Goal: Information Seeking & Learning: Compare options

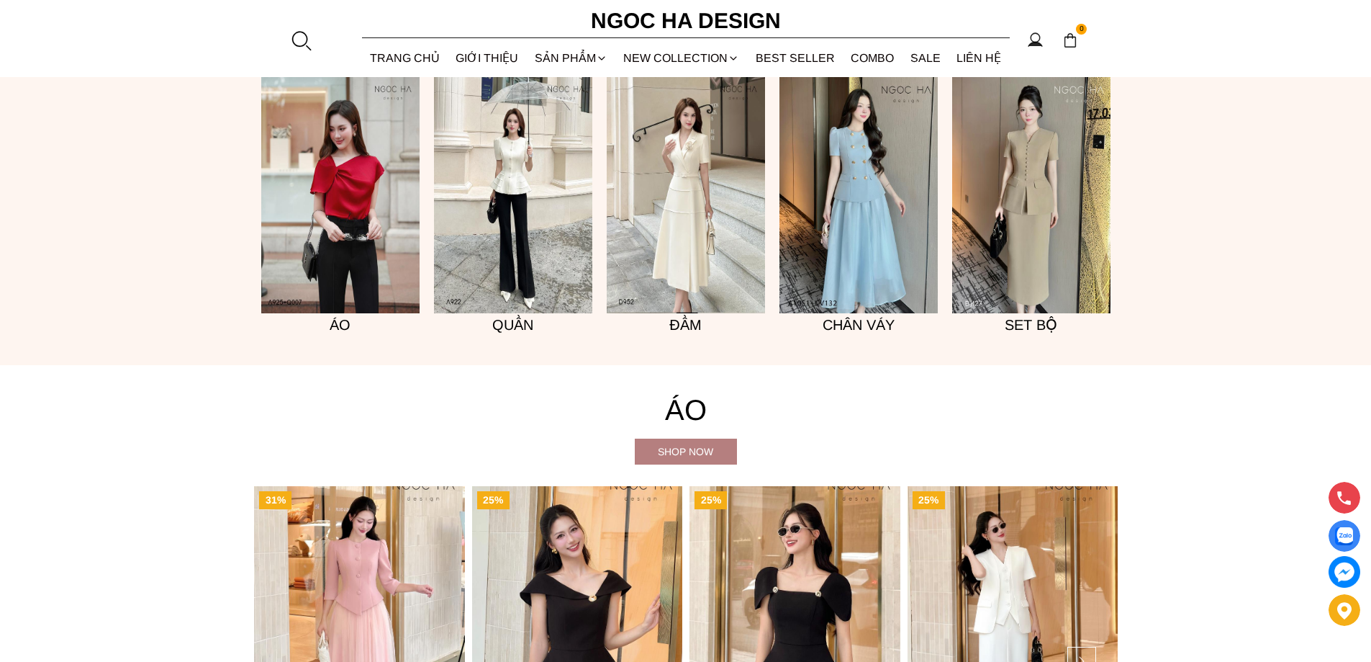
scroll to position [1296, 0]
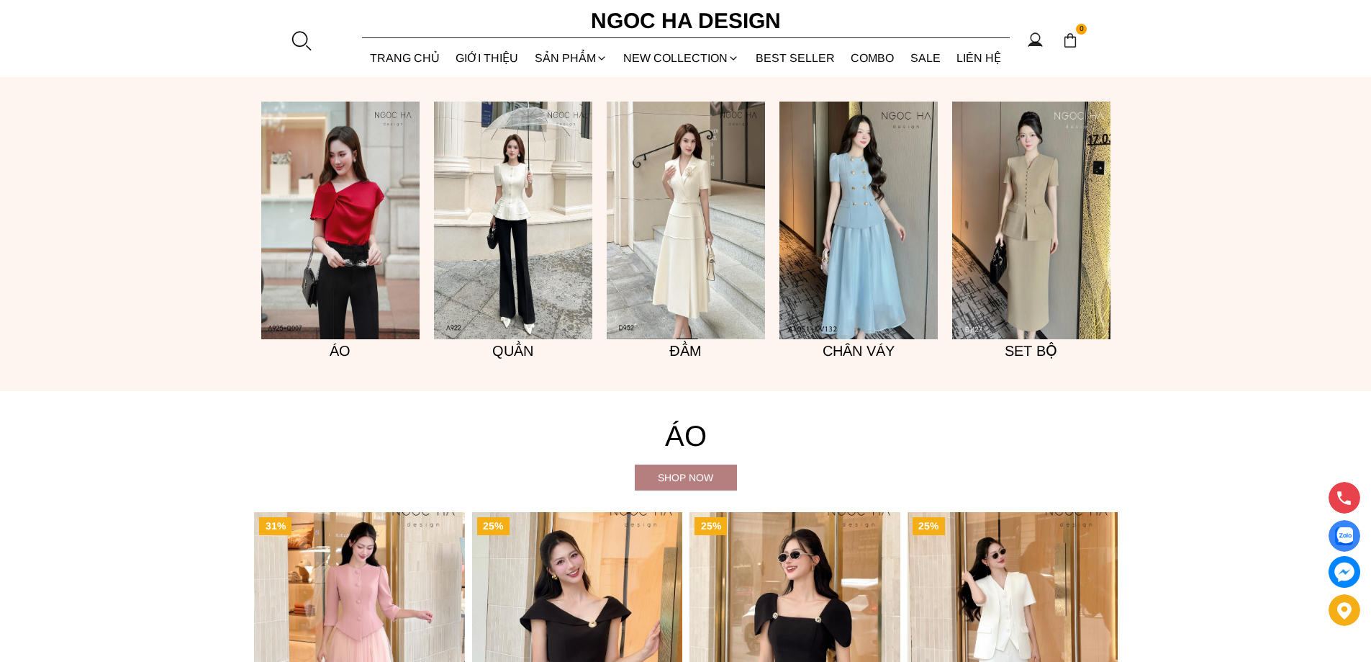
click at [1024, 253] on img at bounding box center [1031, 221] width 158 height 238
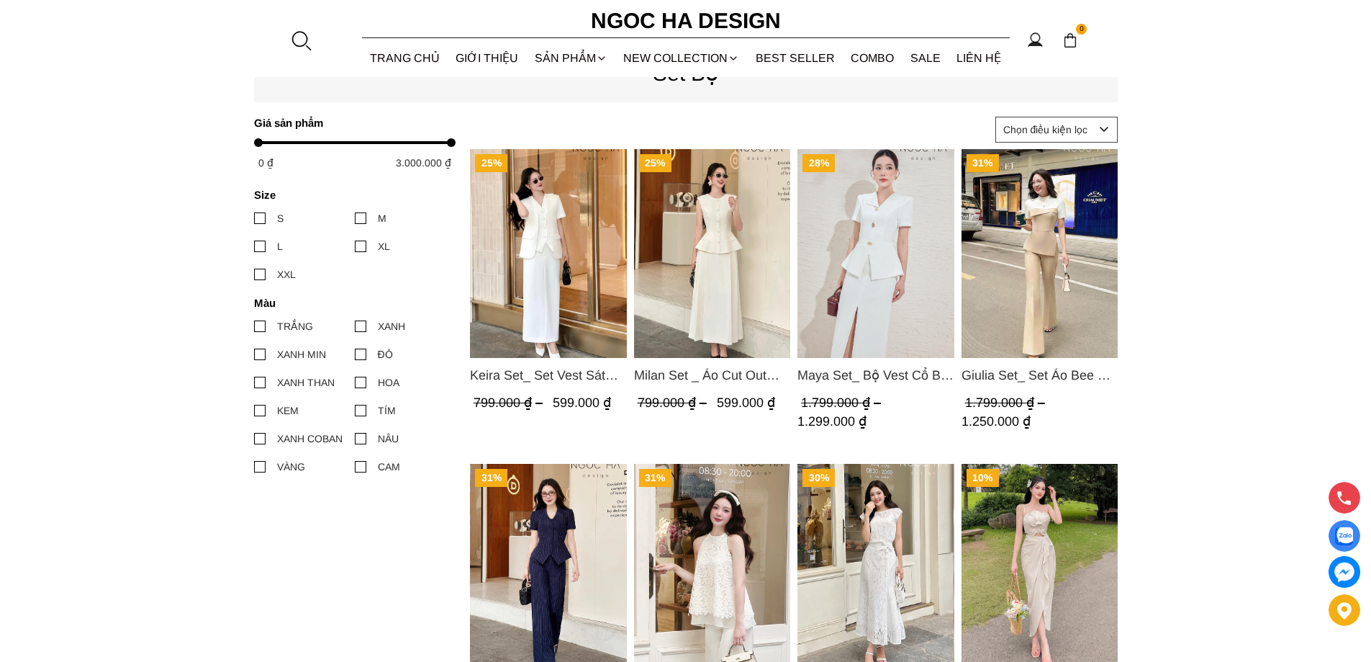
scroll to position [720, 0]
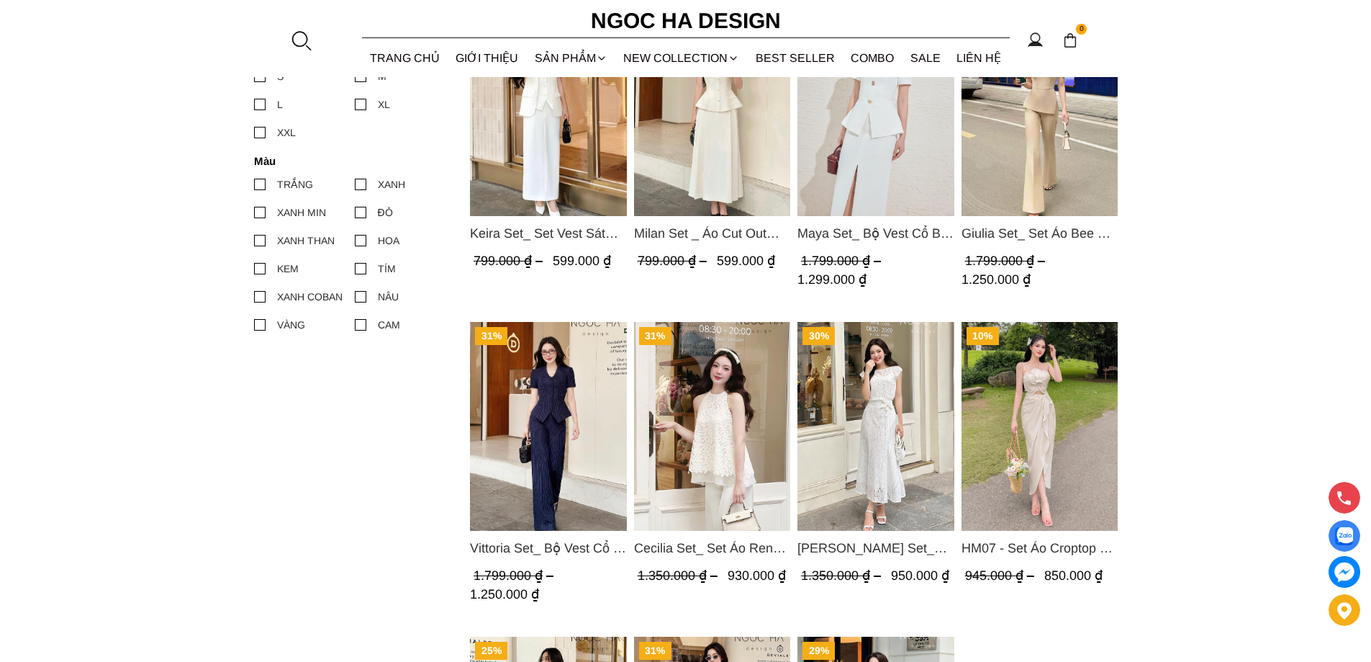
click at [1022, 416] on img "Product image - HM07 - Set Áo Croptop 2 Dây Đính Hoa, Chân Váy Nhún Xẻ Trước Mà…" at bounding box center [1039, 426] width 157 height 209
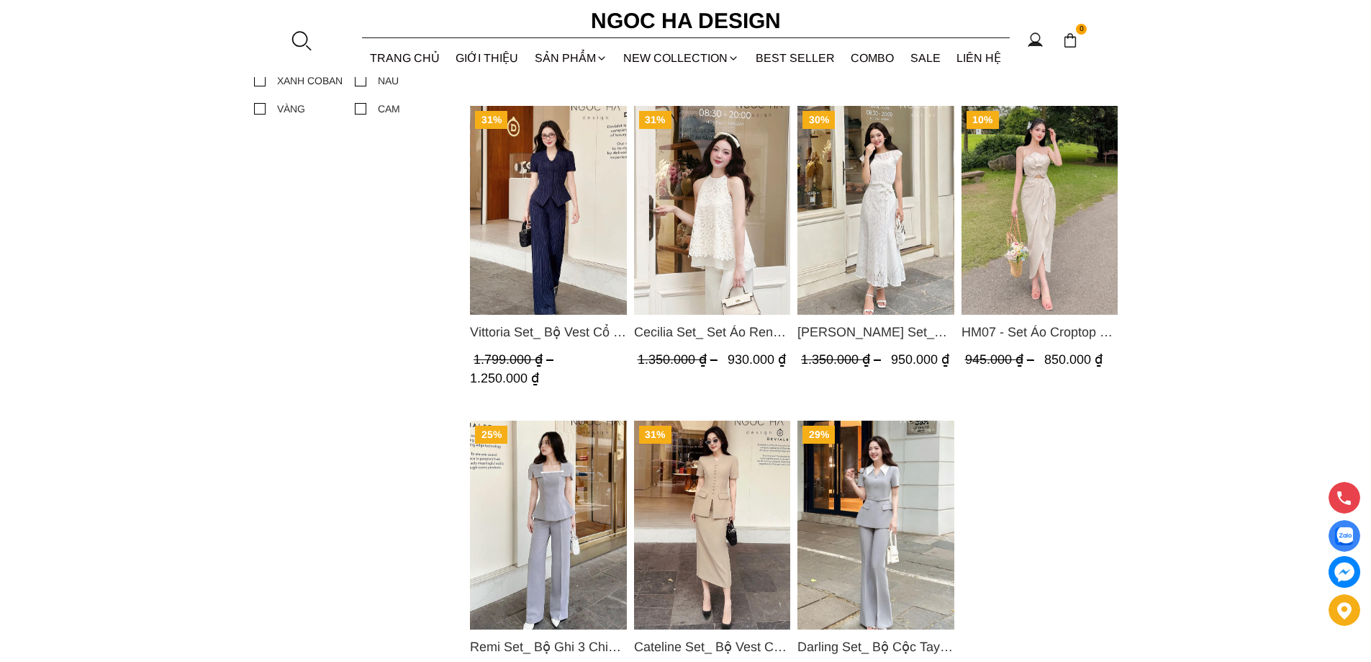
scroll to position [1080, 0]
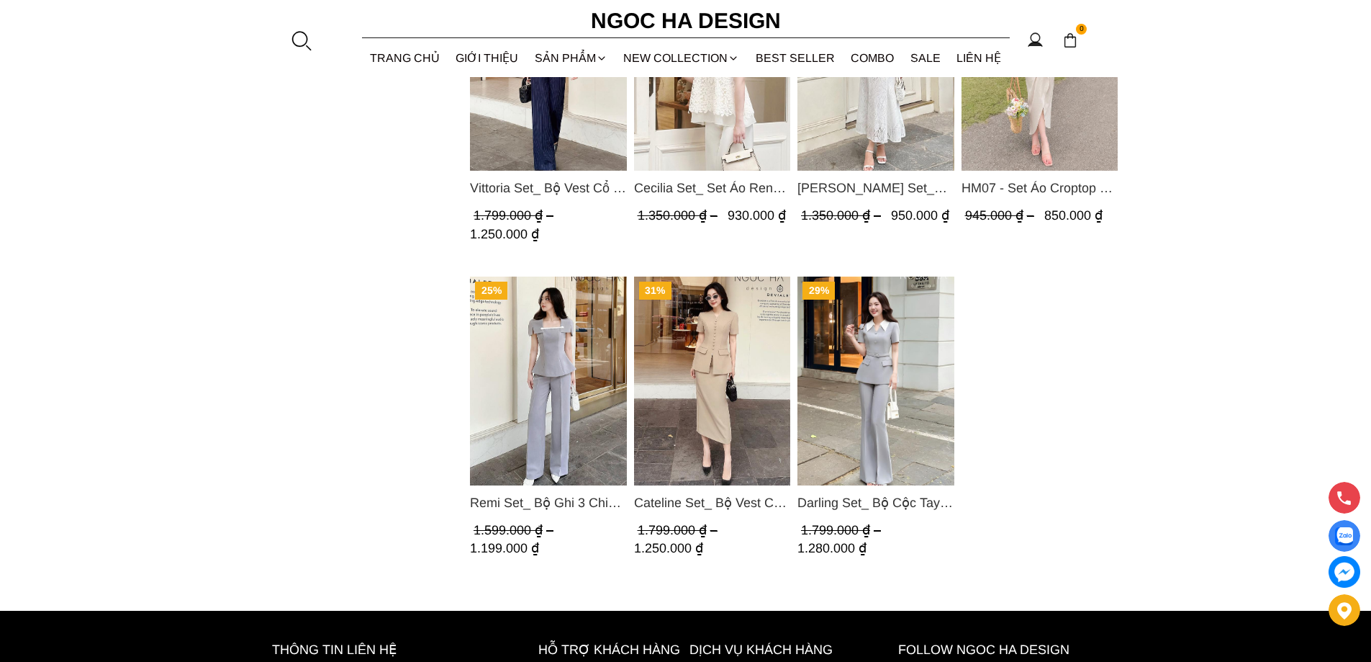
click at [715, 341] on img "Product image - Cateline Set_ Bộ Vest Cổ V Đính Cúc Nhí Chân Váy Bút Chì BJ127" at bounding box center [712, 380] width 157 height 209
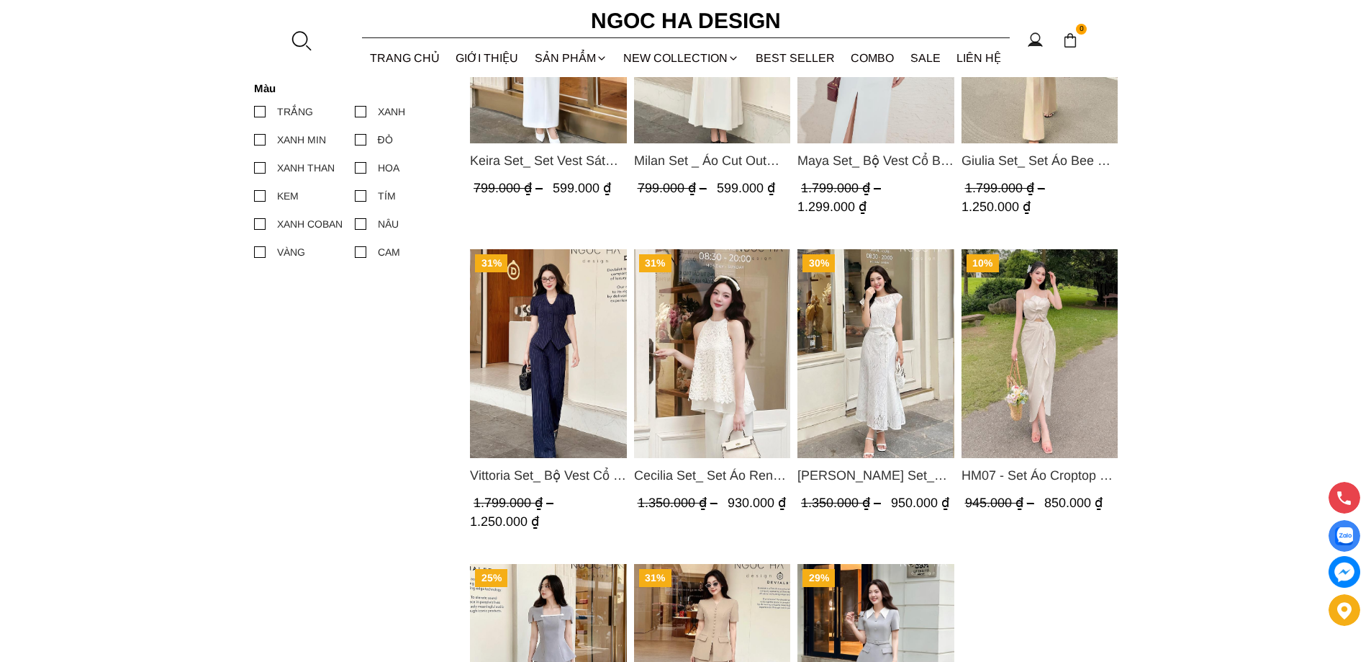
scroll to position [792, 0]
click at [563, 361] on img "Product image - Vittoria Set_ Bộ Vest Cổ V Quần Suông Kẻ Sọc BQ013" at bounding box center [548, 354] width 157 height 209
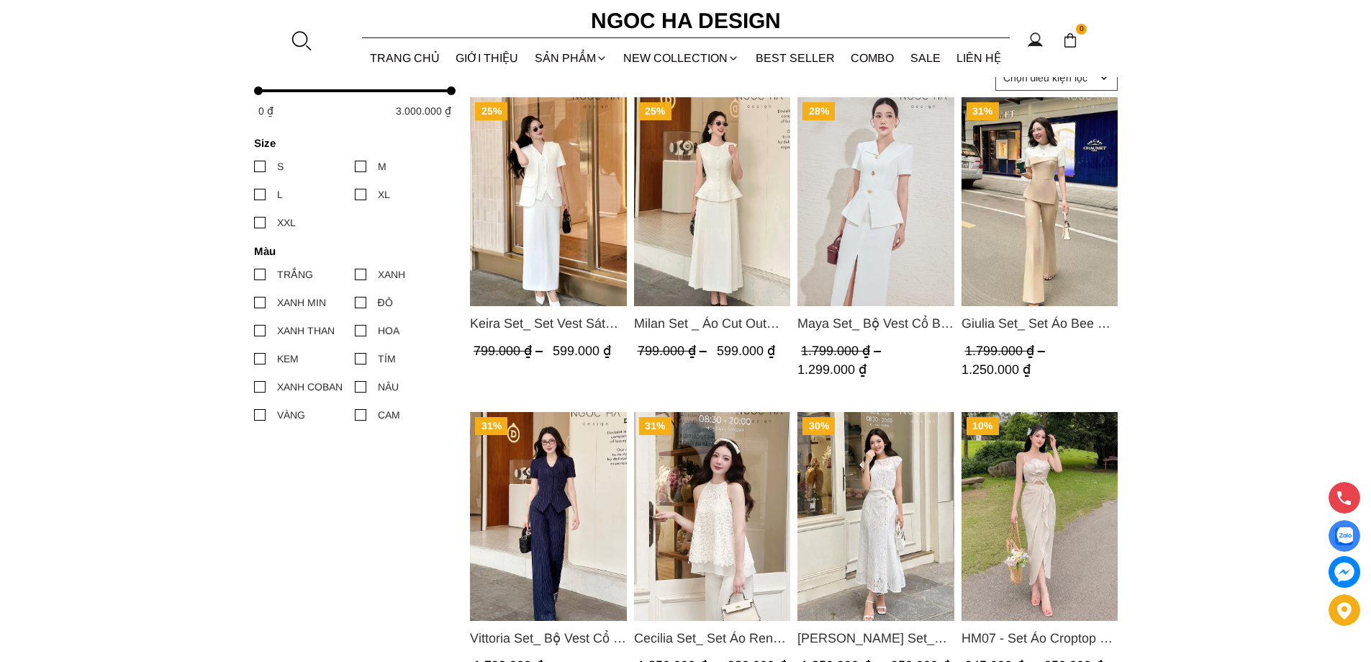
scroll to position [576, 0]
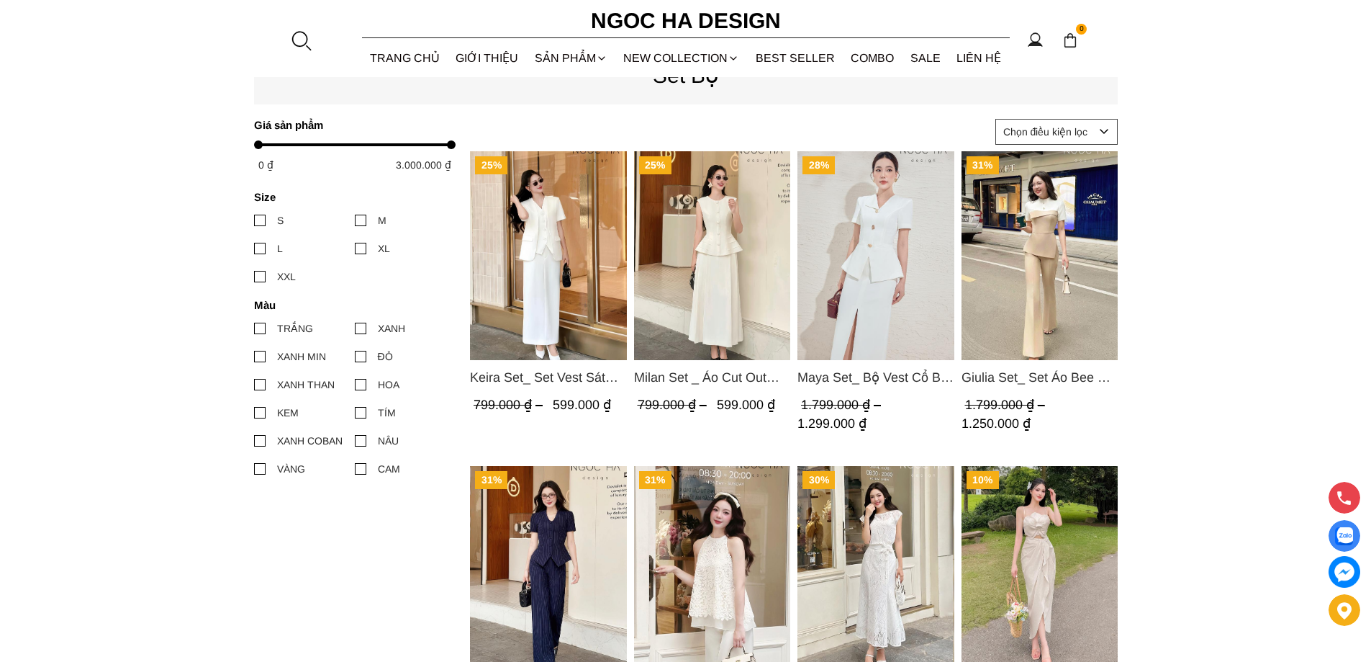
click at [709, 284] on img "Product image - Milan Set _ Áo Cut Out Tùng Không Tay Kết Hợp Chân Váy Xếp Ly A…" at bounding box center [712, 255] width 157 height 209
click at [1058, 310] on img "Product image - Giulia Set_ Set Áo Bee Mix Cổ Trắng Đính Cúc Quần Loe BQ014" at bounding box center [1039, 255] width 157 height 209
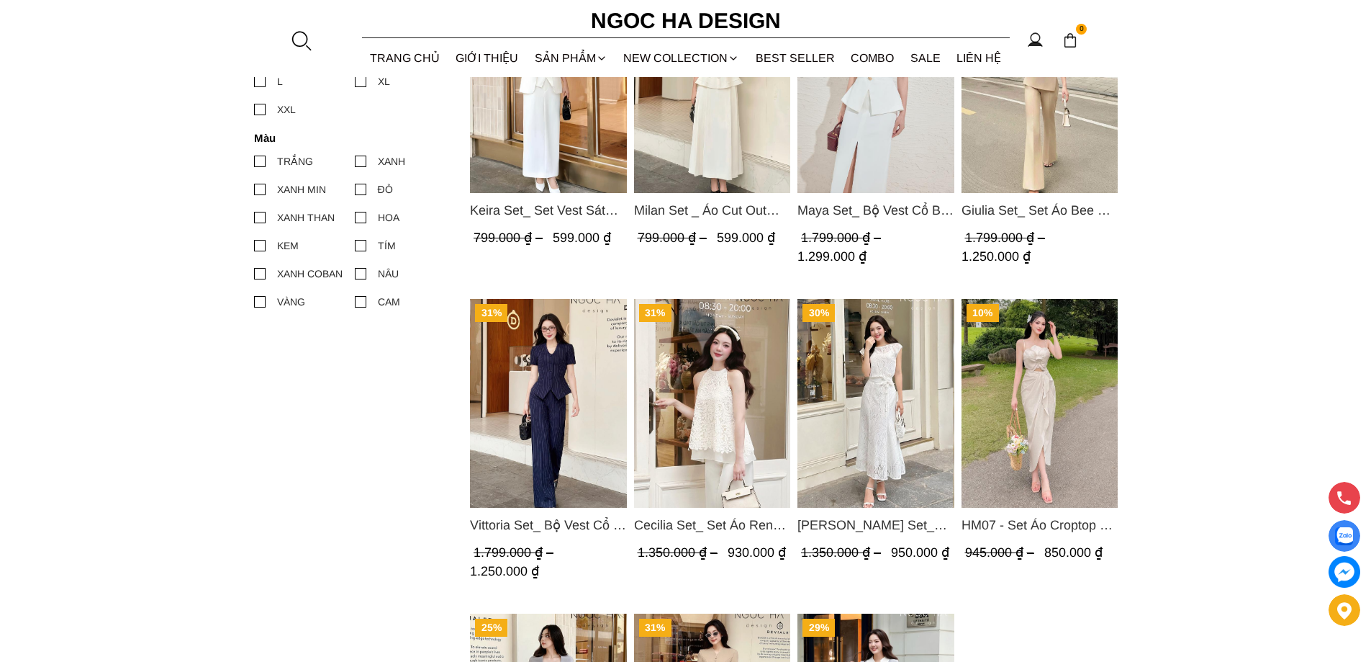
scroll to position [792, 0]
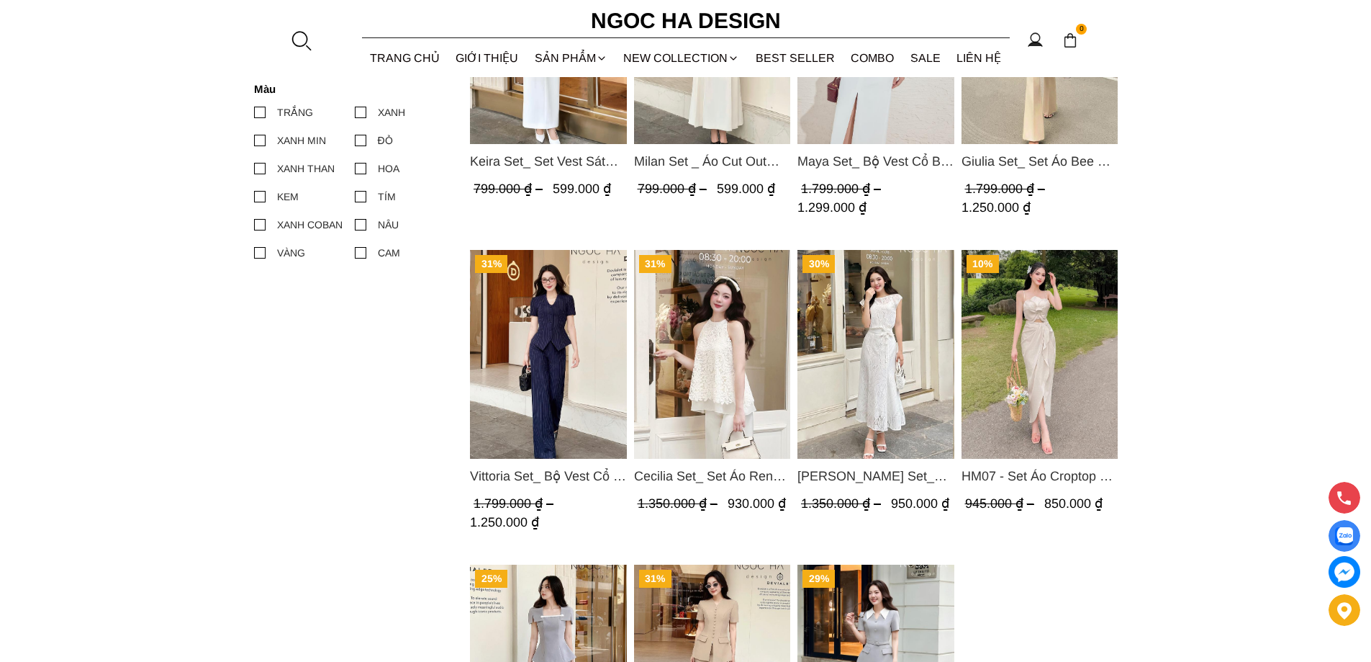
click at [711, 364] on img "Product image - Cecilia Set_ Set Áo Ren Cổ Yếm Quần Suông Màu Kem BQ015" at bounding box center [712, 354] width 157 height 209
click at [882, 384] on img "Product image - Isabella Set_ Bộ Ren Áo Sơ Mi Vai Chờm Chân Váy Đuôi Cá Màu Trắ…" at bounding box center [876, 354] width 157 height 209
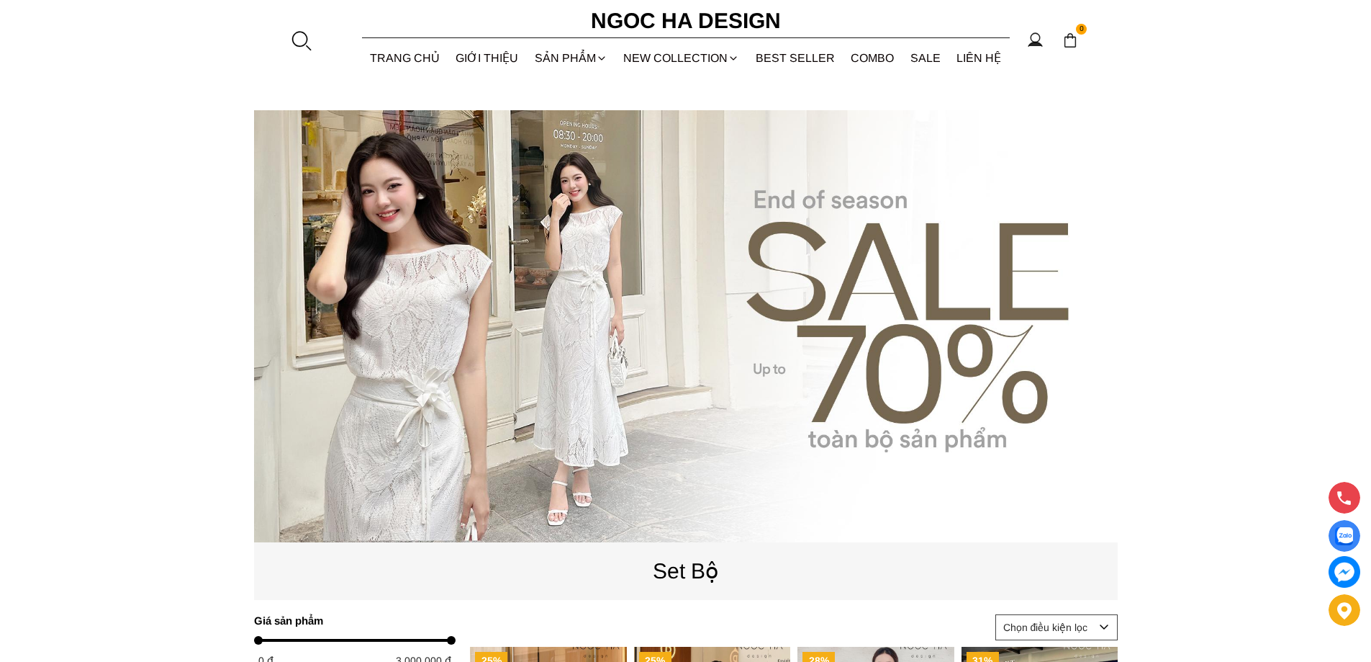
scroll to position [0, 0]
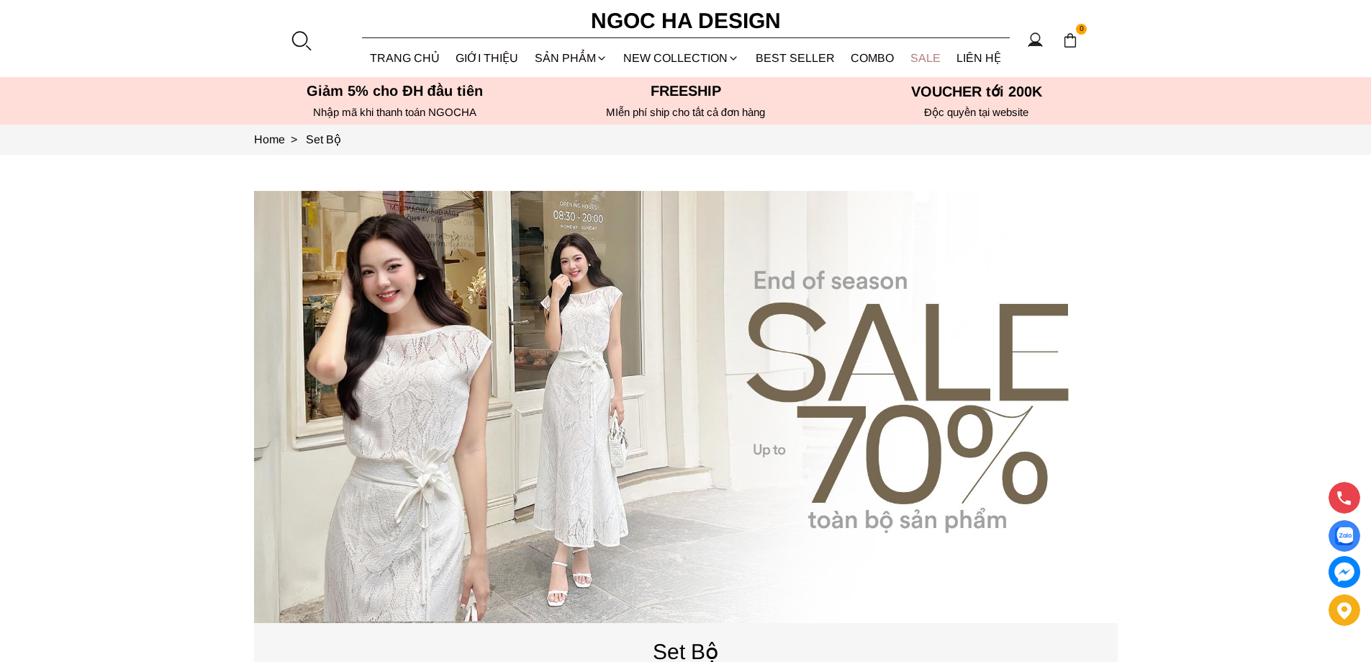
click at [919, 67] on link "SALE" at bounding box center [926, 58] width 47 height 38
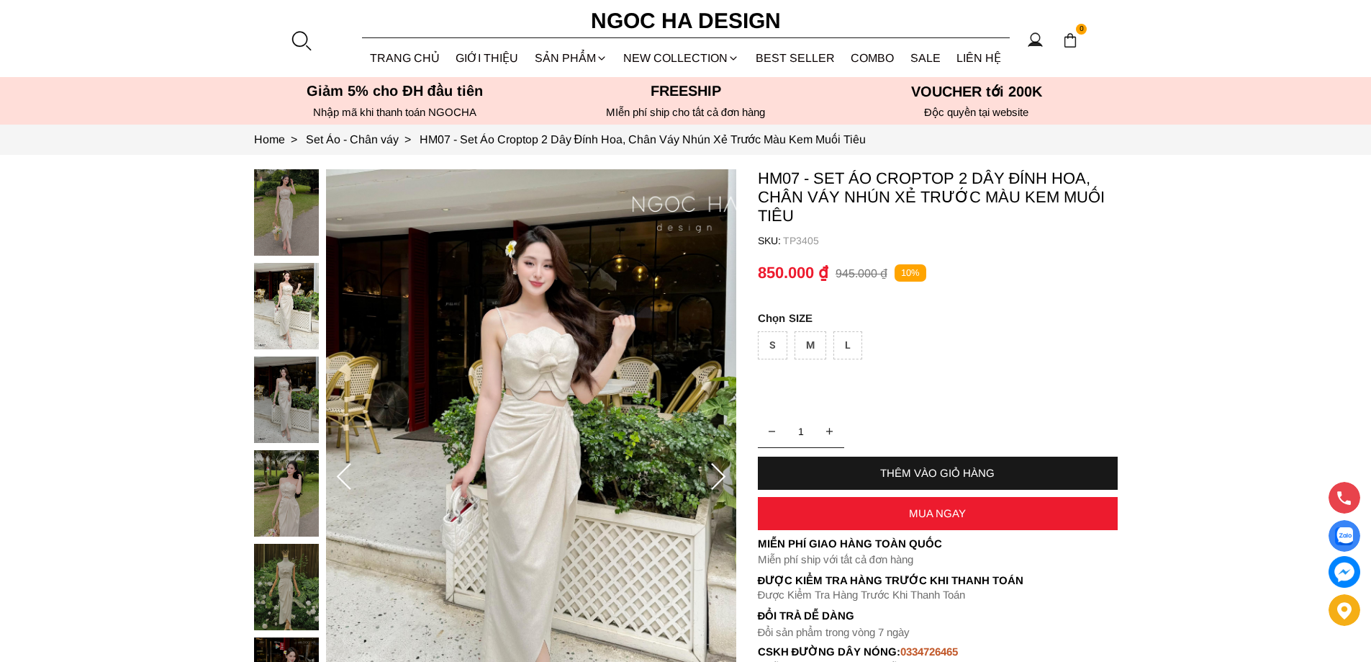
click at [282, 220] on div at bounding box center [290, 590] width 72 height 842
click at [285, 391] on img at bounding box center [286, 399] width 65 height 86
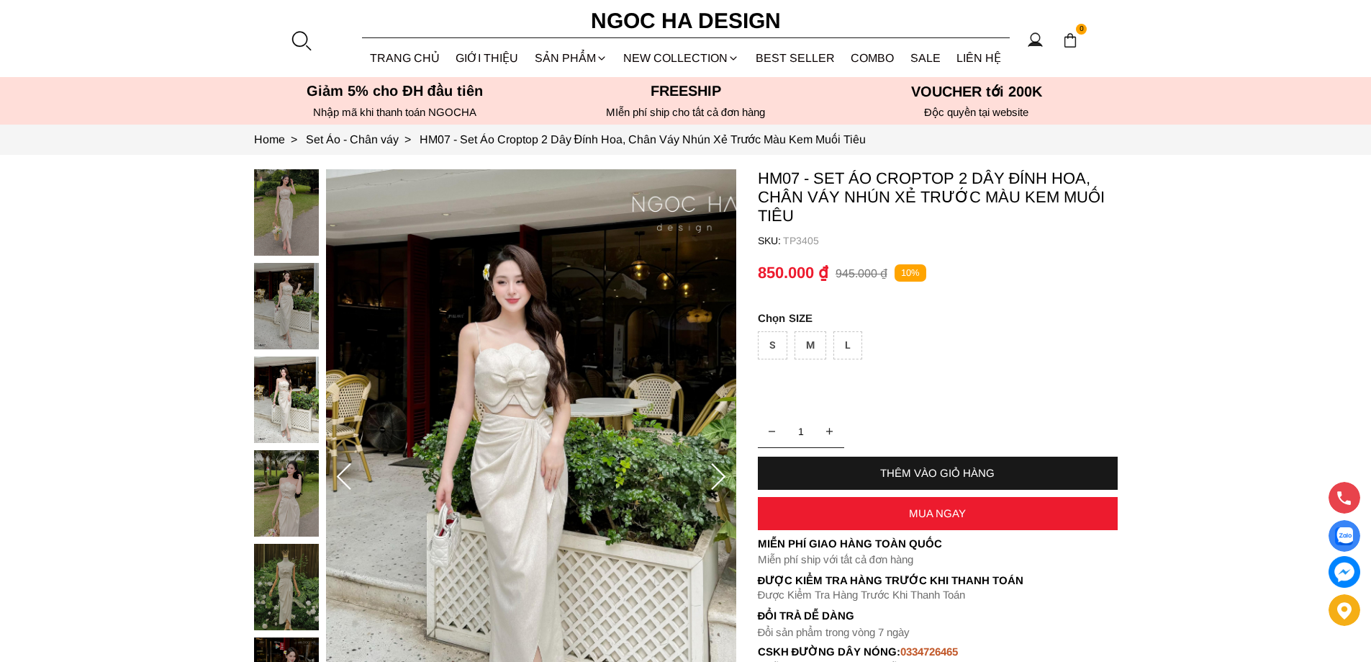
click at [281, 532] on img at bounding box center [286, 493] width 65 height 86
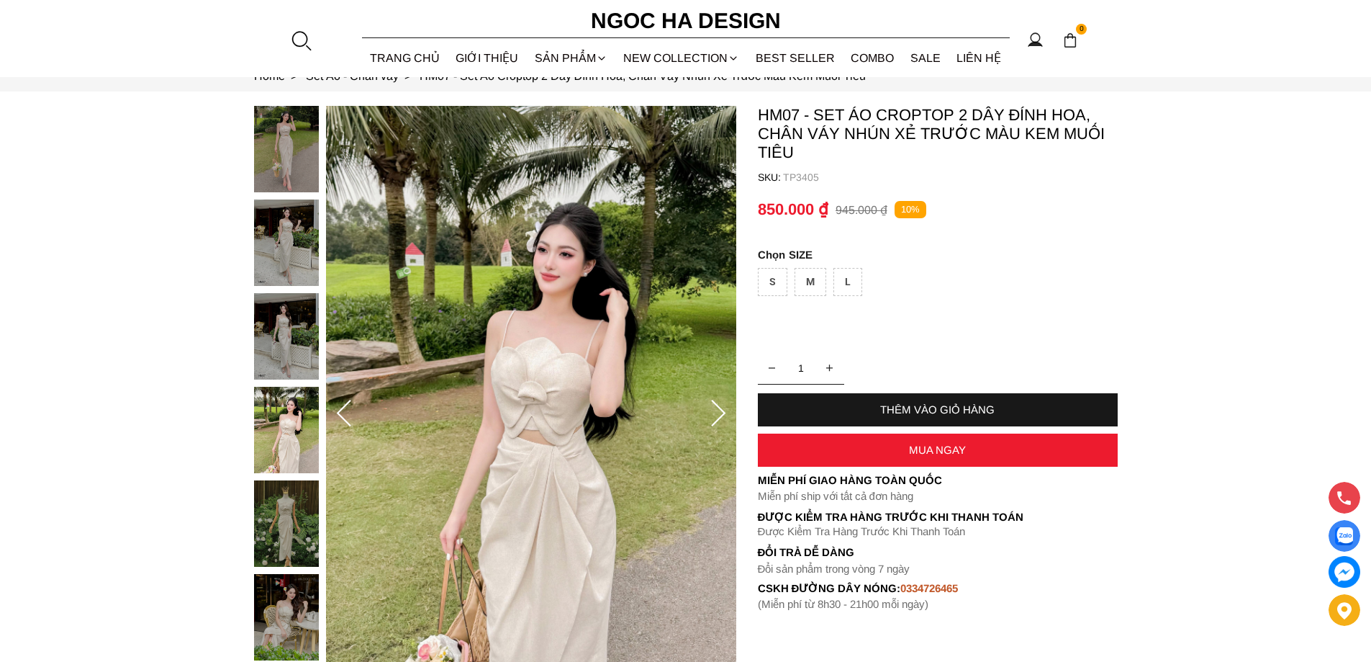
scroll to position [144, 0]
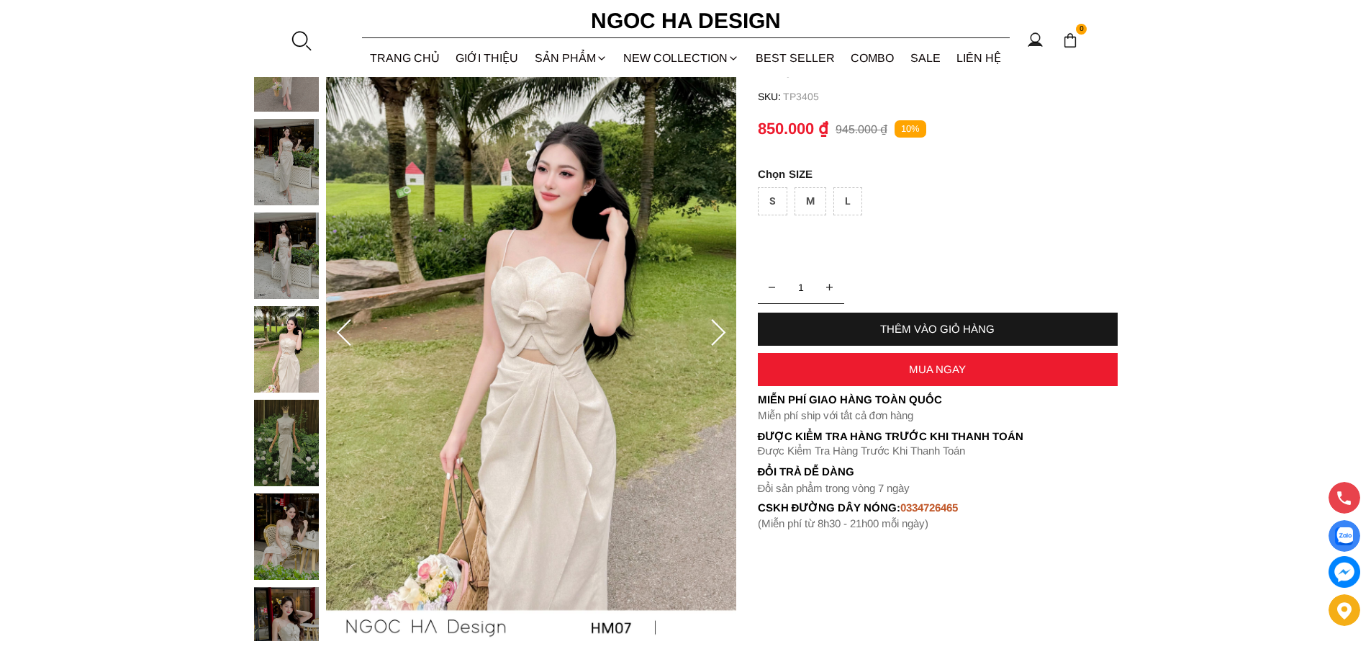
click at [723, 337] on icon at bounding box center [718, 333] width 29 height 29
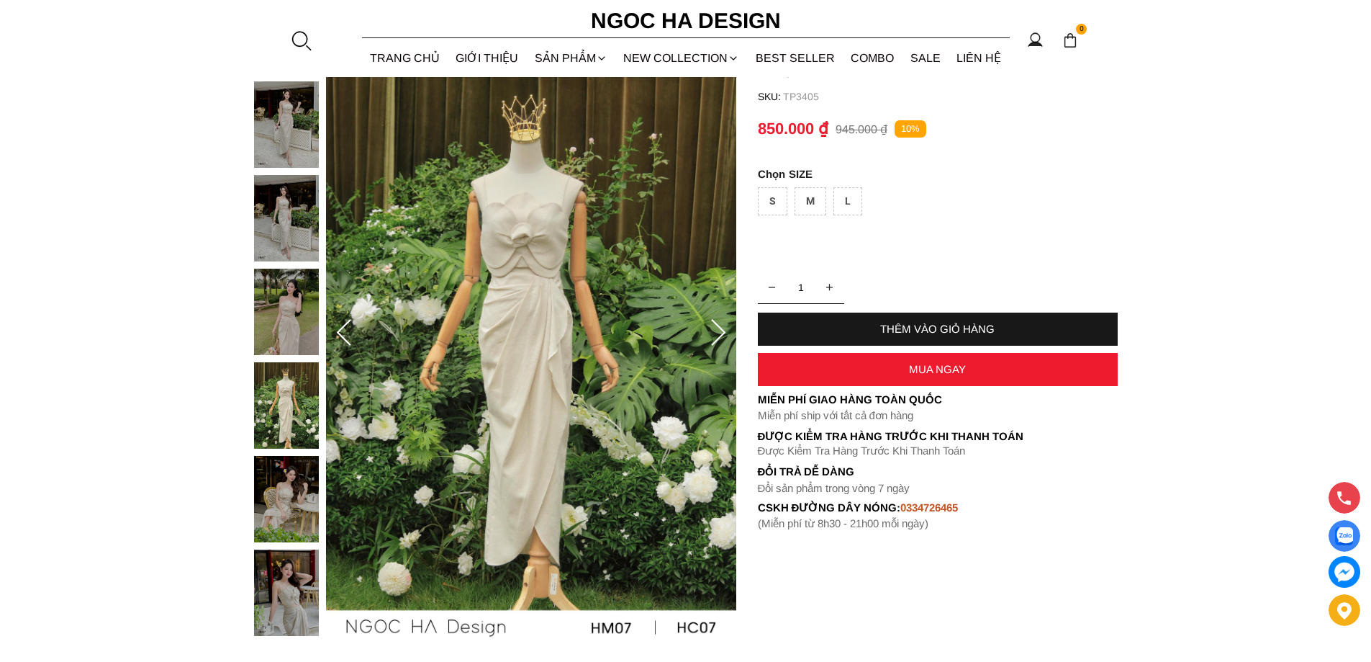
click at [723, 337] on icon at bounding box center [718, 333] width 29 height 29
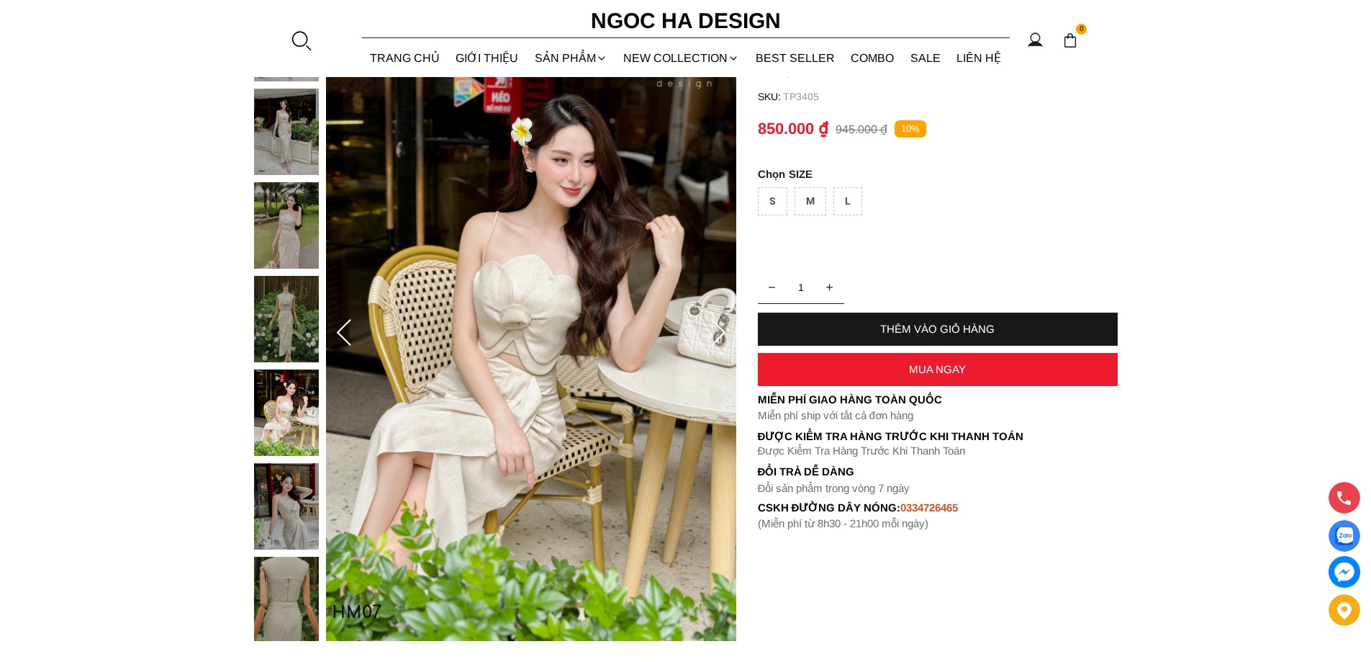
click at [723, 337] on icon at bounding box center [718, 333] width 29 height 29
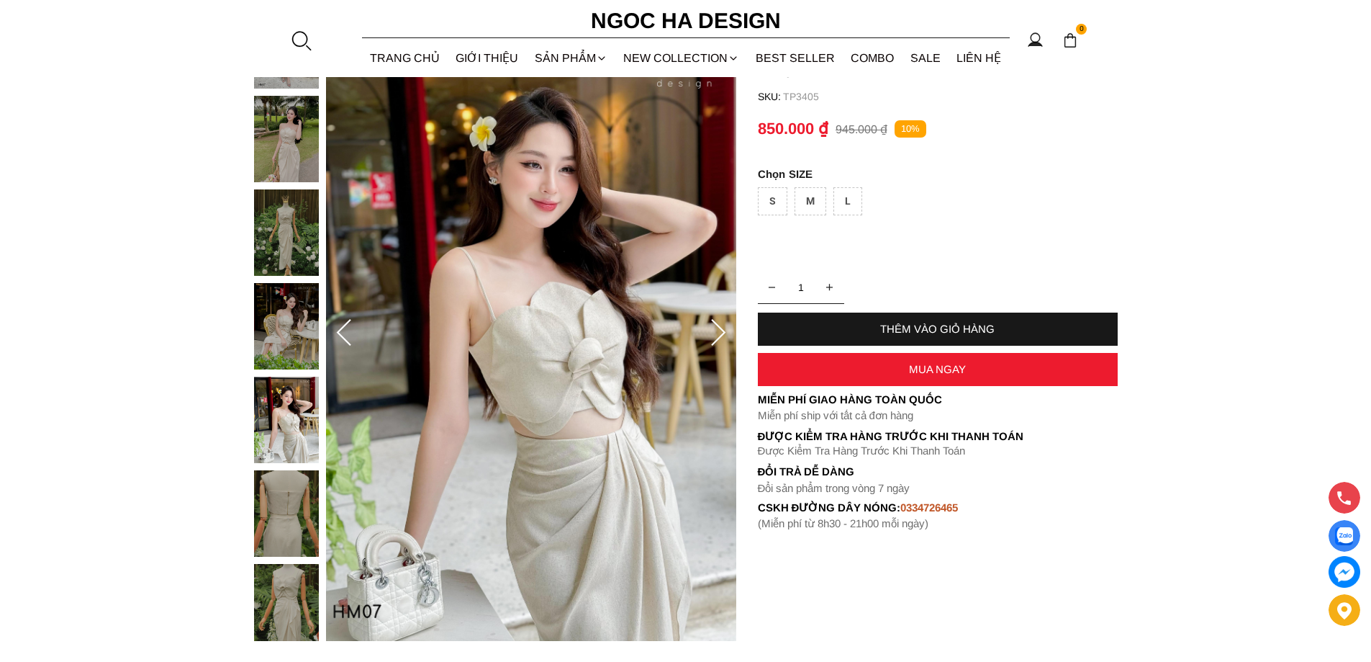
click at [723, 337] on icon at bounding box center [718, 333] width 29 height 29
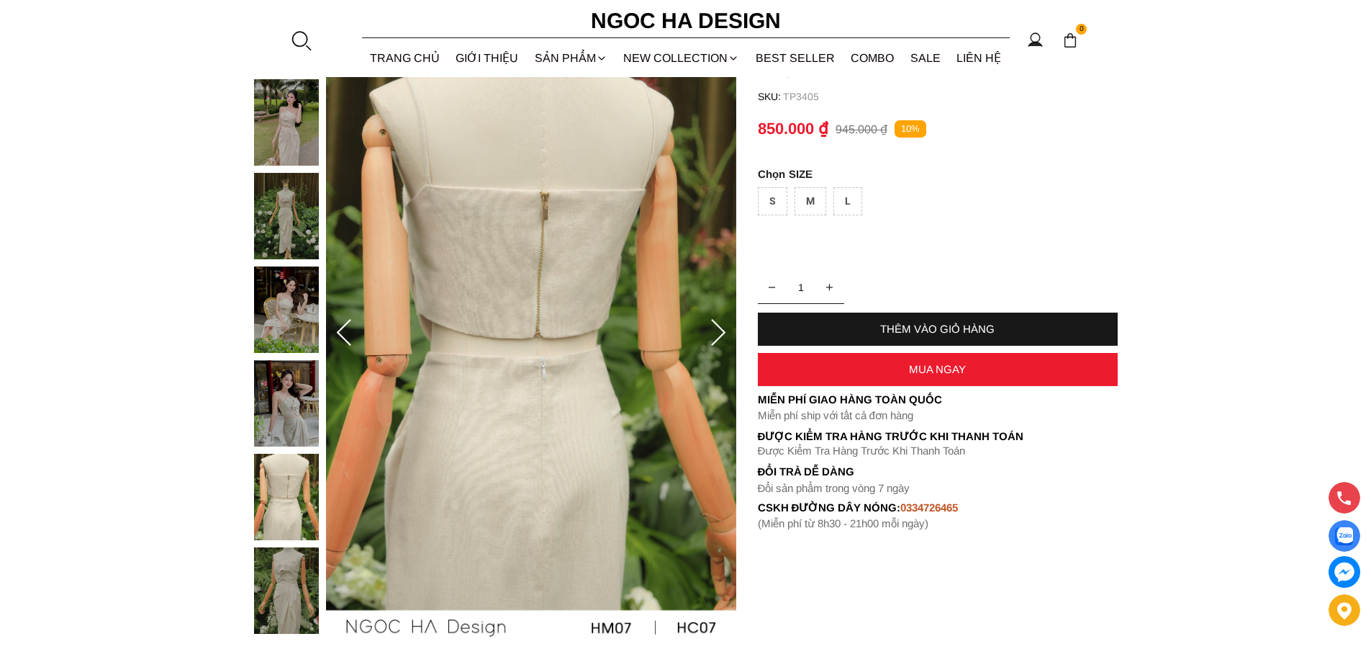
click at [723, 337] on icon at bounding box center [718, 333] width 29 height 29
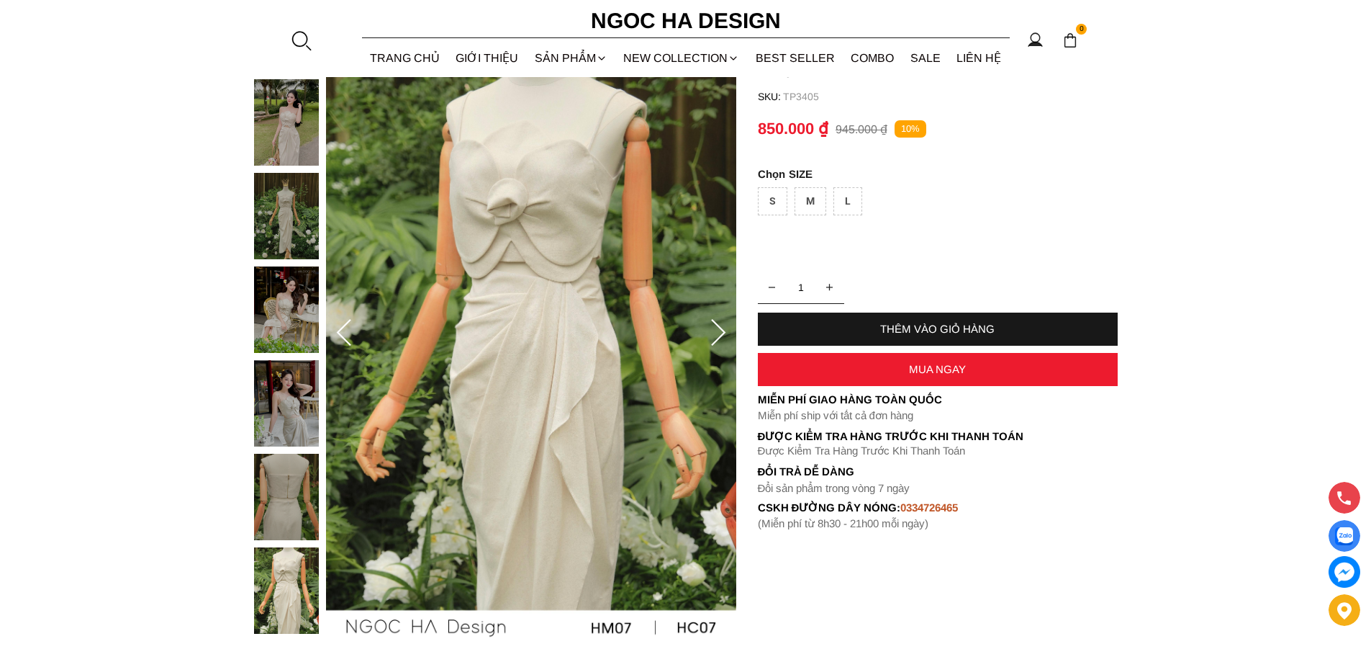
click at [723, 337] on icon at bounding box center [718, 333] width 29 height 29
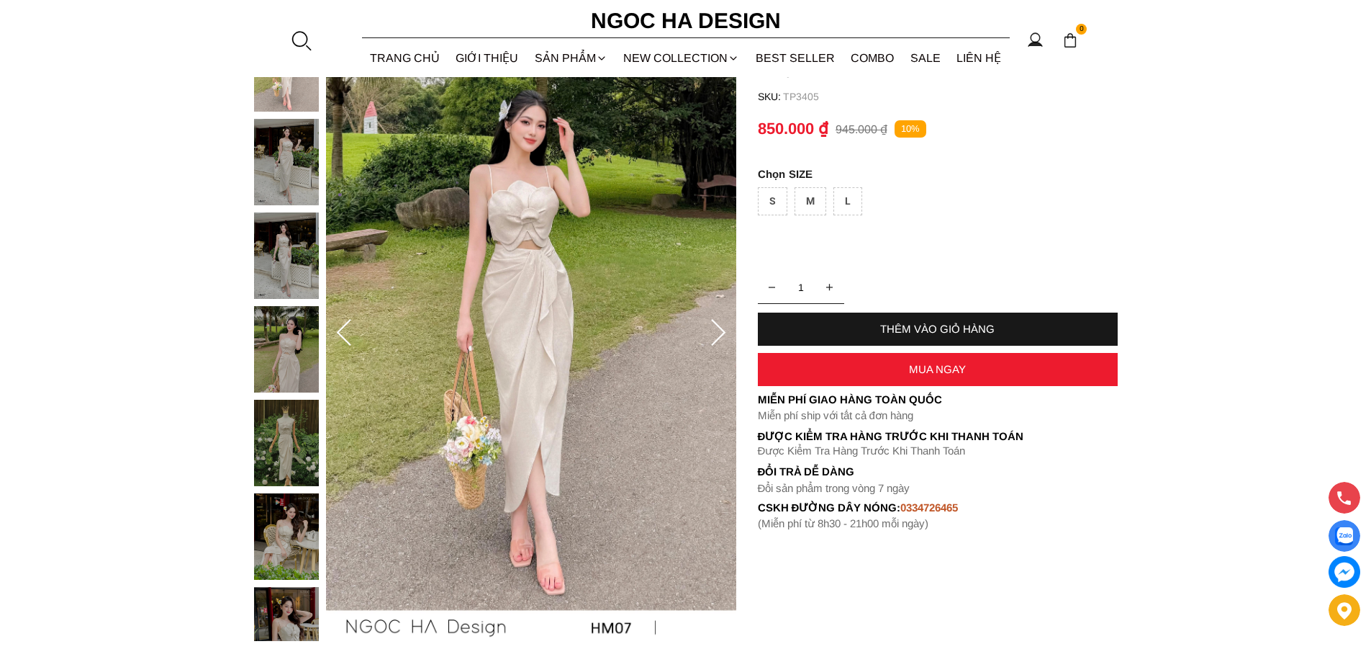
click at [293, 378] on img at bounding box center [286, 349] width 65 height 86
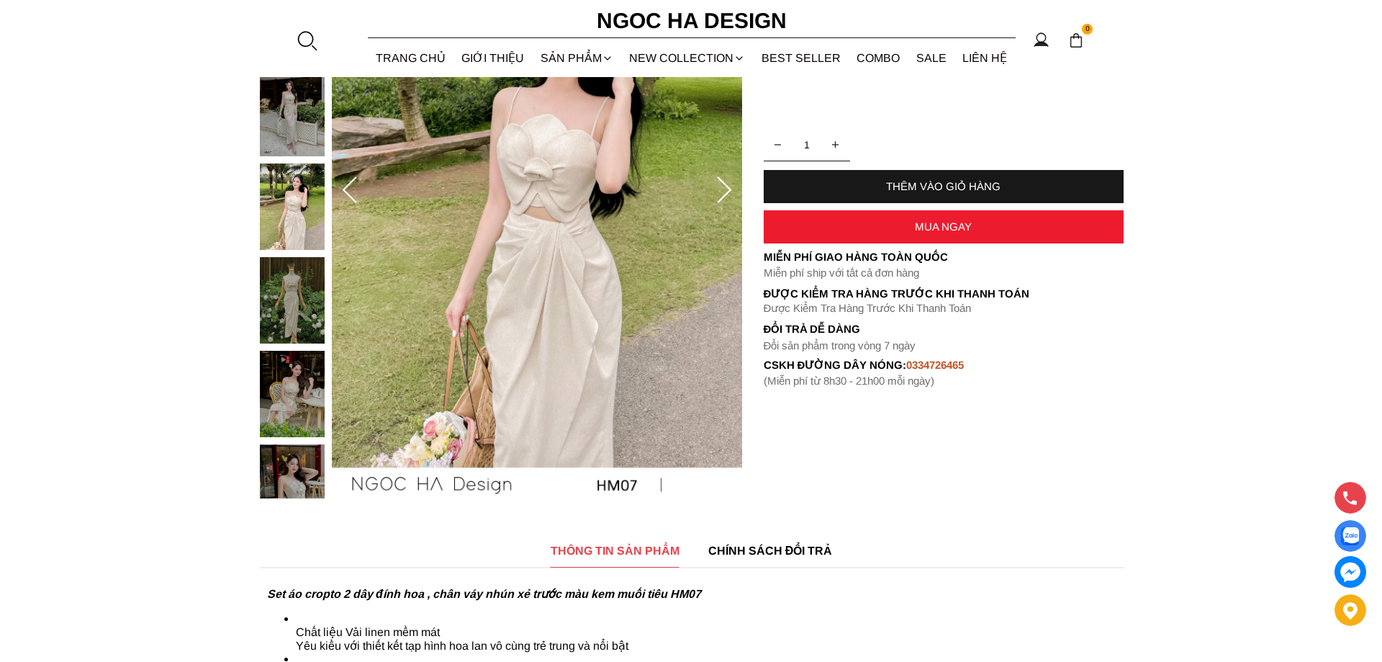
scroll to position [288, 0]
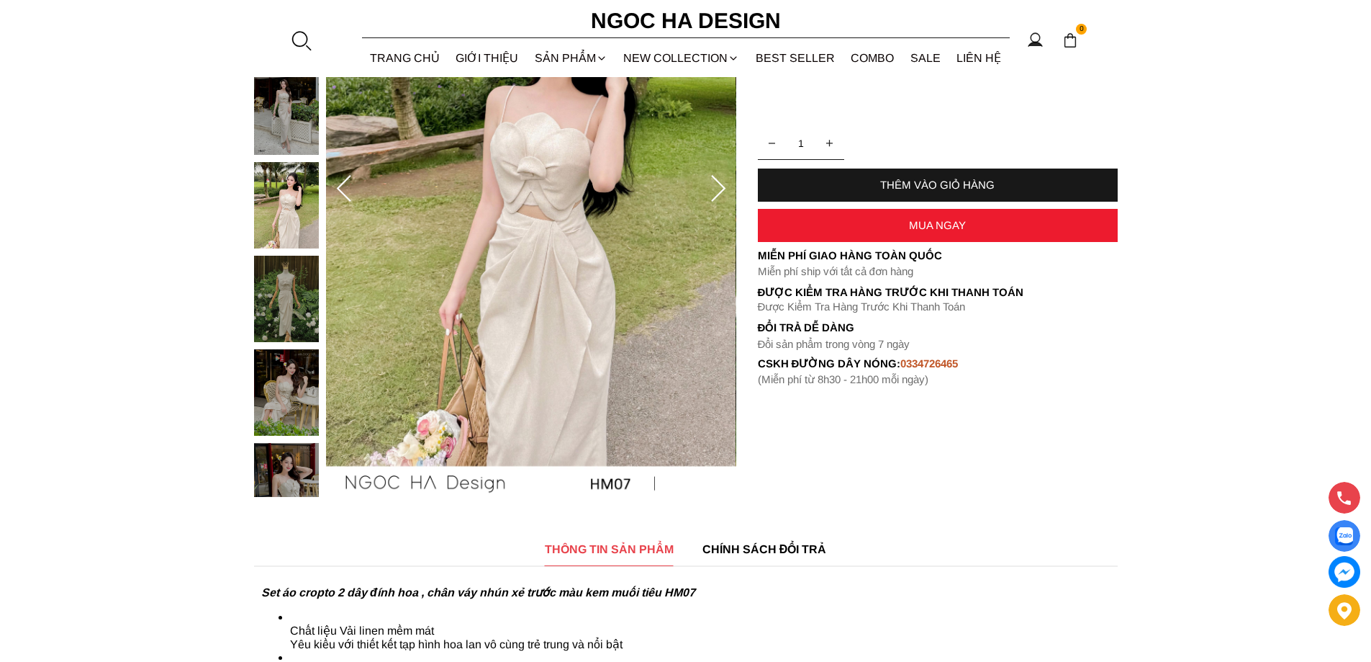
click at [634, 369] on img at bounding box center [530, 189] width 410 height 616
click at [554, 281] on img at bounding box center [531, 189] width 410 height 616
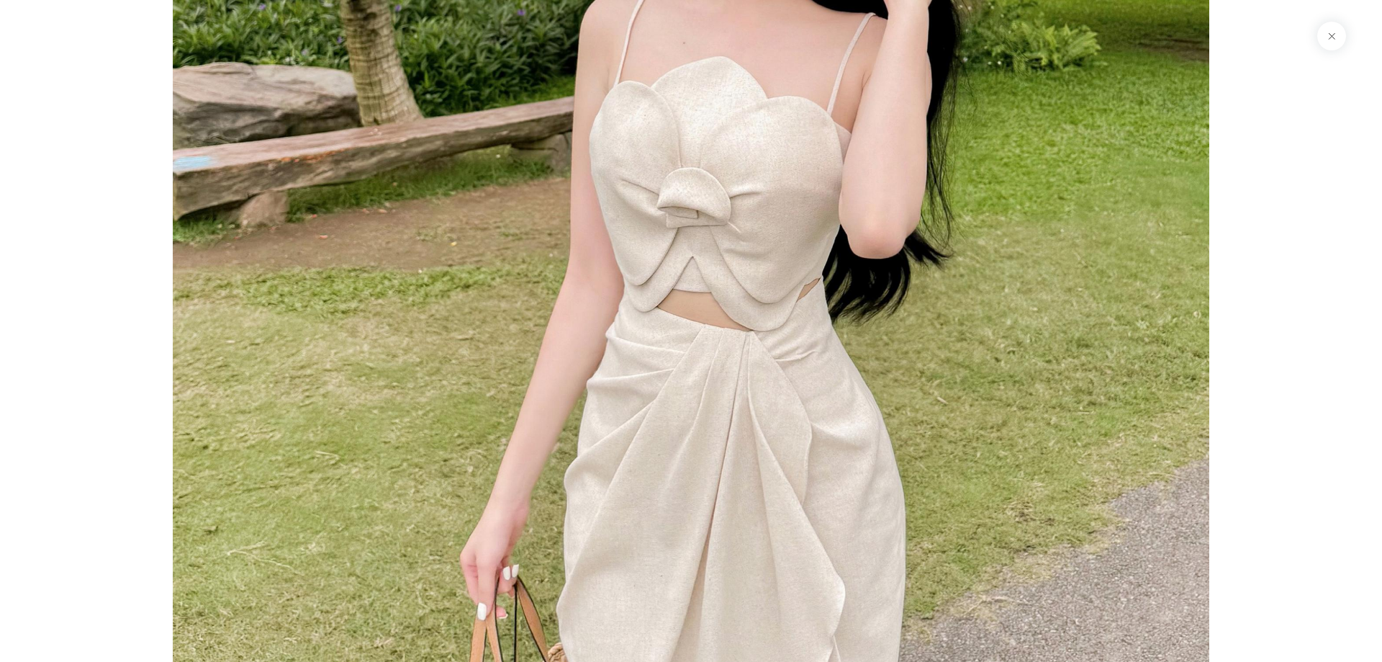
scroll to position [4824, 0]
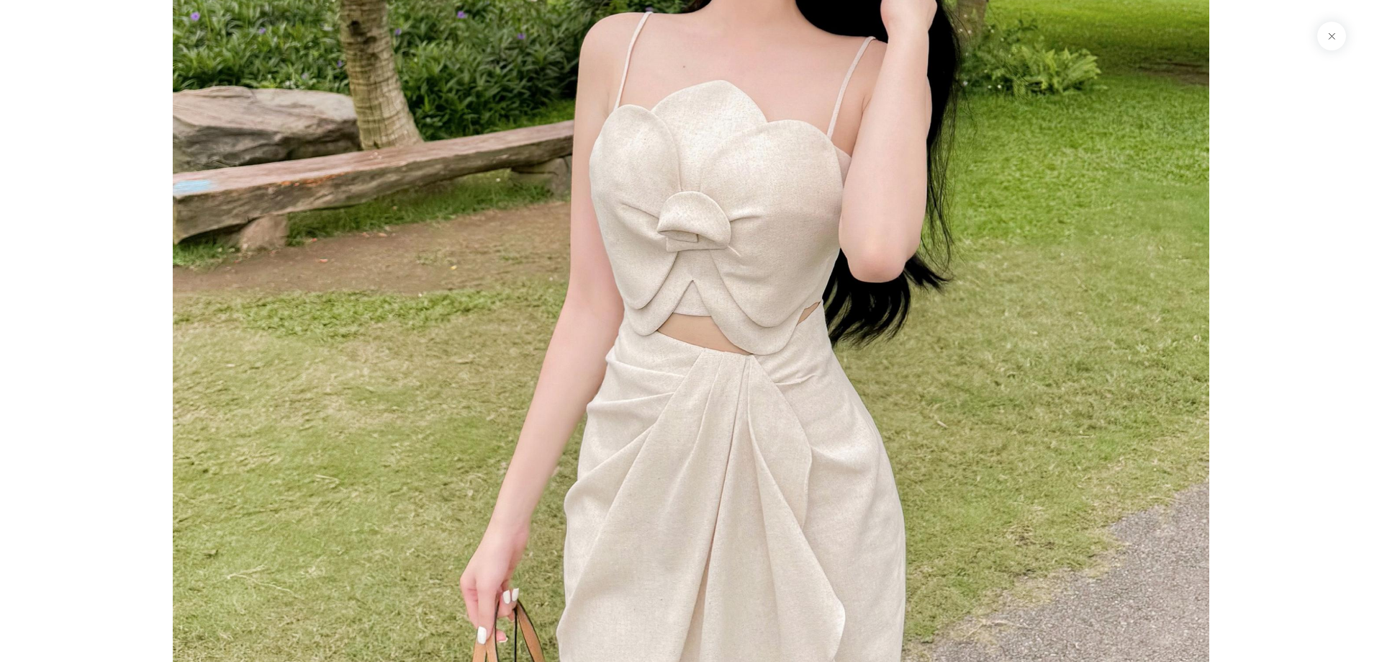
drag, startPoint x: 71, startPoint y: 109, endPoint x: 121, endPoint y: 118, distance: 51.1
click at [73, 109] on div at bounding box center [691, 331] width 1382 height 662
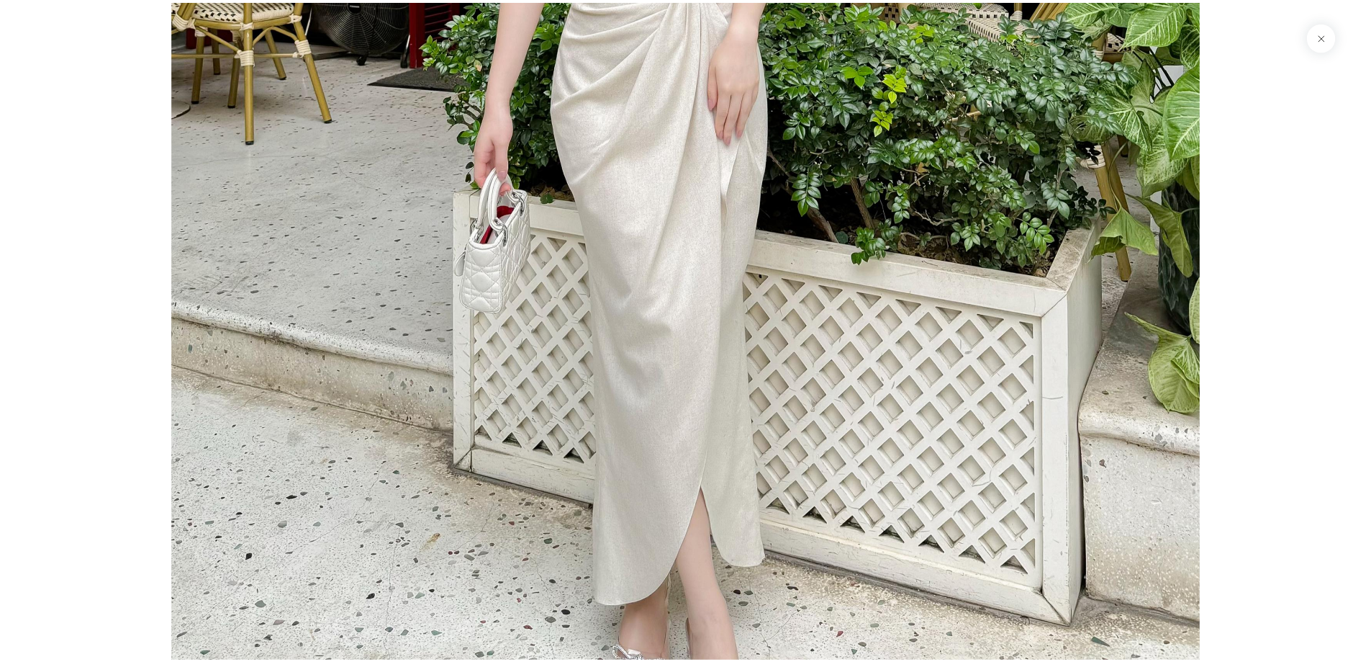
scroll to position [3312, 0]
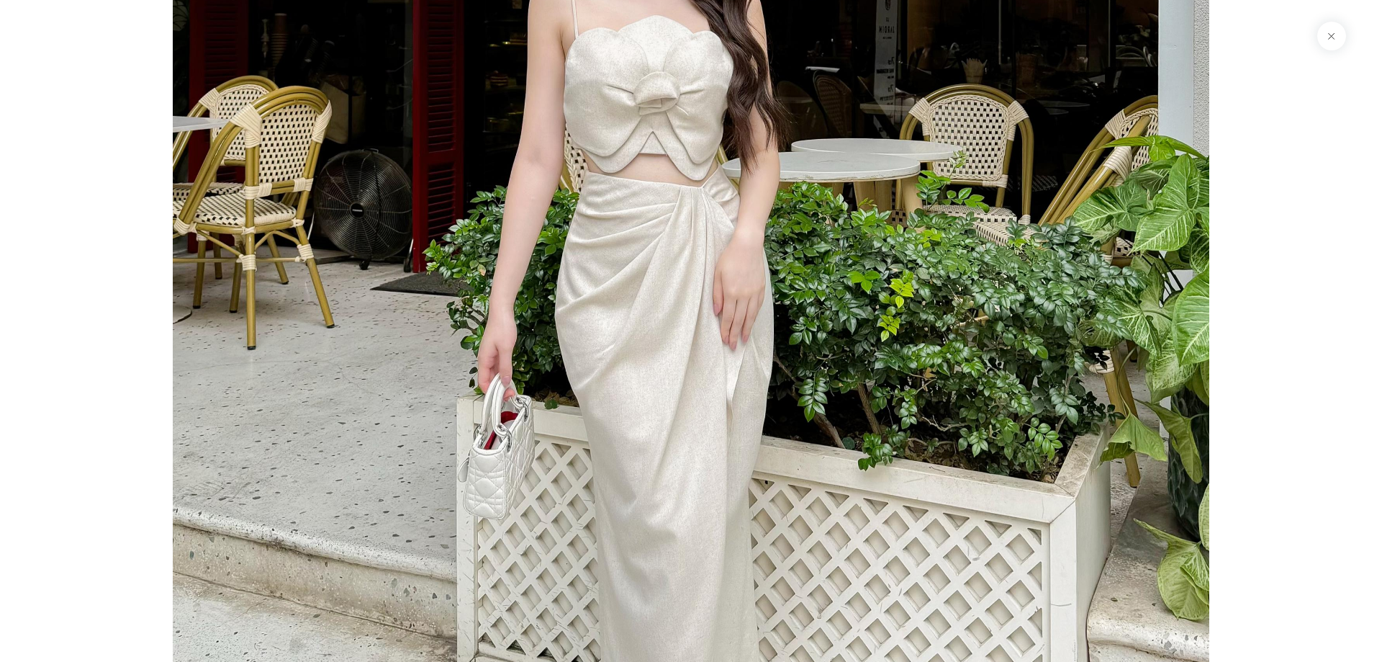
click at [1333, 39] on button at bounding box center [1331, 36] width 29 height 29
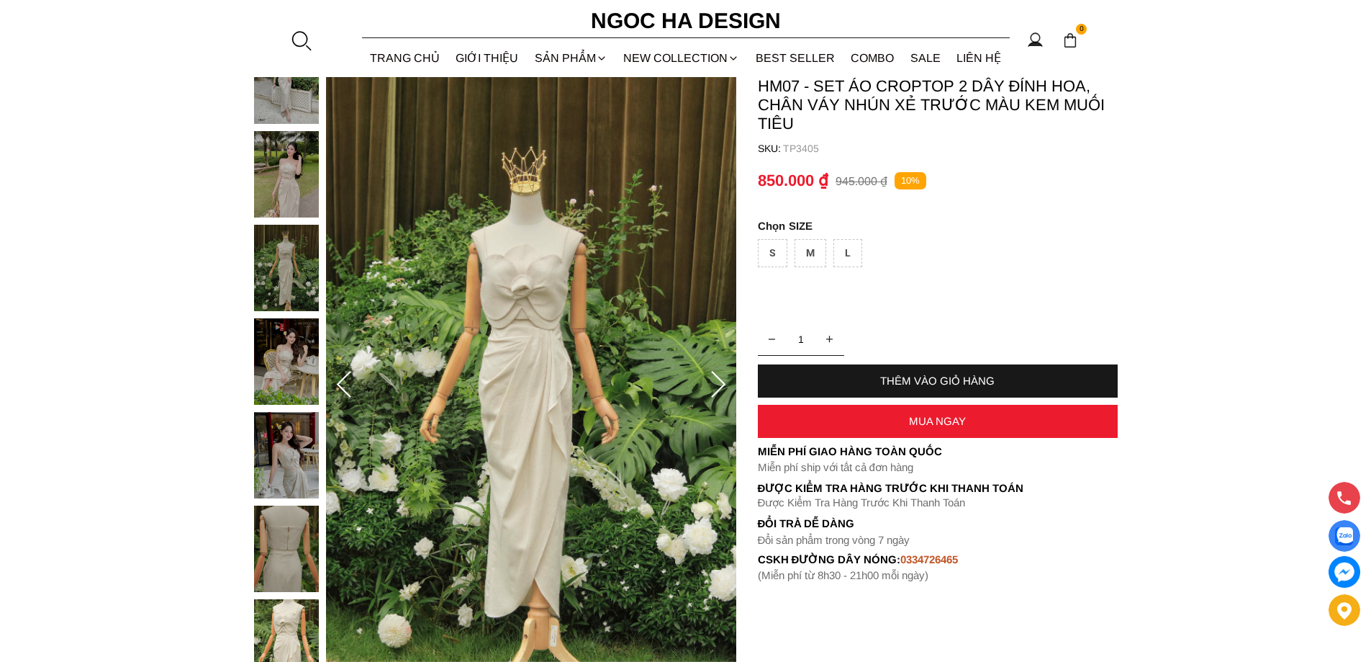
scroll to position [72, 0]
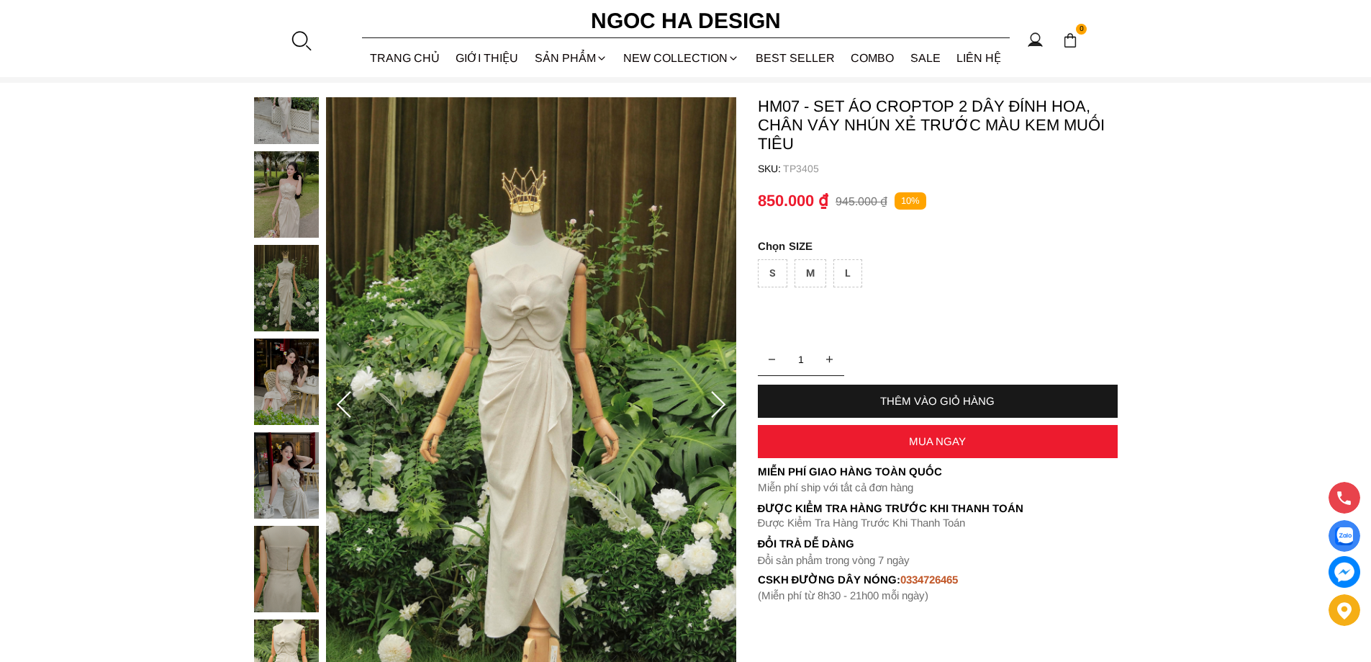
click at [711, 413] on icon at bounding box center [718, 405] width 29 height 29
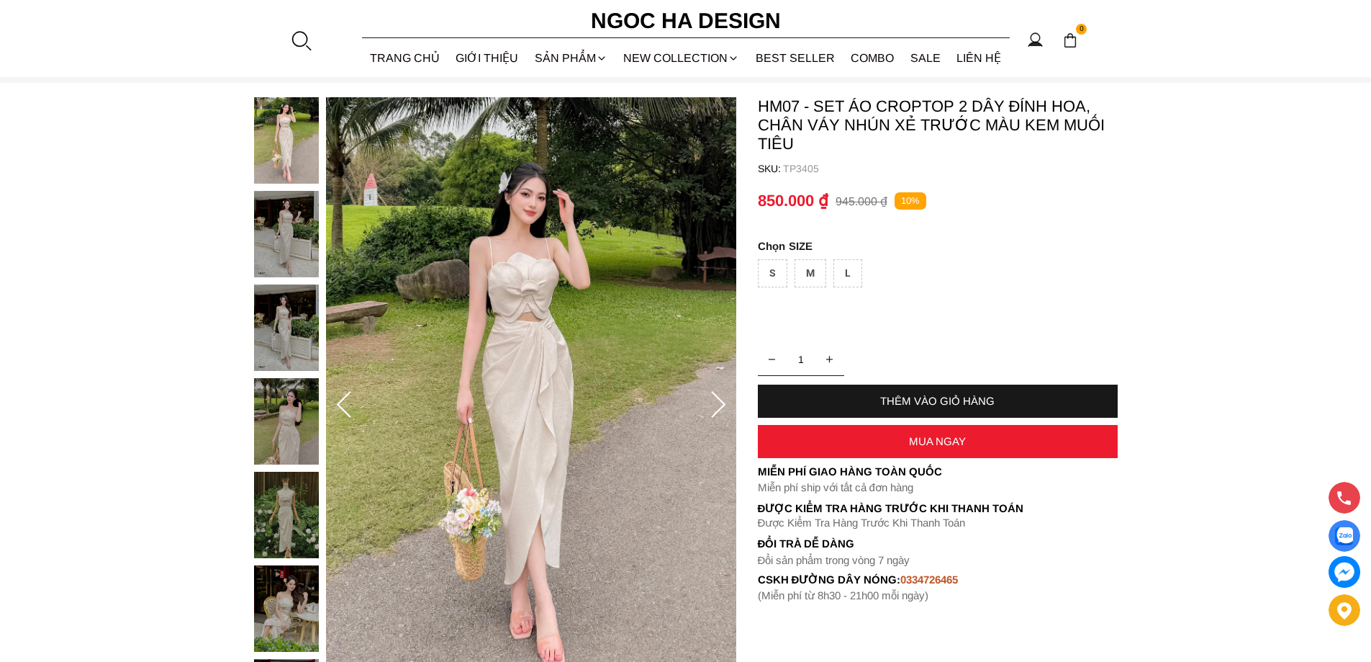
click at [712, 410] on icon at bounding box center [718, 405] width 29 height 29
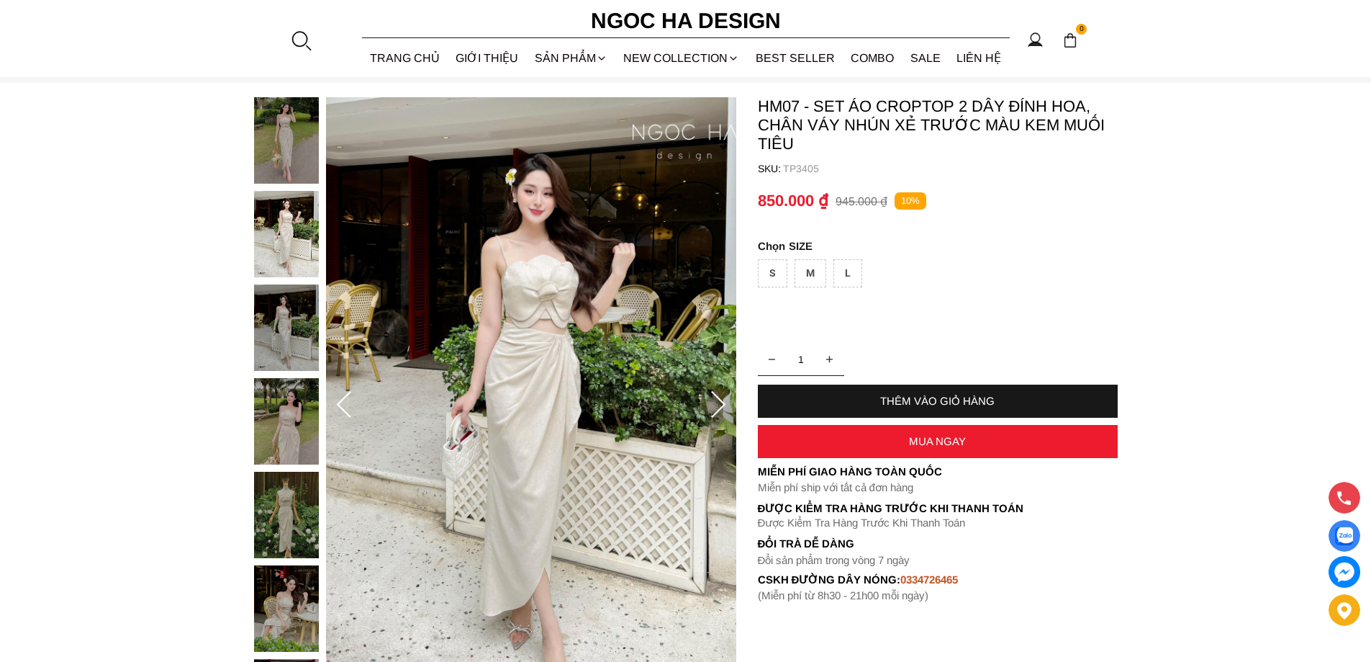
click at [712, 410] on icon at bounding box center [718, 405] width 29 height 29
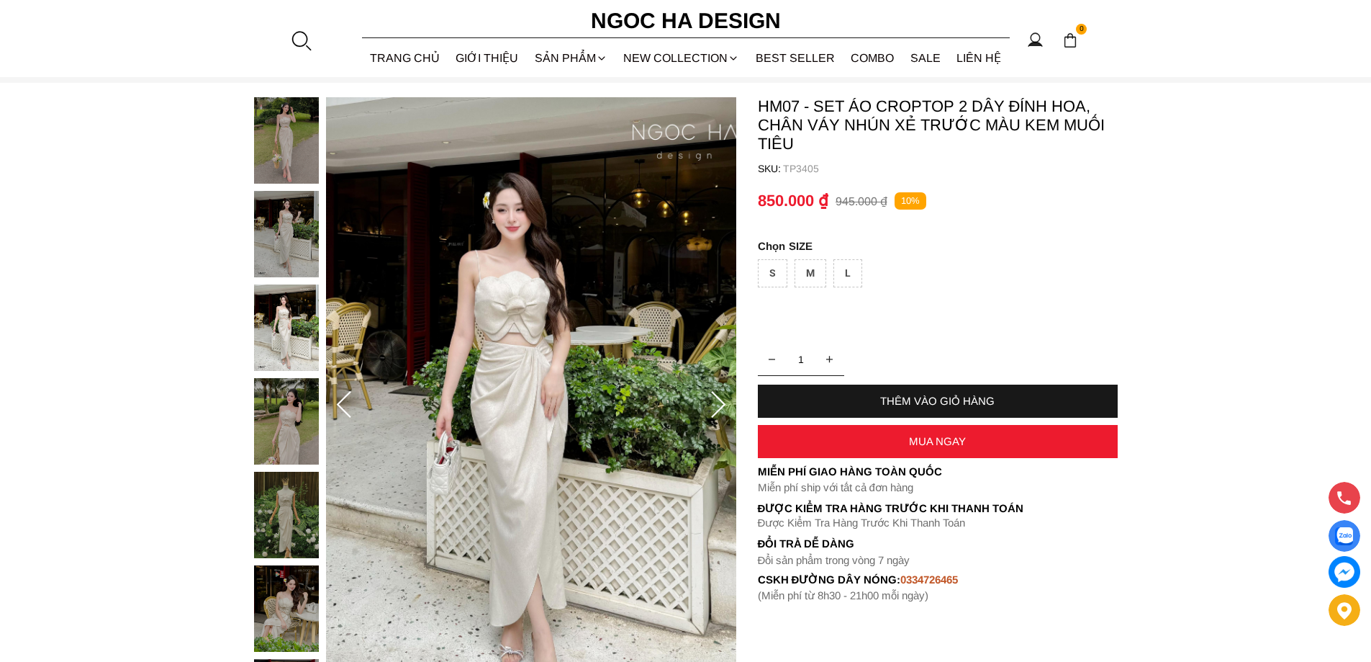
click at [712, 410] on icon at bounding box center [718, 405] width 29 height 29
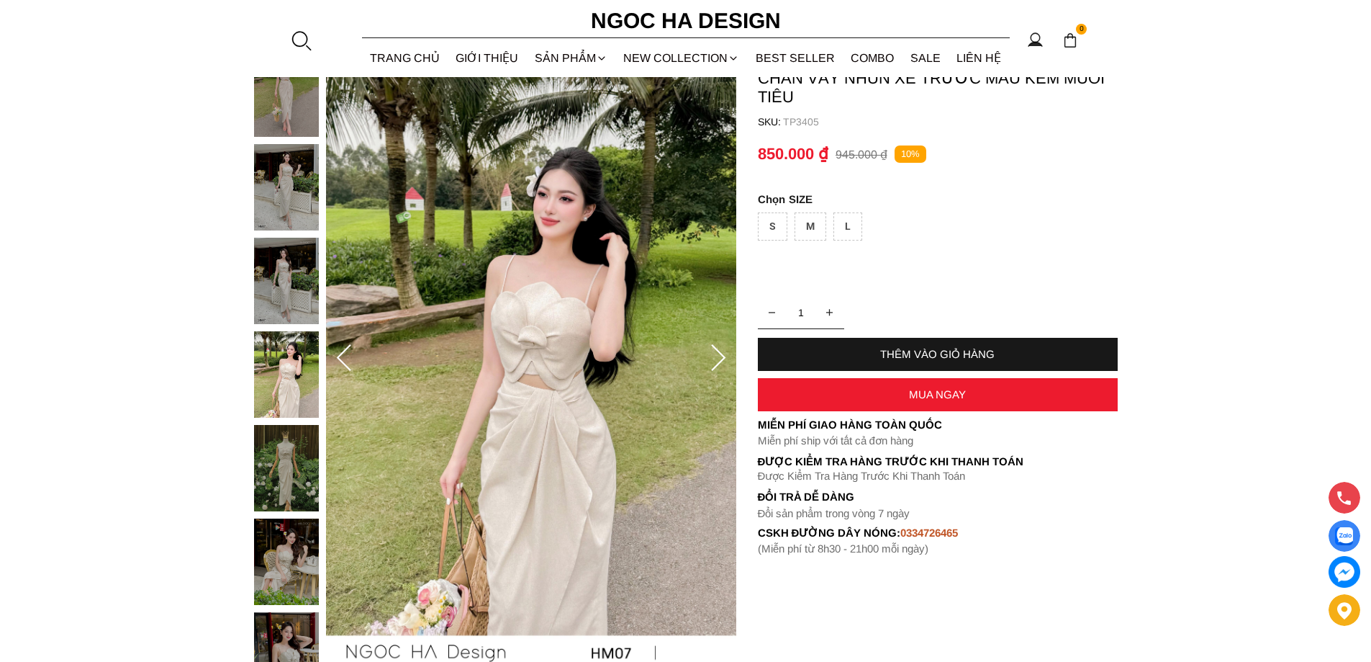
scroll to position [216, 0]
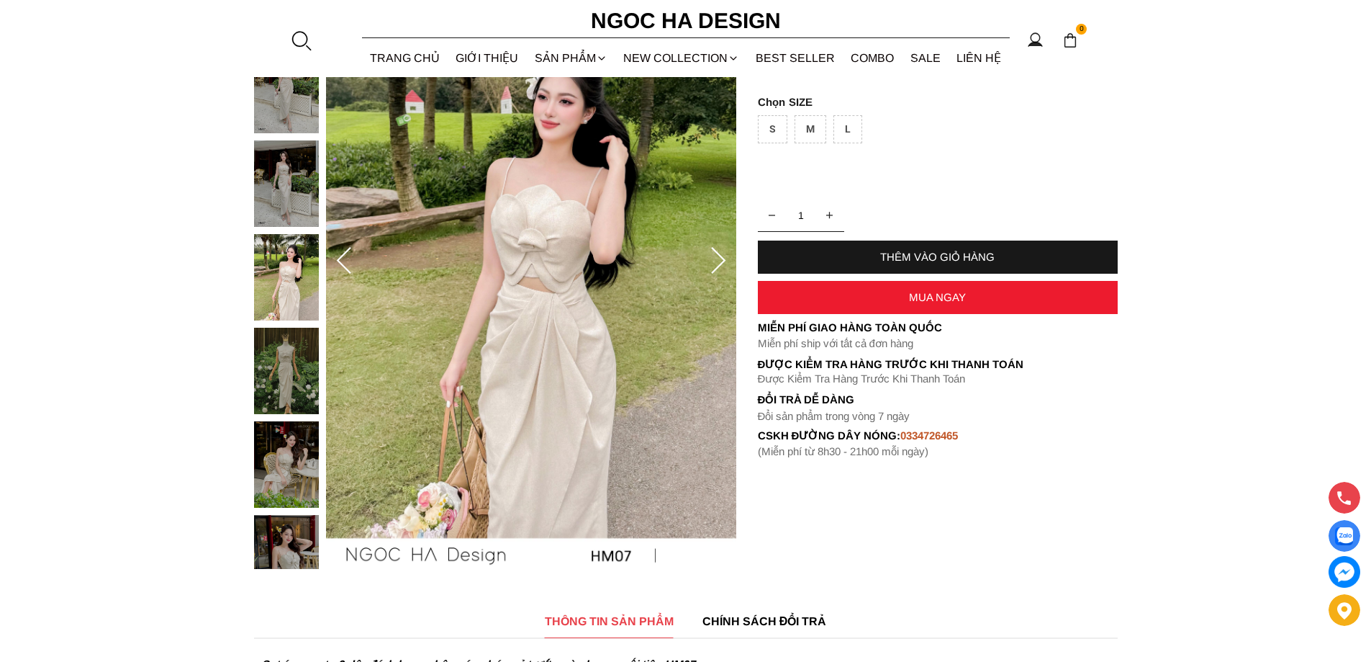
click at [289, 474] on img at bounding box center [286, 464] width 65 height 86
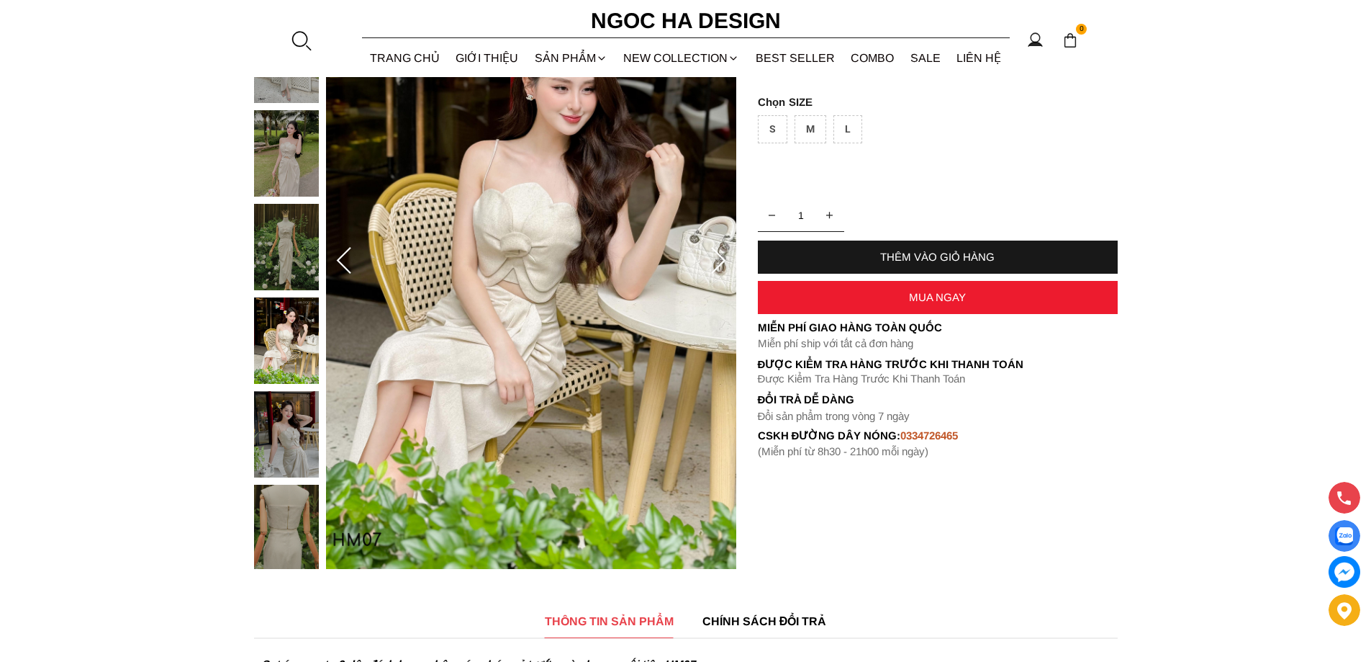
click at [280, 526] on img at bounding box center [286, 528] width 65 height 86
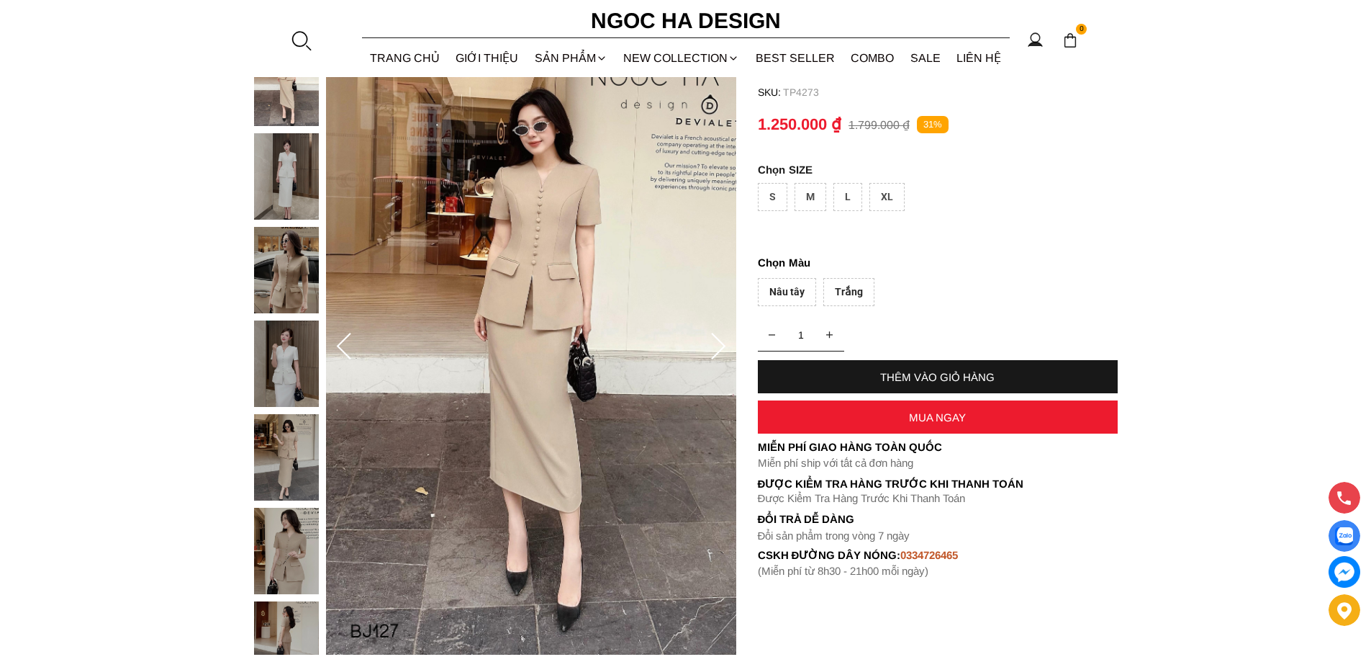
scroll to position [144, 0]
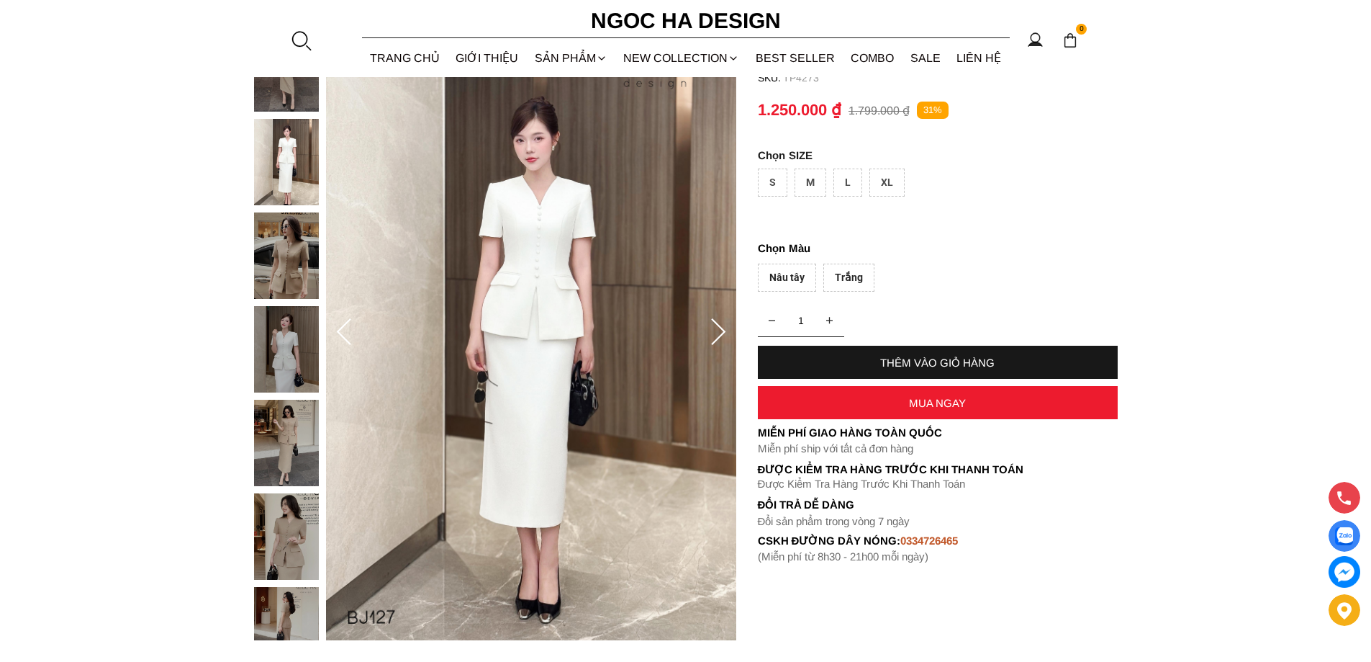
click at [277, 139] on img at bounding box center [286, 162] width 65 height 86
click at [281, 100] on img at bounding box center [286, 68] width 65 height 86
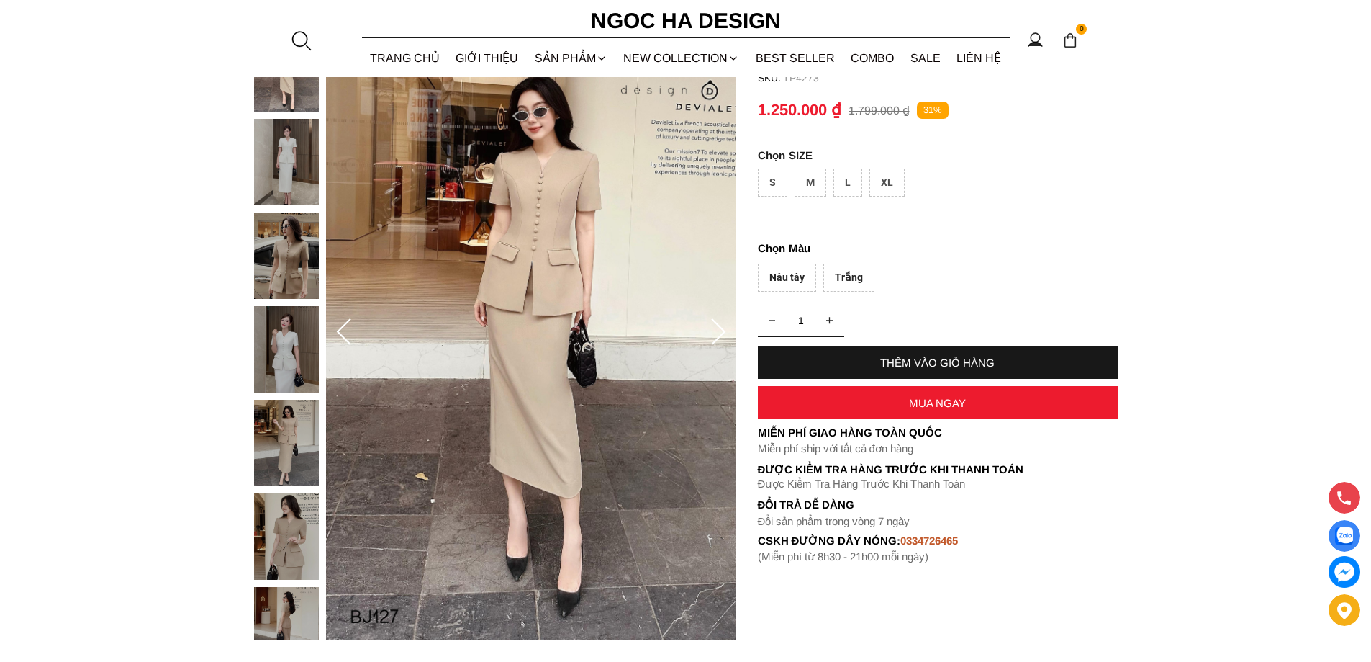
click at [293, 365] on img at bounding box center [286, 349] width 65 height 86
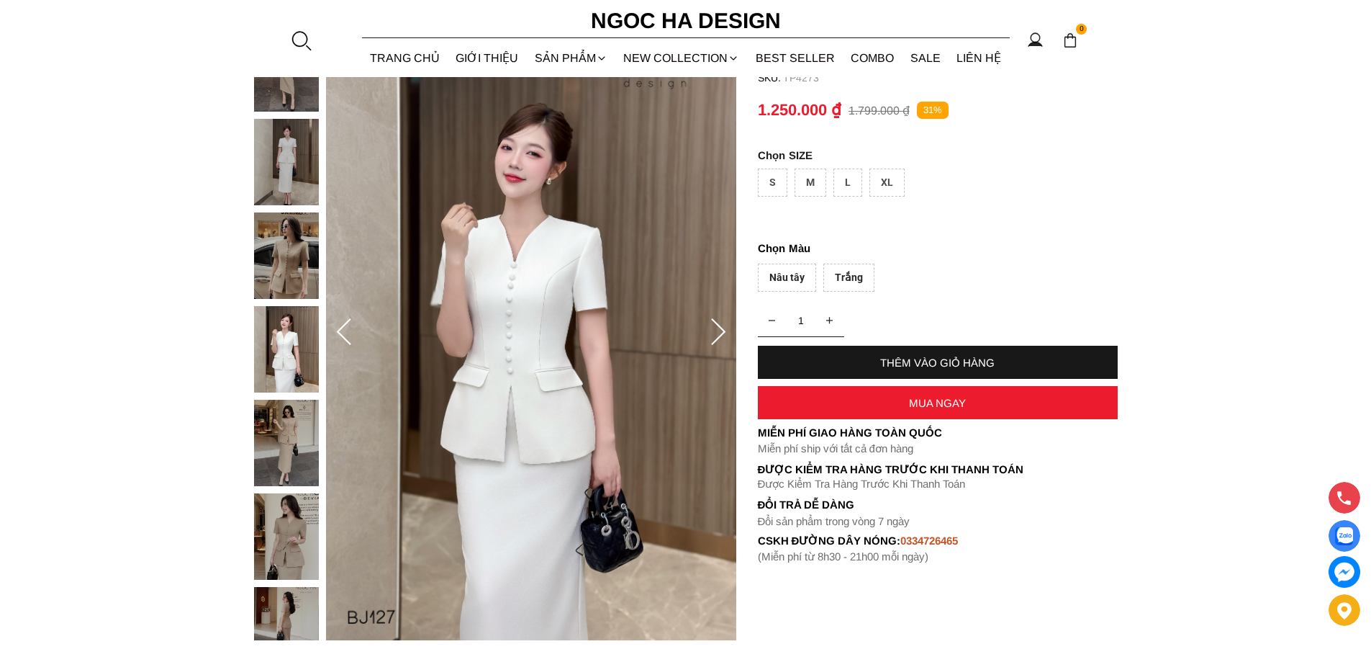
scroll to position [216, 0]
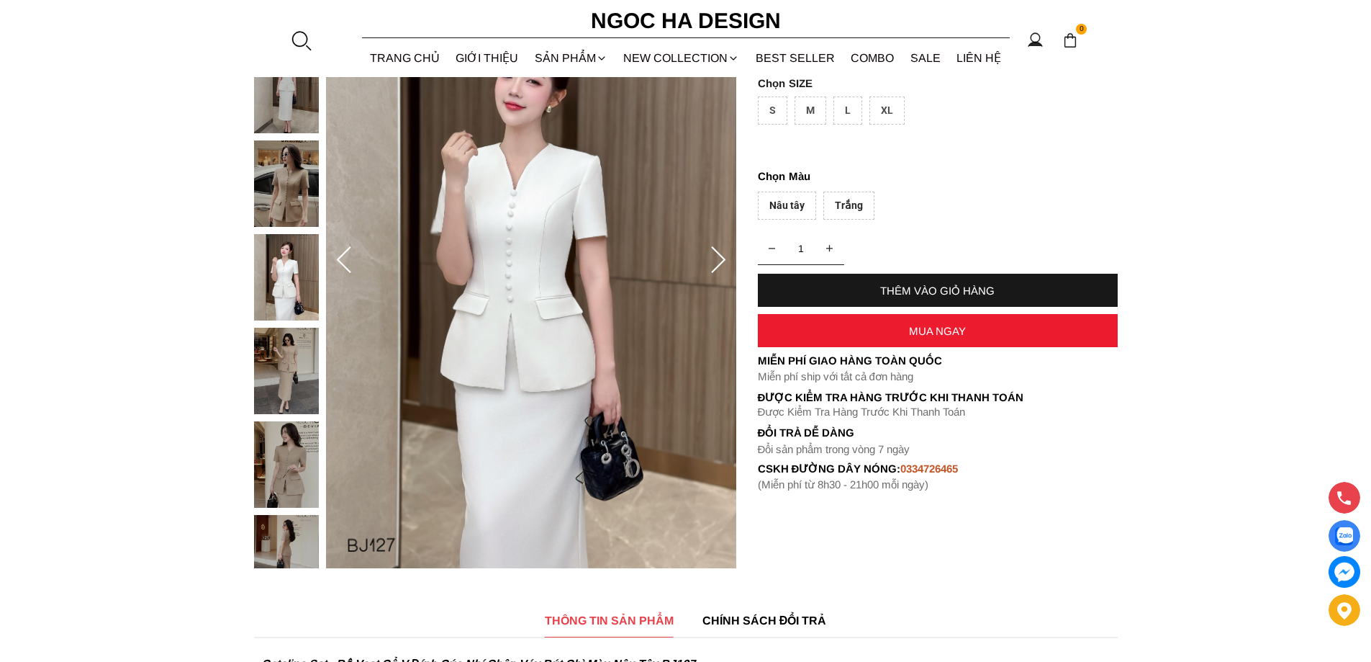
click at [292, 464] on img at bounding box center [286, 464] width 65 height 86
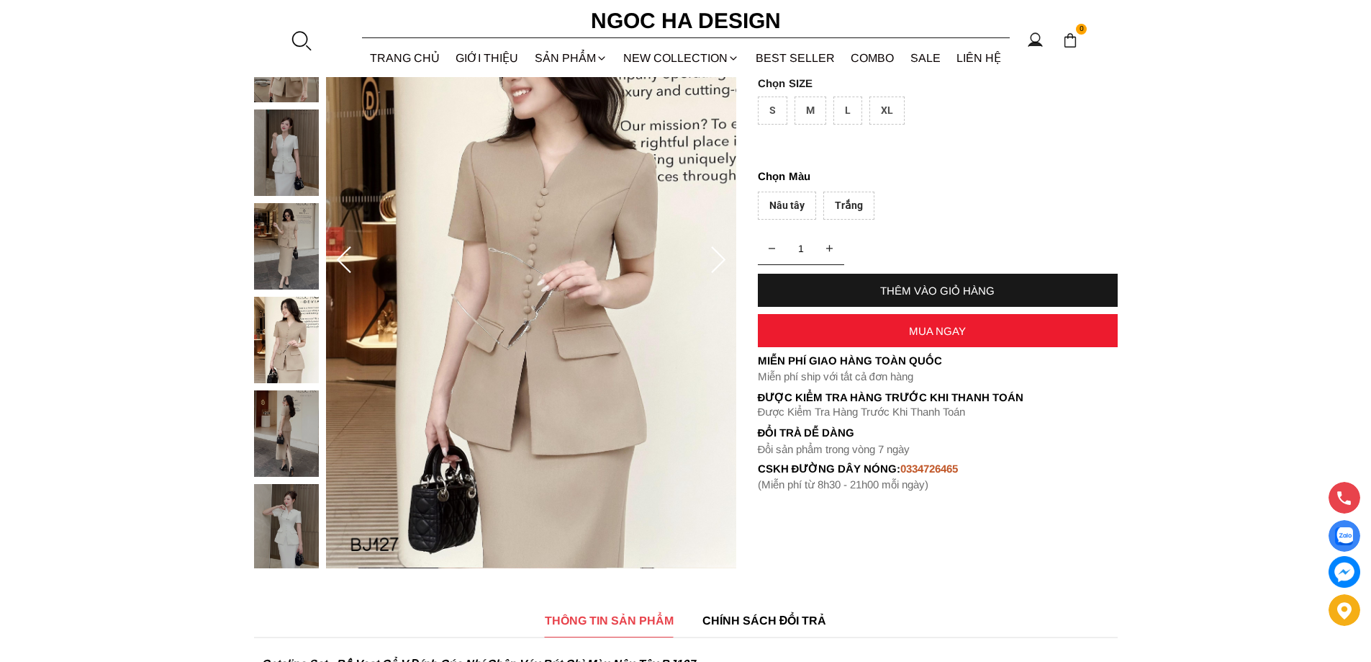
click at [708, 258] on icon at bounding box center [718, 260] width 29 height 29
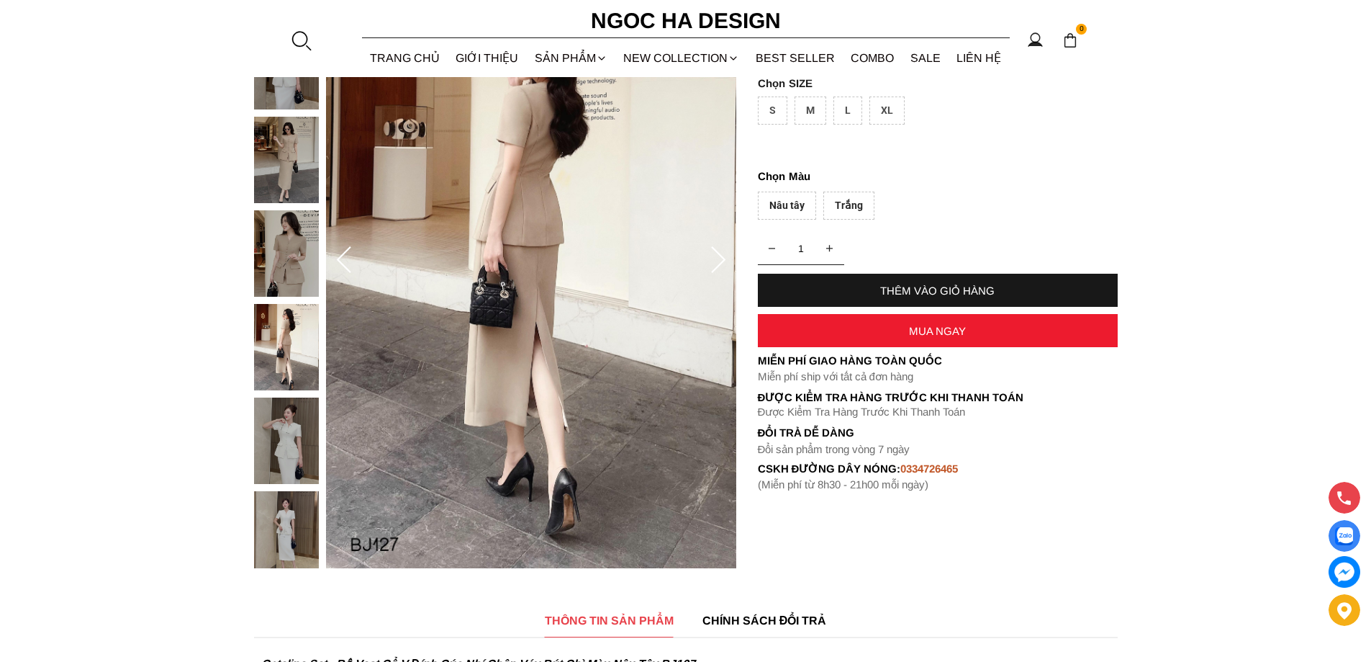
click at [708, 258] on icon at bounding box center [718, 260] width 29 height 29
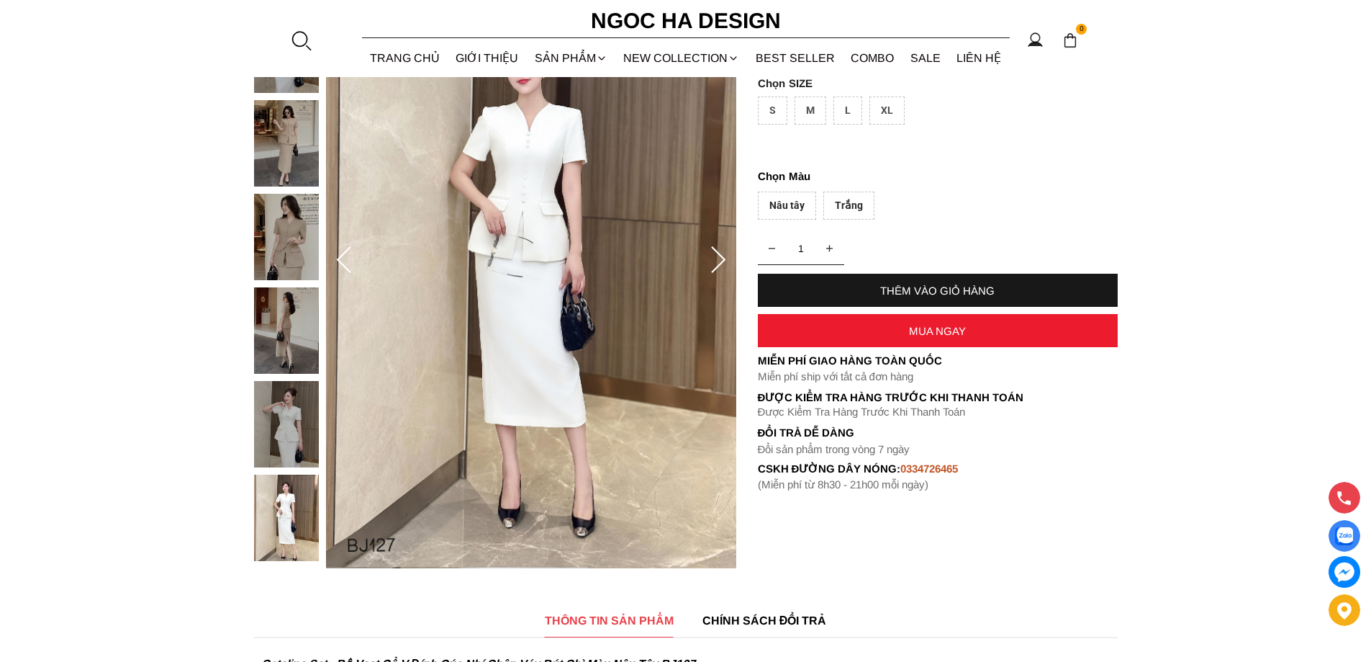
click at [708, 258] on icon at bounding box center [718, 260] width 29 height 29
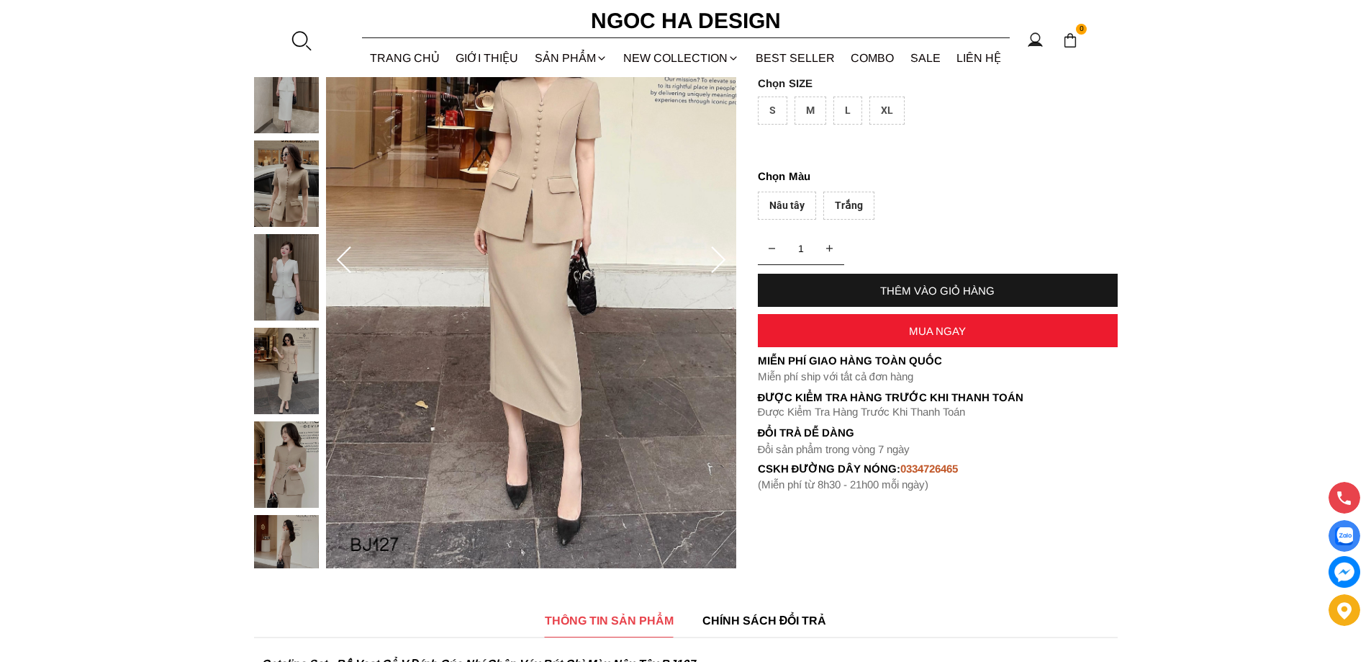
click at [708, 258] on icon at bounding box center [718, 260] width 29 height 29
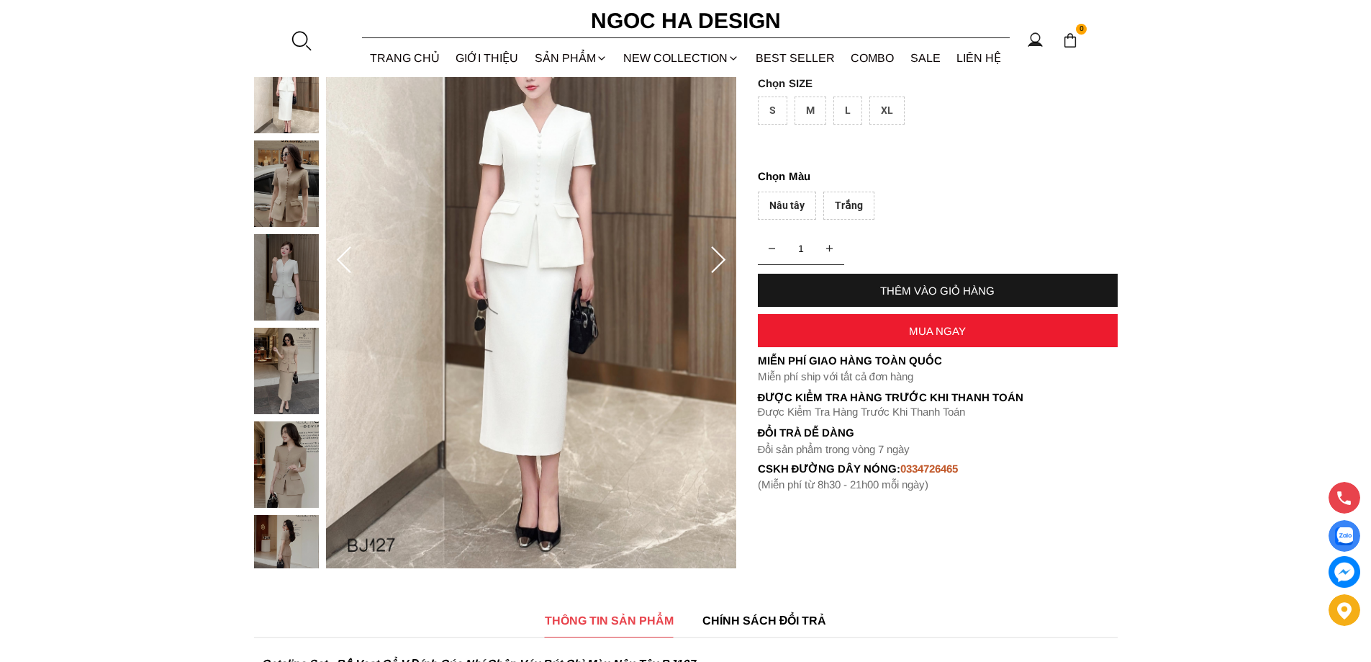
click at [708, 258] on icon at bounding box center [718, 260] width 29 height 29
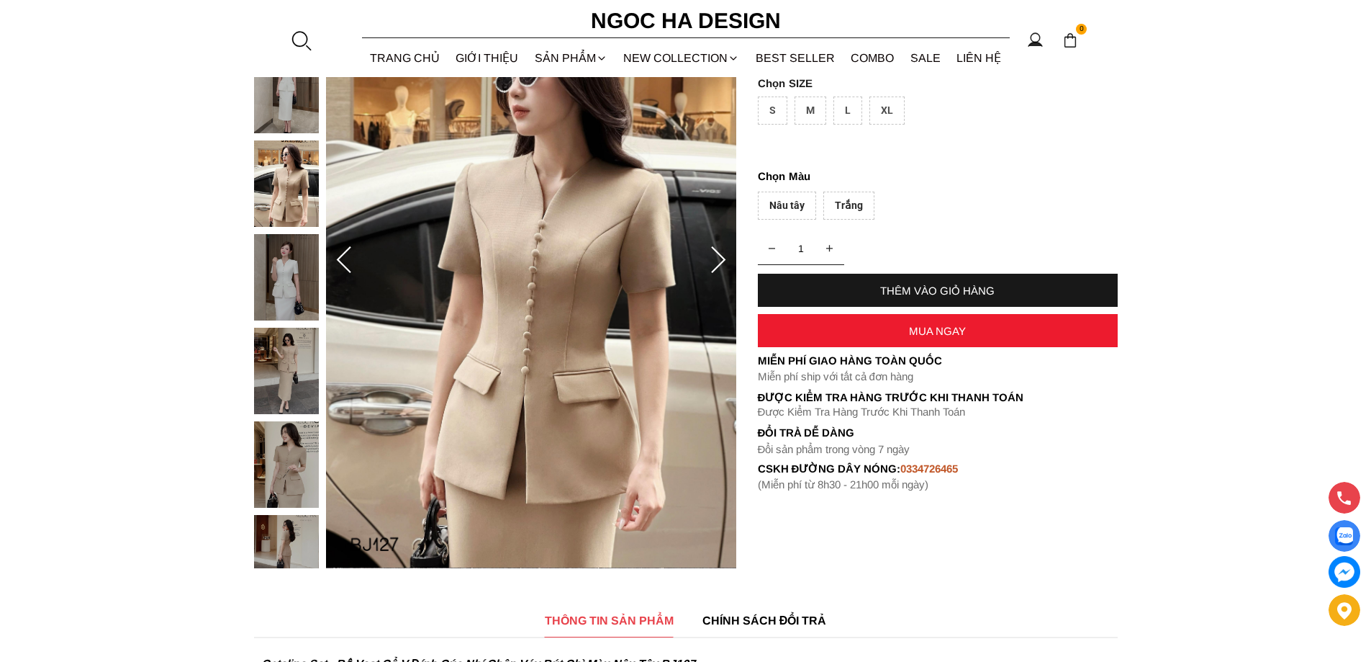
click at [708, 258] on icon at bounding box center [718, 260] width 29 height 29
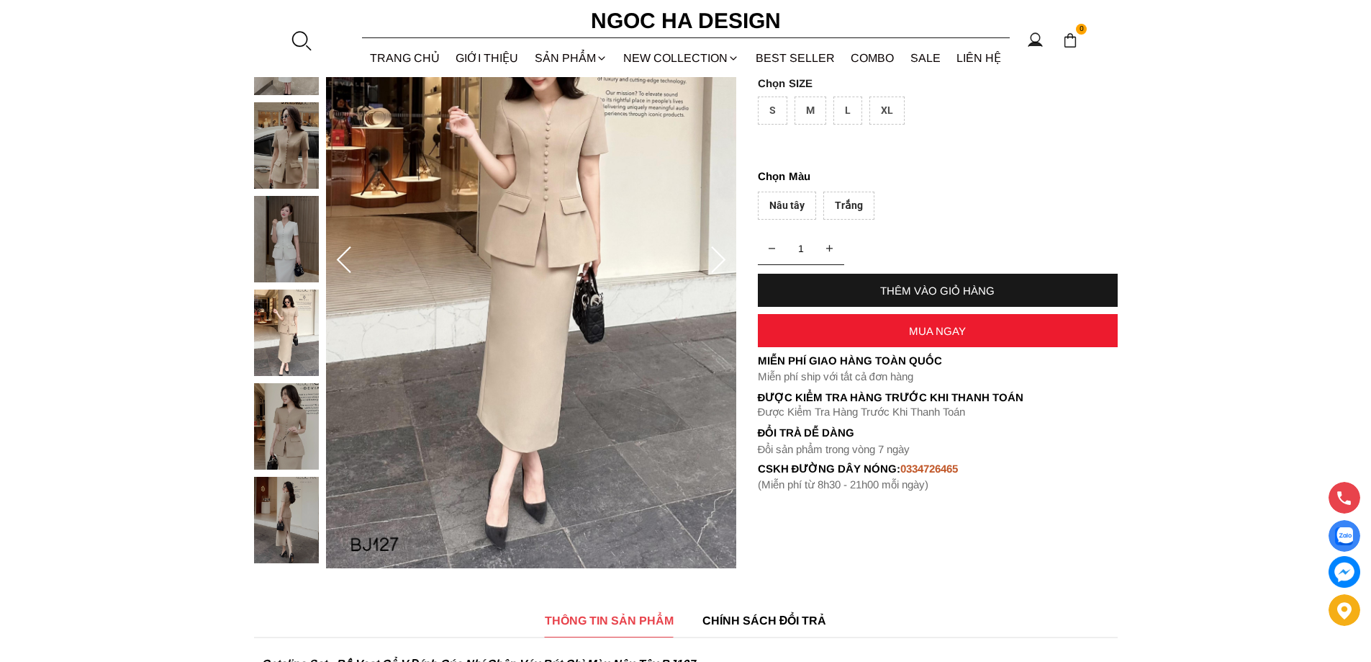
click at [708, 258] on icon at bounding box center [718, 260] width 29 height 29
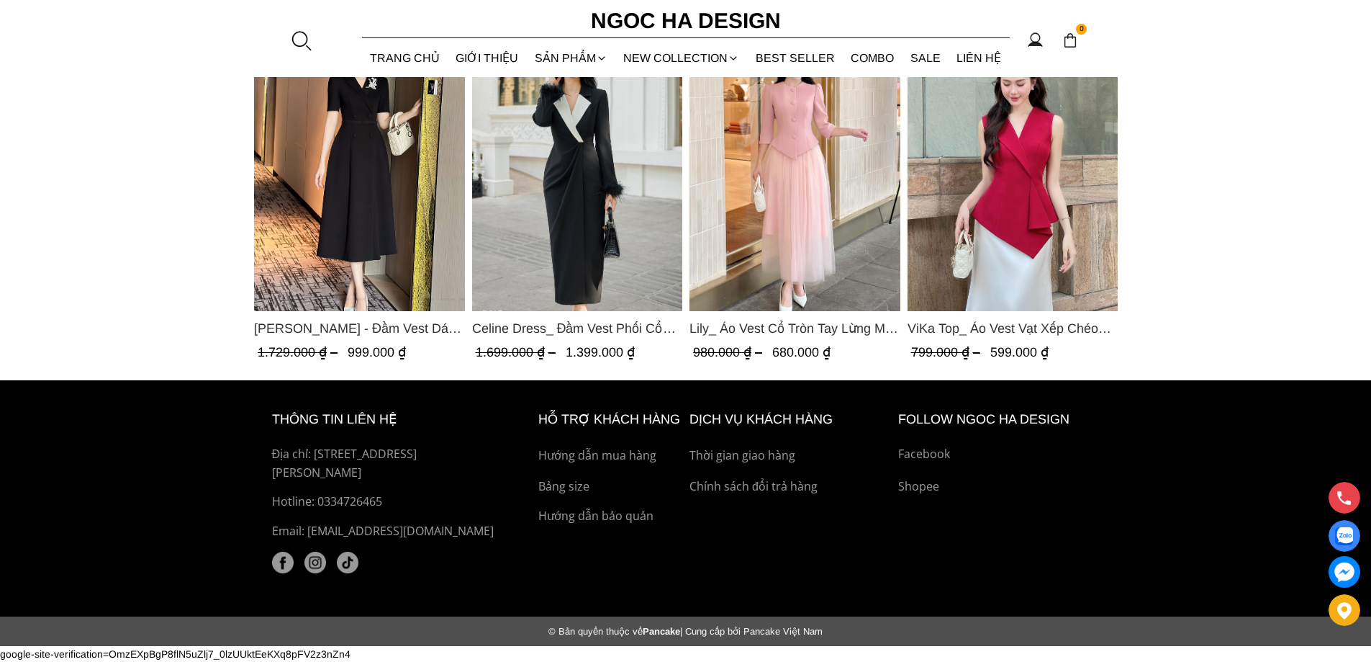
scroll to position [1773, 0]
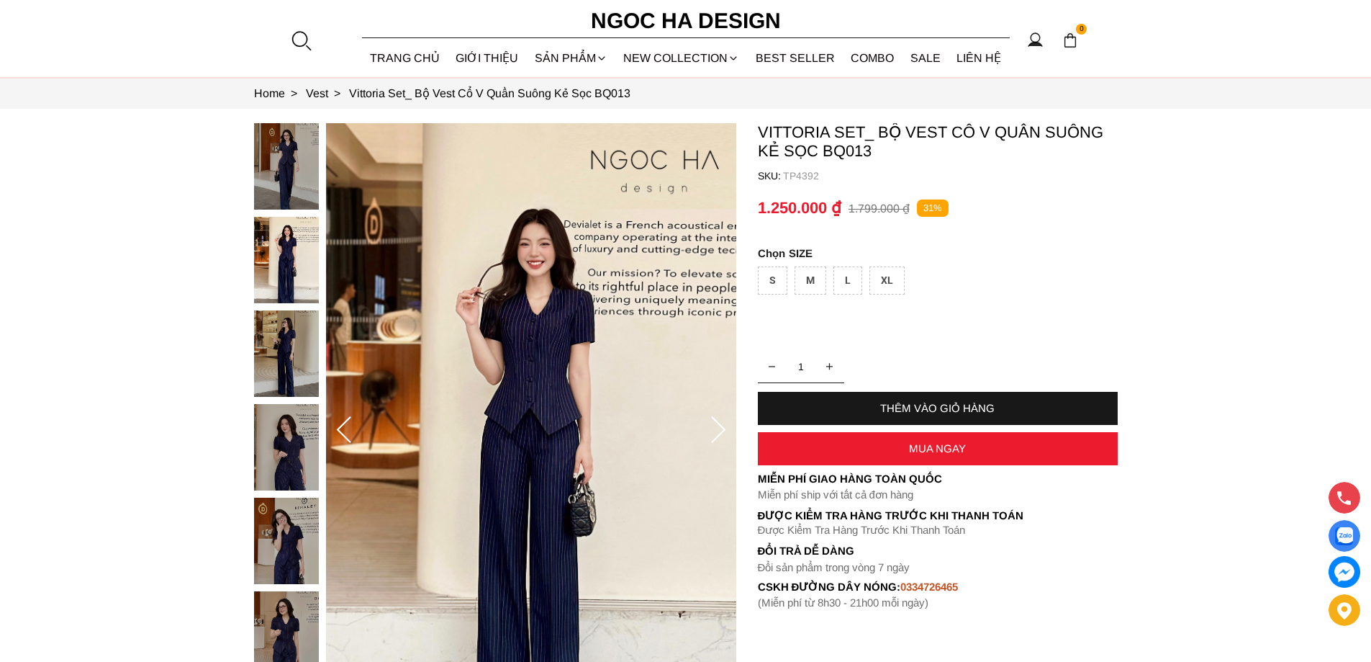
scroll to position [72, 0]
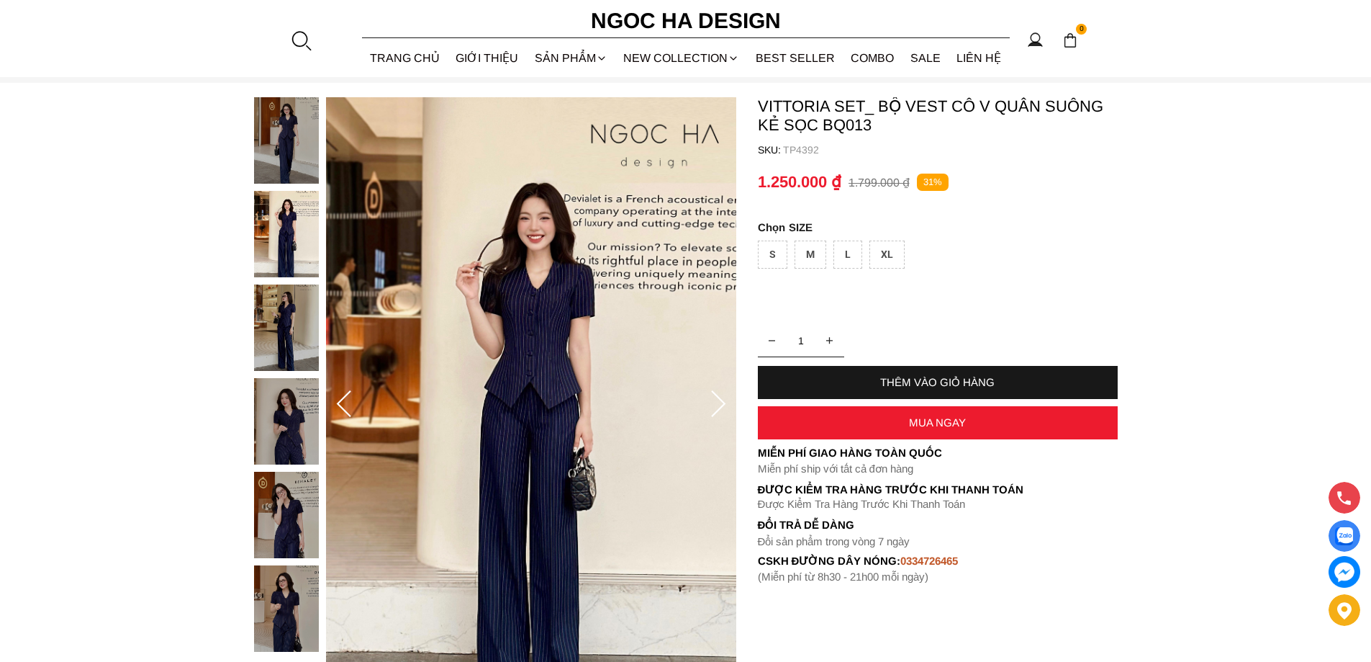
click at [712, 394] on icon at bounding box center [718, 404] width 29 height 29
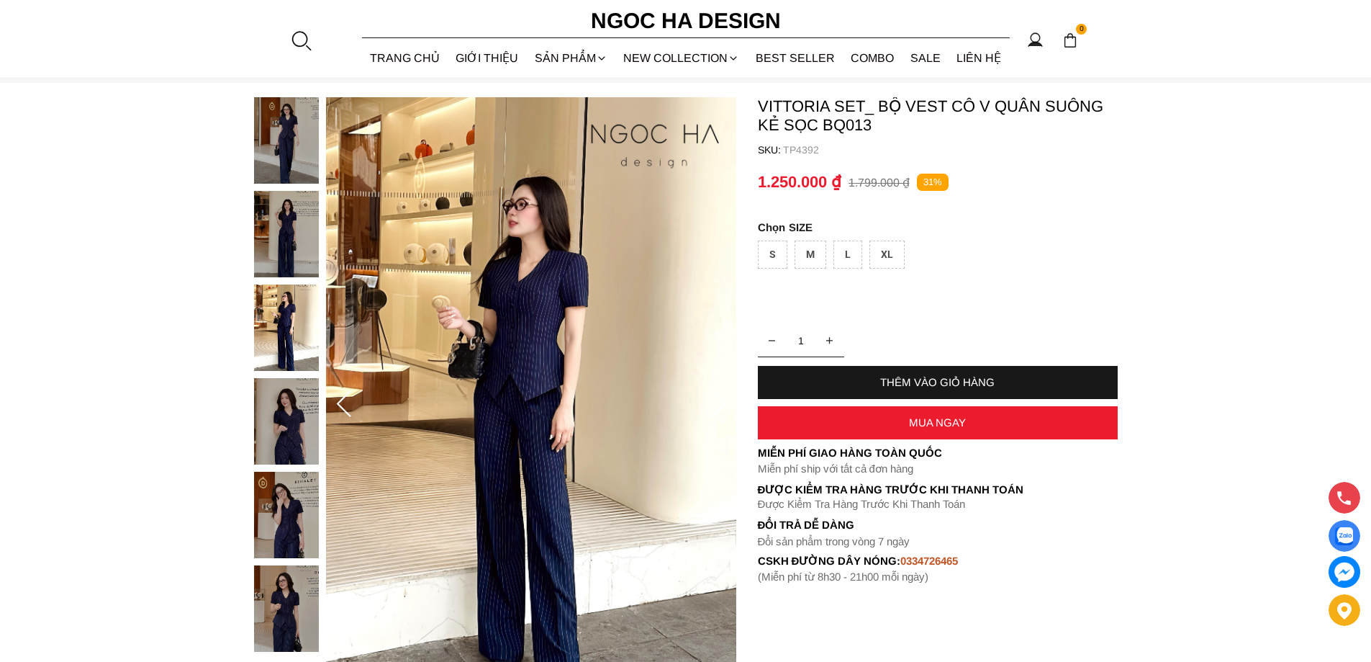
click at [712, 394] on icon at bounding box center [718, 404] width 29 height 29
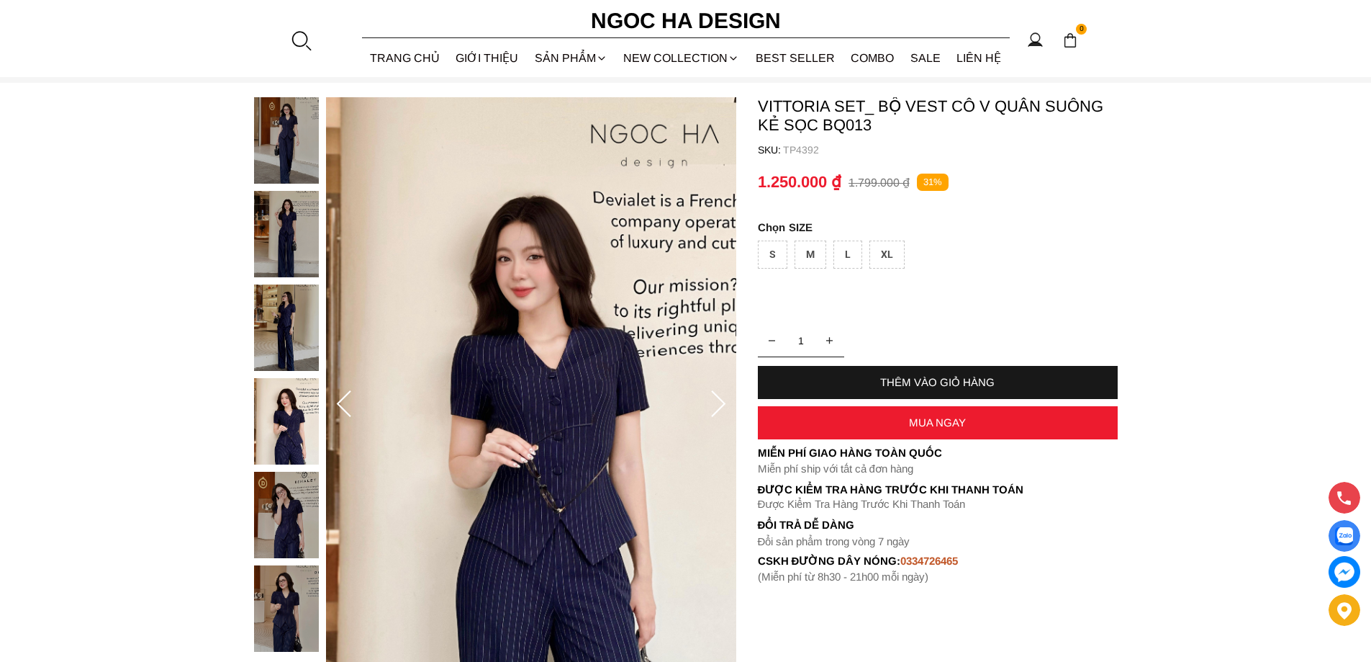
click at [712, 394] on icon at bounding box center [718, 404] width 29 height 29
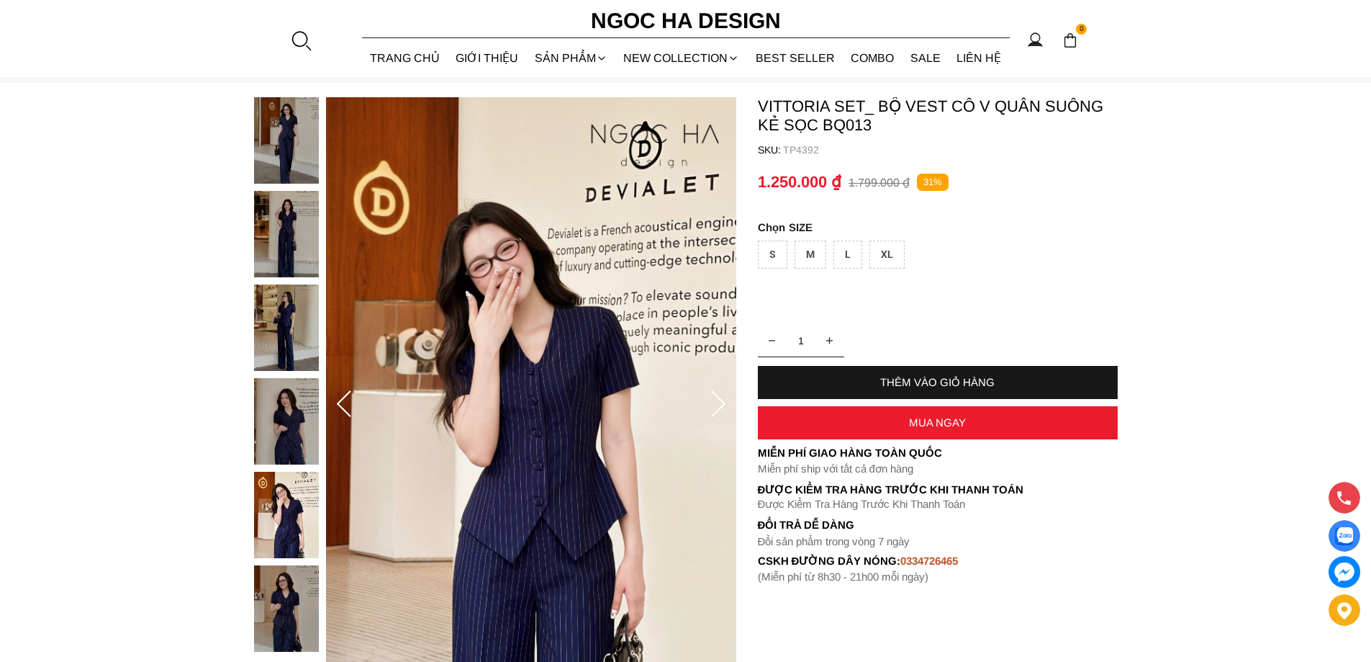
click at [712, 394] on icon at bounding box center [718, 404] width 29 height 29
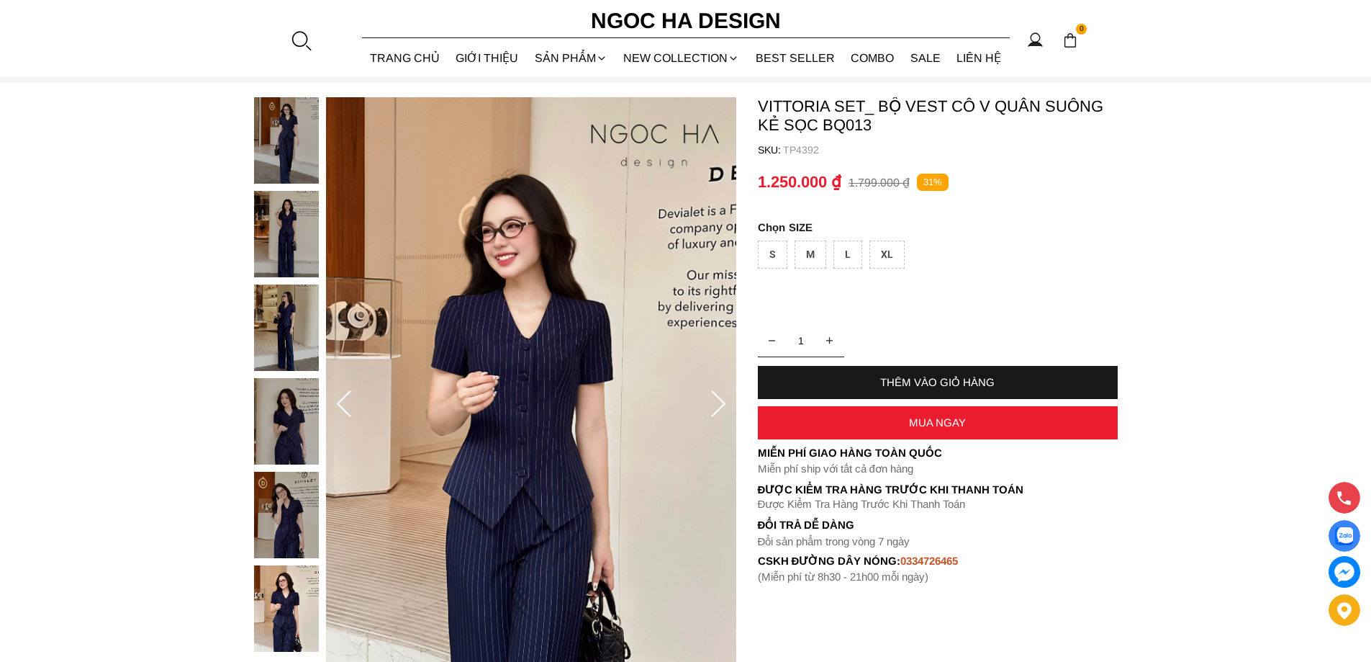
click at [712, 394] on icon at bounding box center [718, 404] width 29 height 29
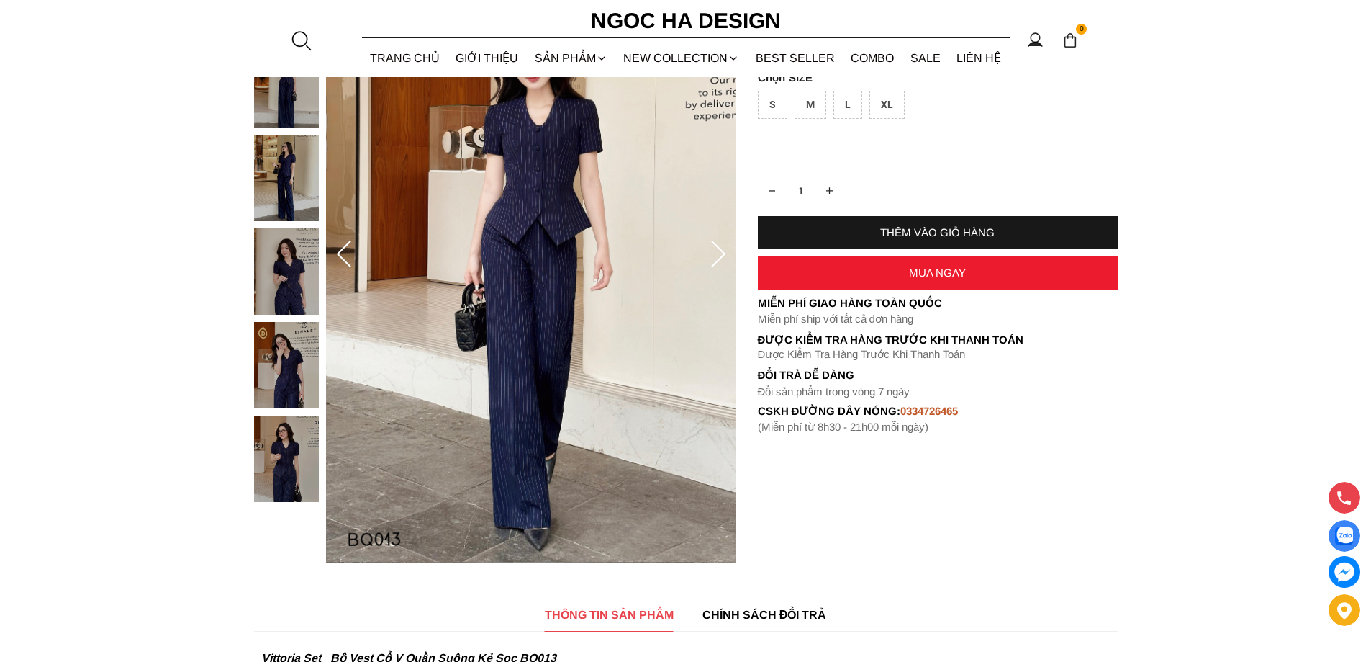
scroll to position [360, 0]
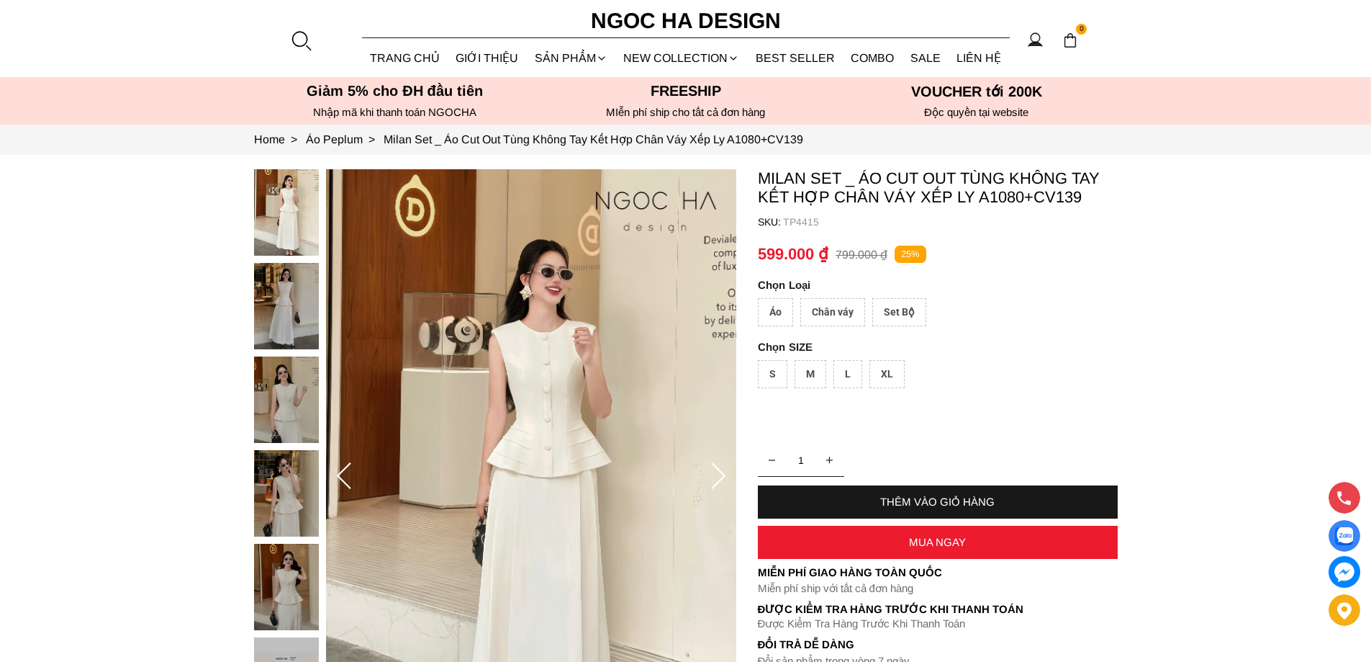
scroll to position [72, 0]
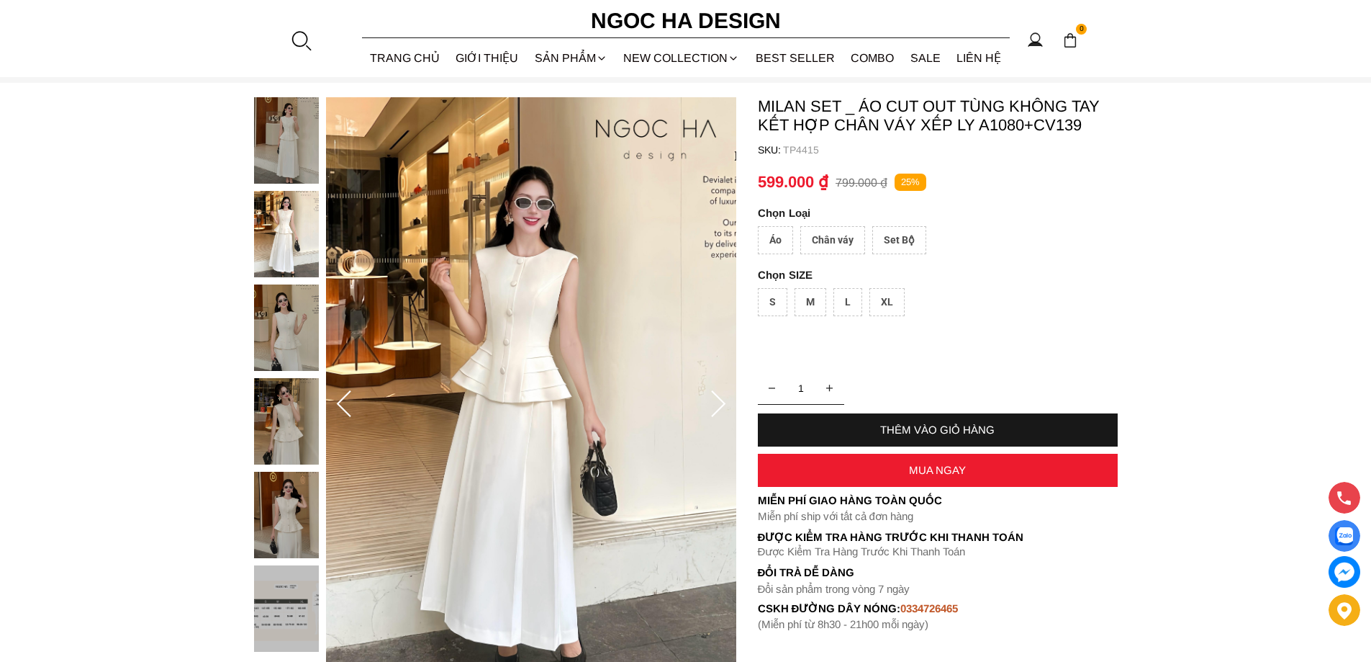
click at [288, 431] on img at bounding box center [286, 421] width 65 height 86
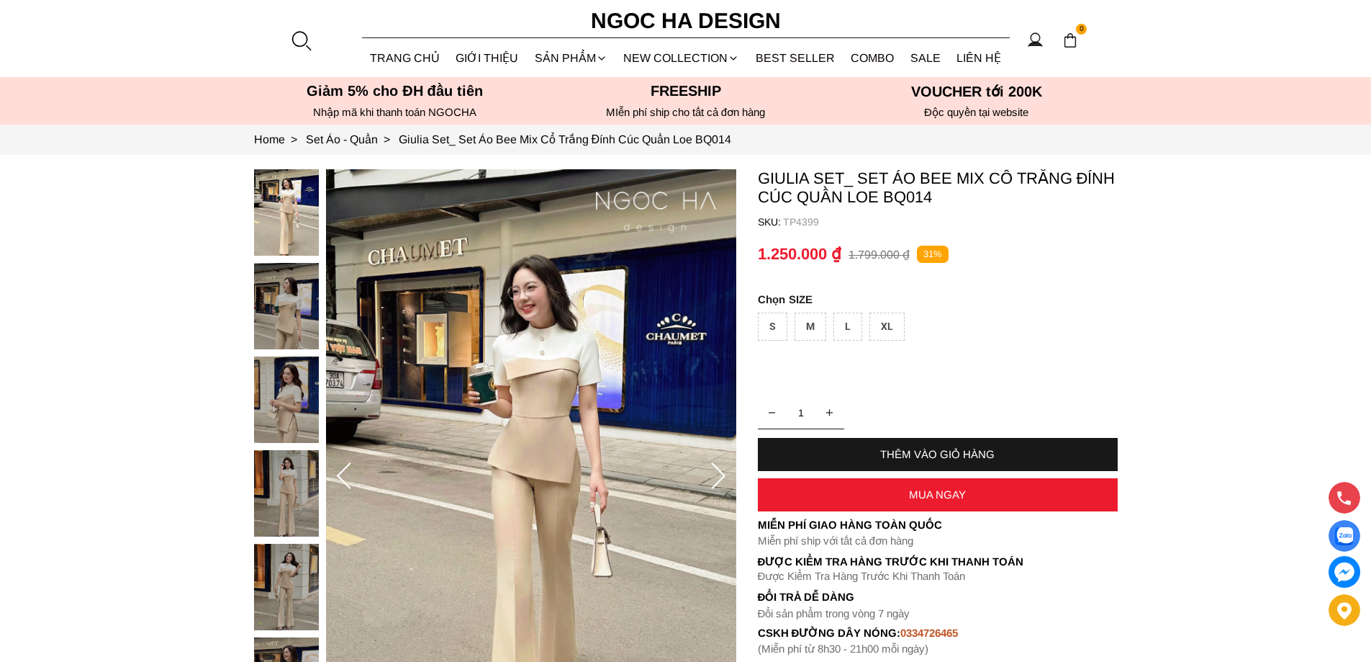
drag, startPoint x: 713, startPoint y: 500, endPoint x: 719, endPoint y: 489, distance: 12.9
click at [714, 500] on div at bounding box center [718, 477] width 29 height 58
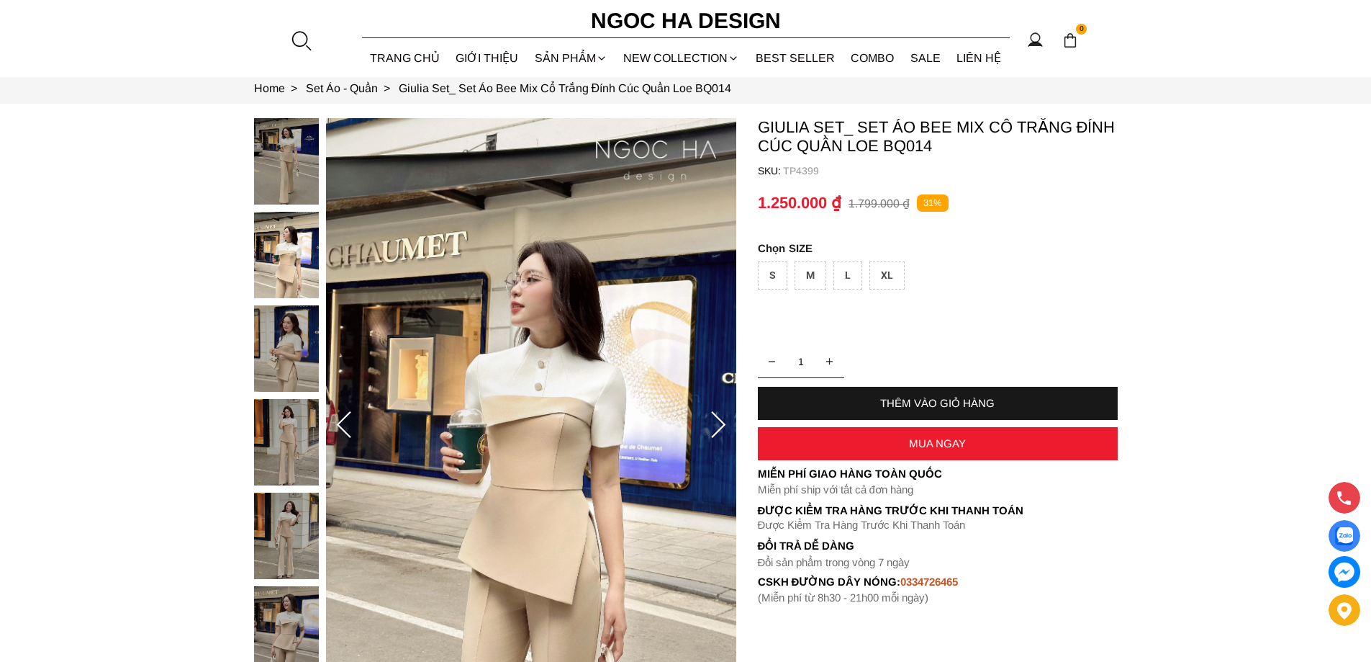
scroll to position [144, 0]
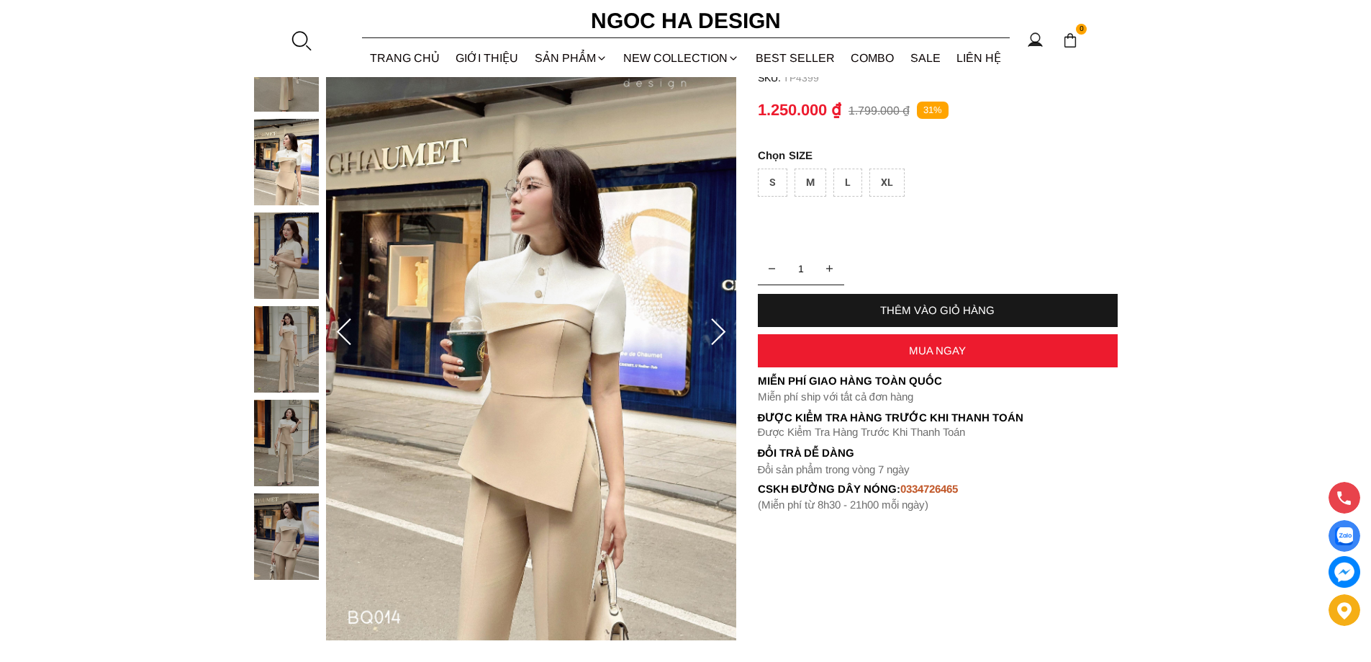
click at [731, 313] on div at bounding box center [718, 333] width 29 height 58
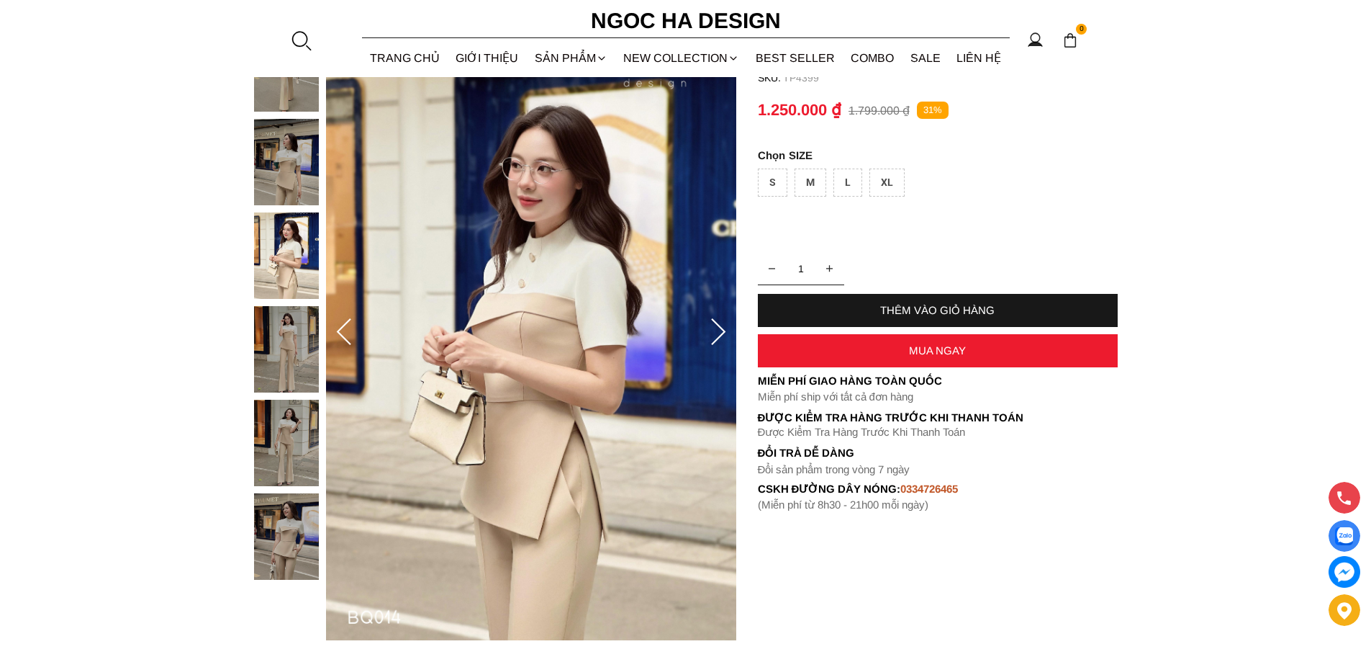
click at [724, 320] on icon at bounding box center [718, 332] width 29 height 29
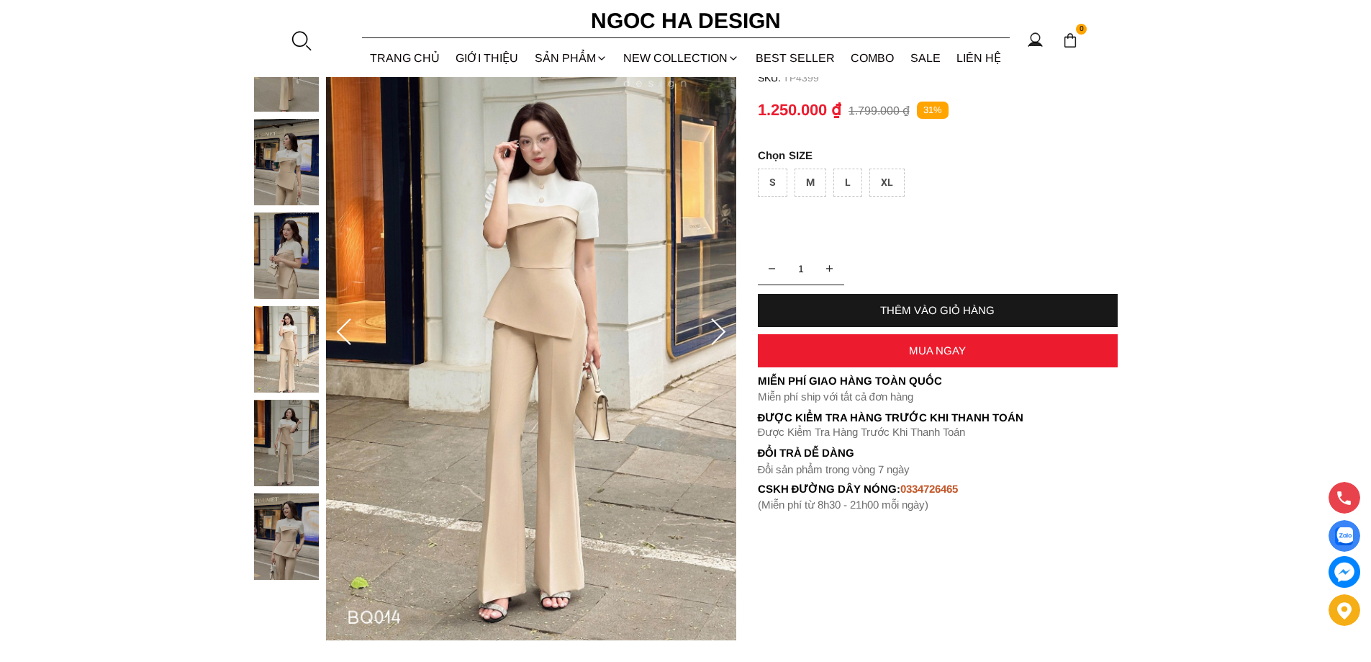
click at [724, 320] on icon at bounding box center [718, 332] width 29 height 29
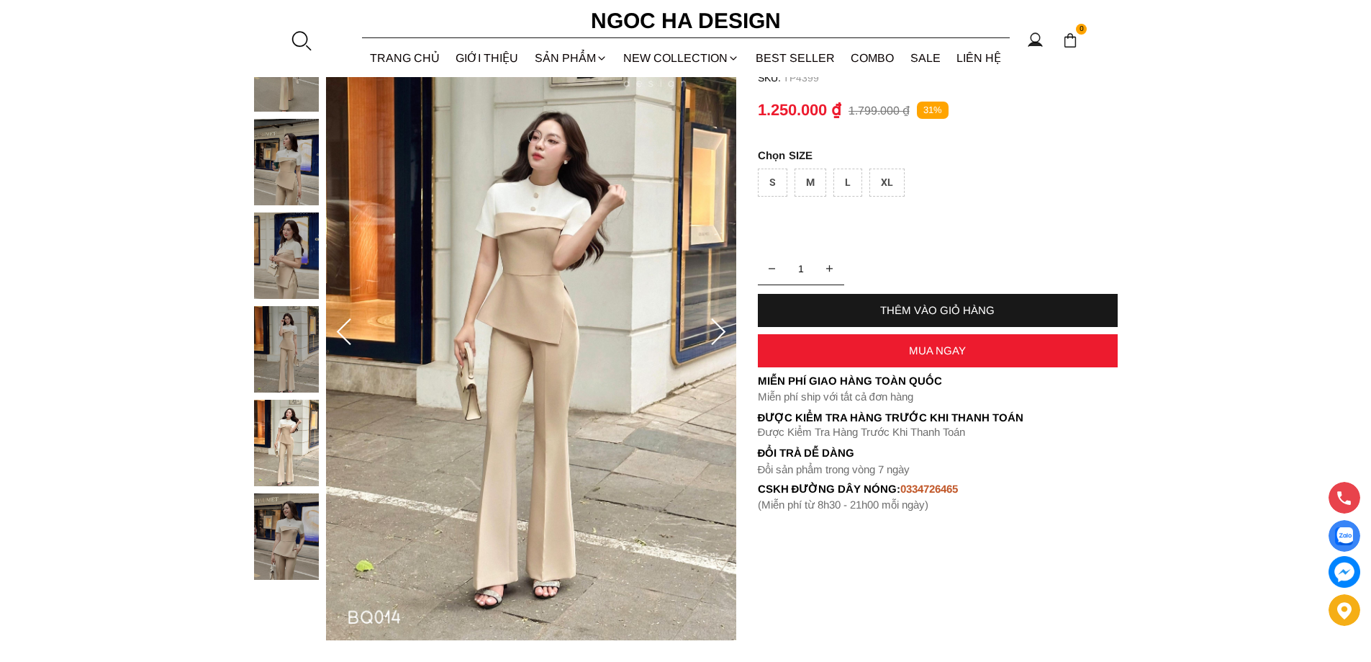
click at [724, 320] on icon at bounding box center [718, 332] width 29 height 29
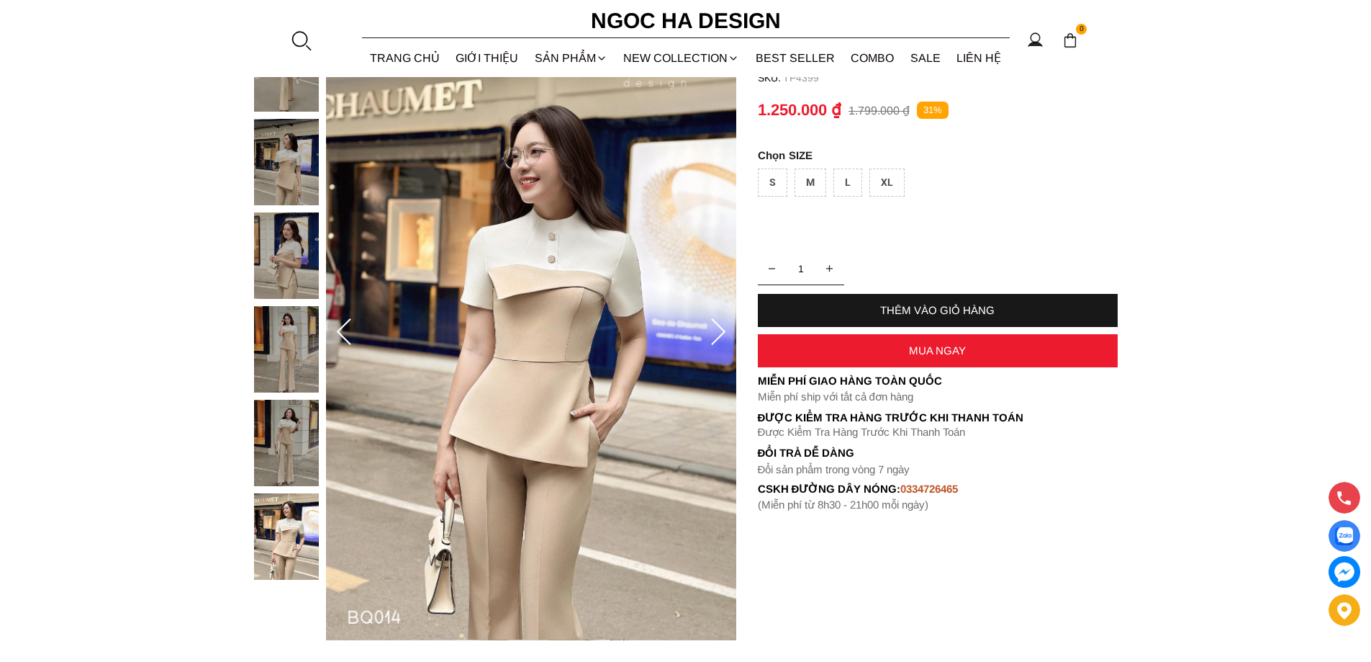
click at [724, 320] on icon at bounding box center [718, 332] width 29 height 29
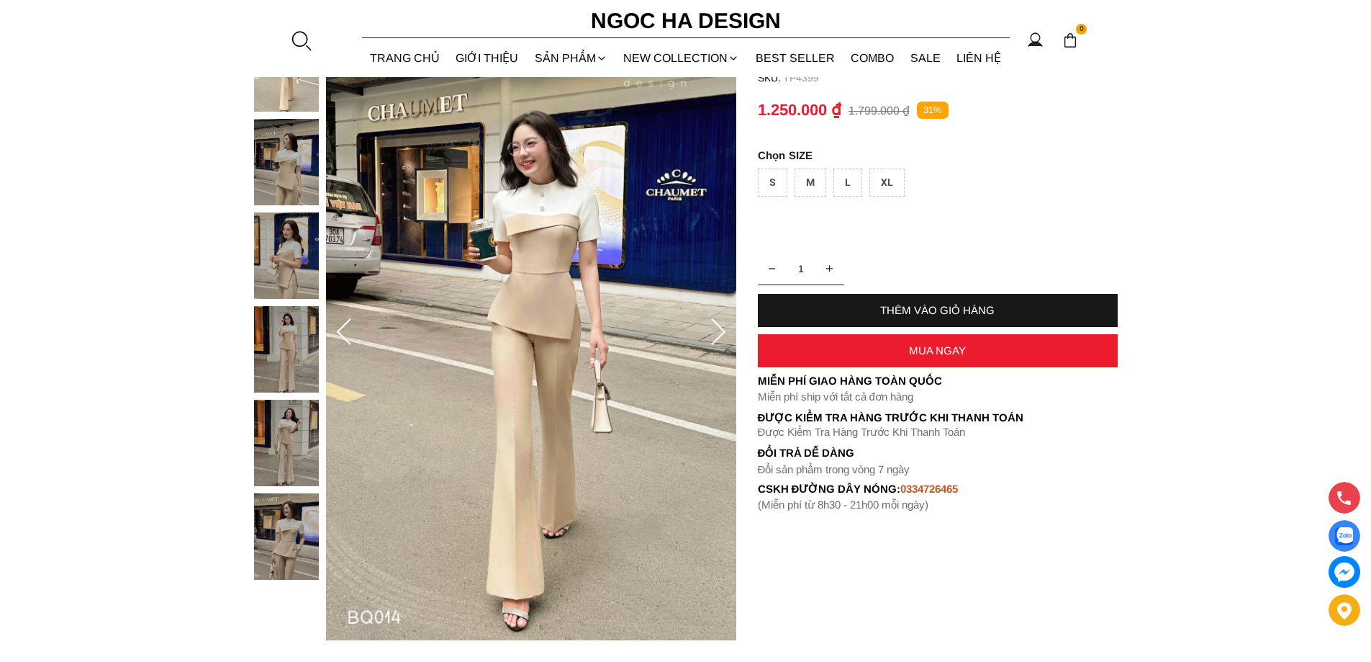
click at [724, 320] on icon at bounding box center [718, 332] width 29 height 29
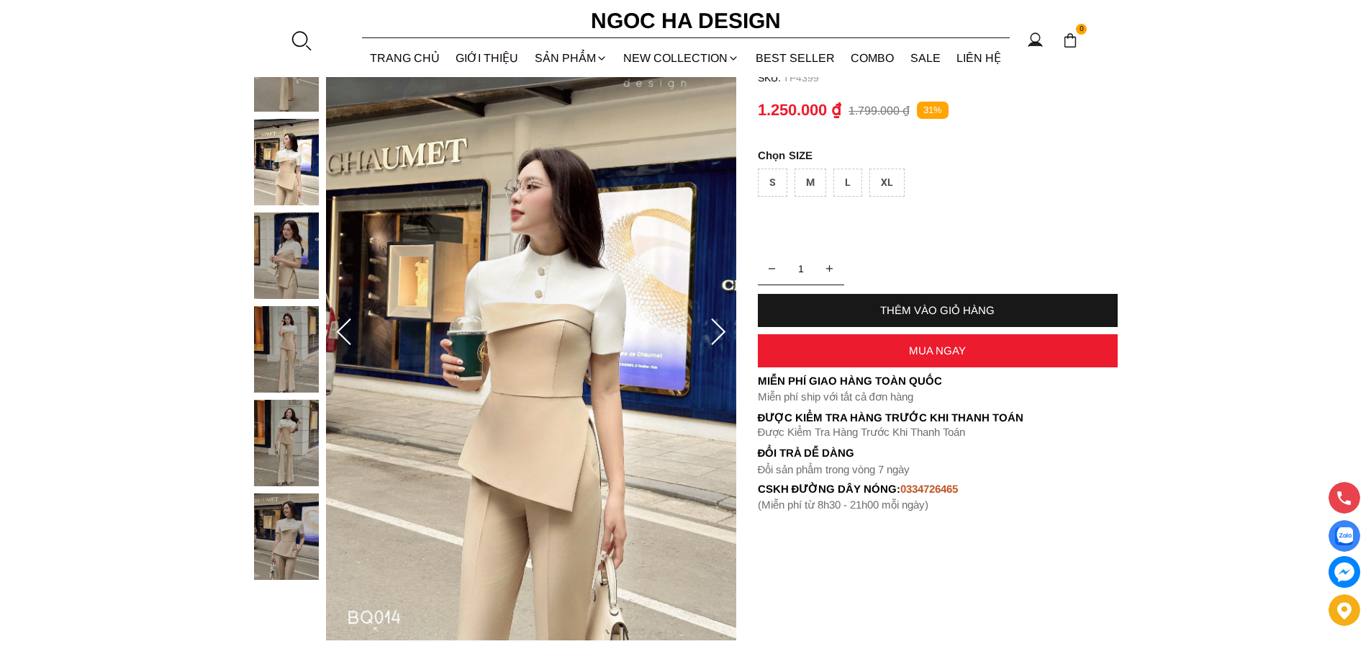
click at [724, 320] on icon at bounding box center [718, 332] width 29 height 29
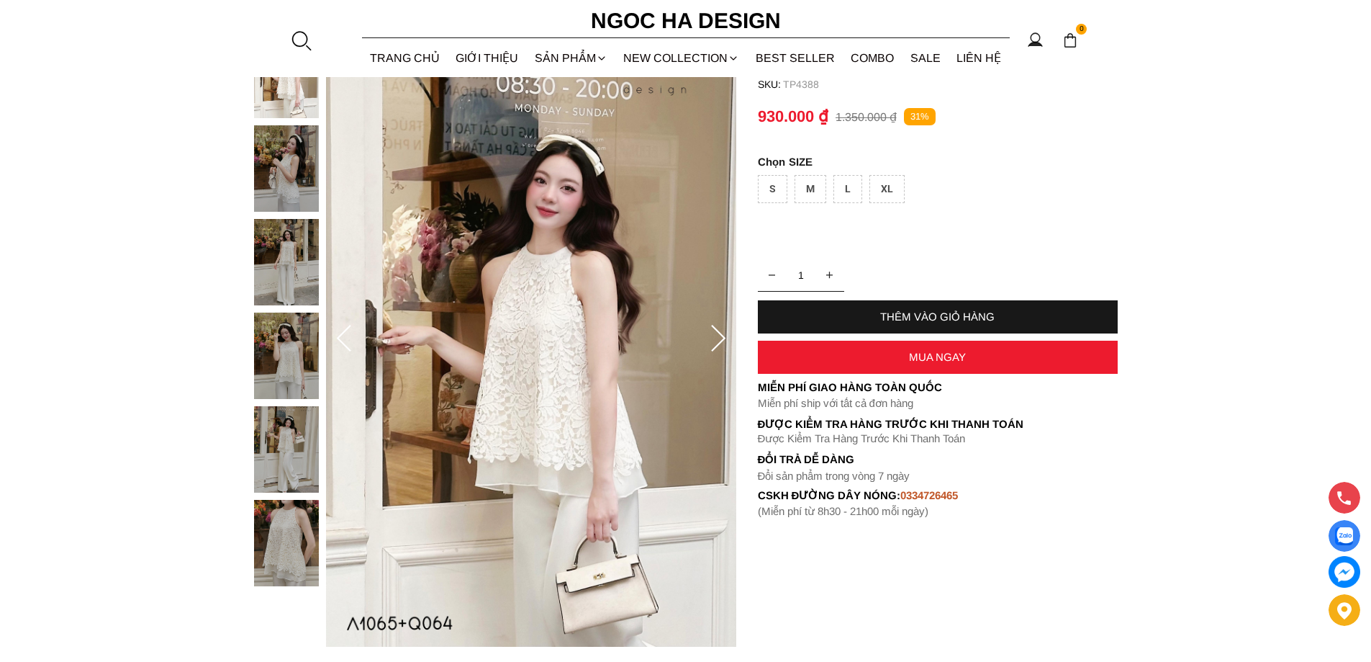
scroll to position [144, 0]
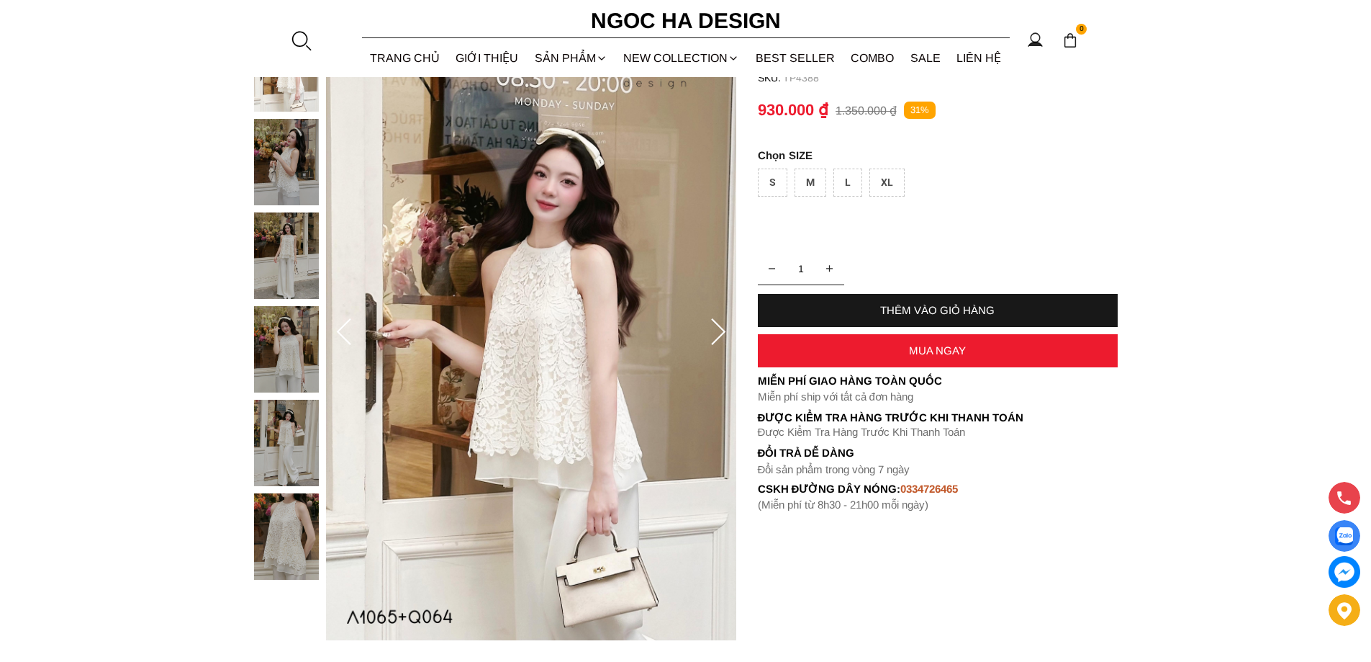
click at [296, 431] on img at bounding box center [286, 443] width 65 height 86
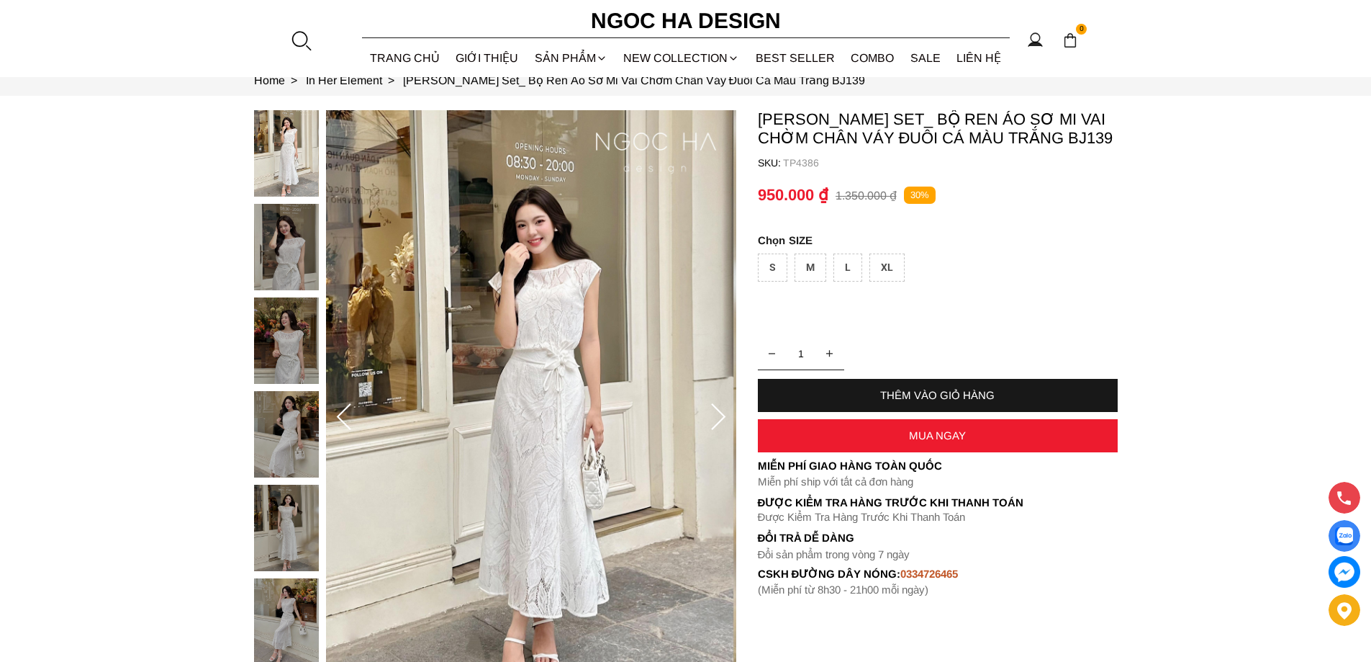
scroll to position [144, 0]
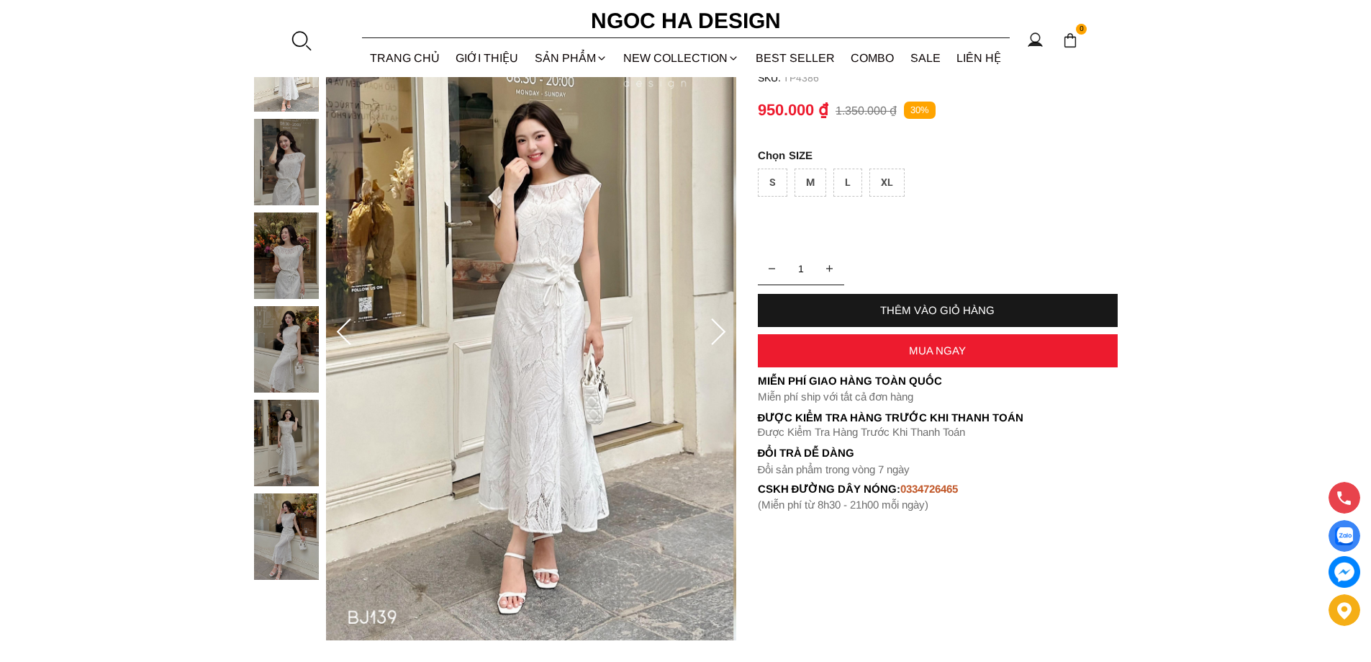
click at [728, 312] on div at bounding box center [718, 333] width 29 height 58
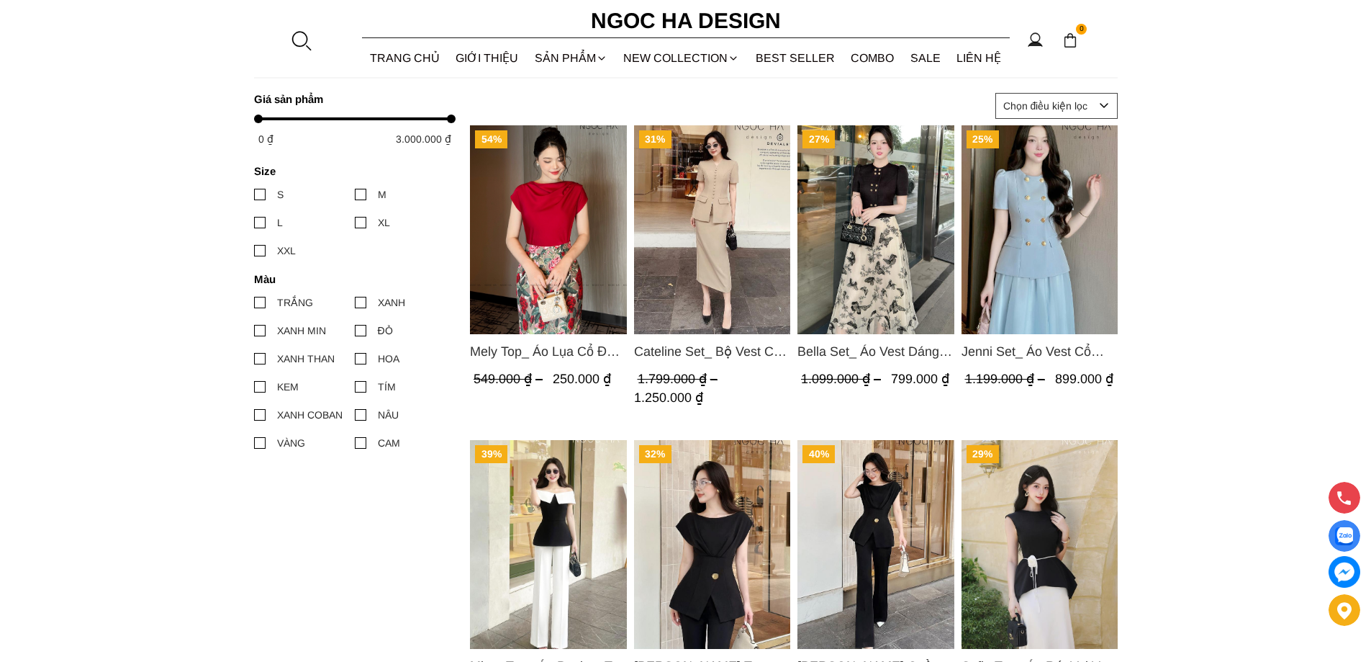
scroll to position [576, 0]
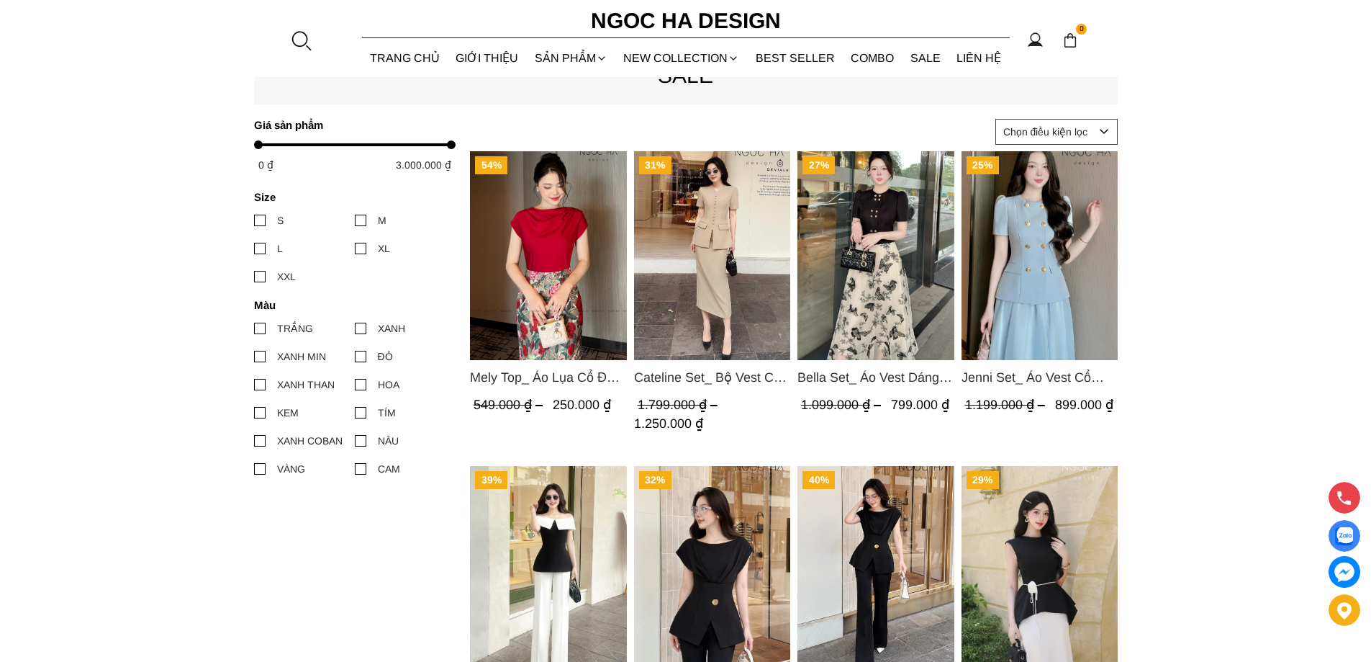
click at [873, 274] on img "Product image - Bella Set_ Áo Vest Dáng Lửng Cúc Đồng, Chân Váy Họa Tiết Bướm A…" at bounding box center [876, 255] width 157 height 209
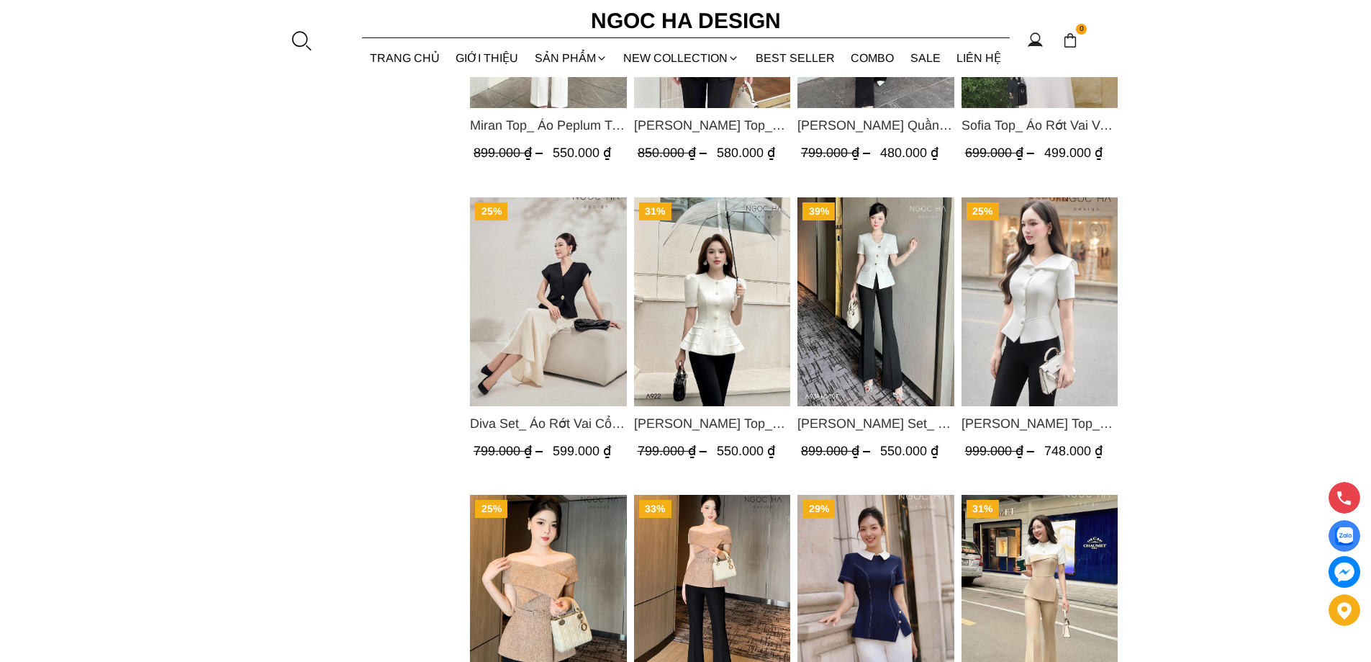
scroll to position [1152, 0]
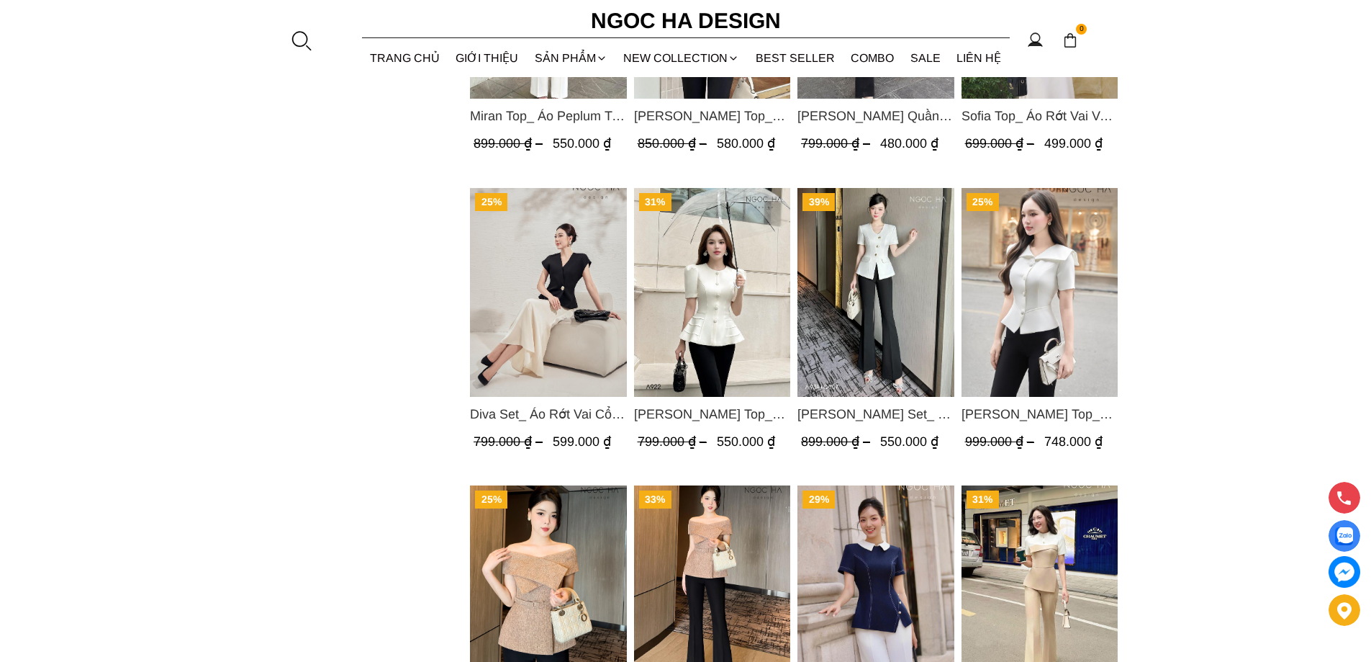
click at [891, 339] on img "Product image - Amy Set_ Áo Vạt Chéo Đính 3 Cúc, Quần Suông Ống Loe A934+Q007" at bounding box center [876, 292] width 157 height 209
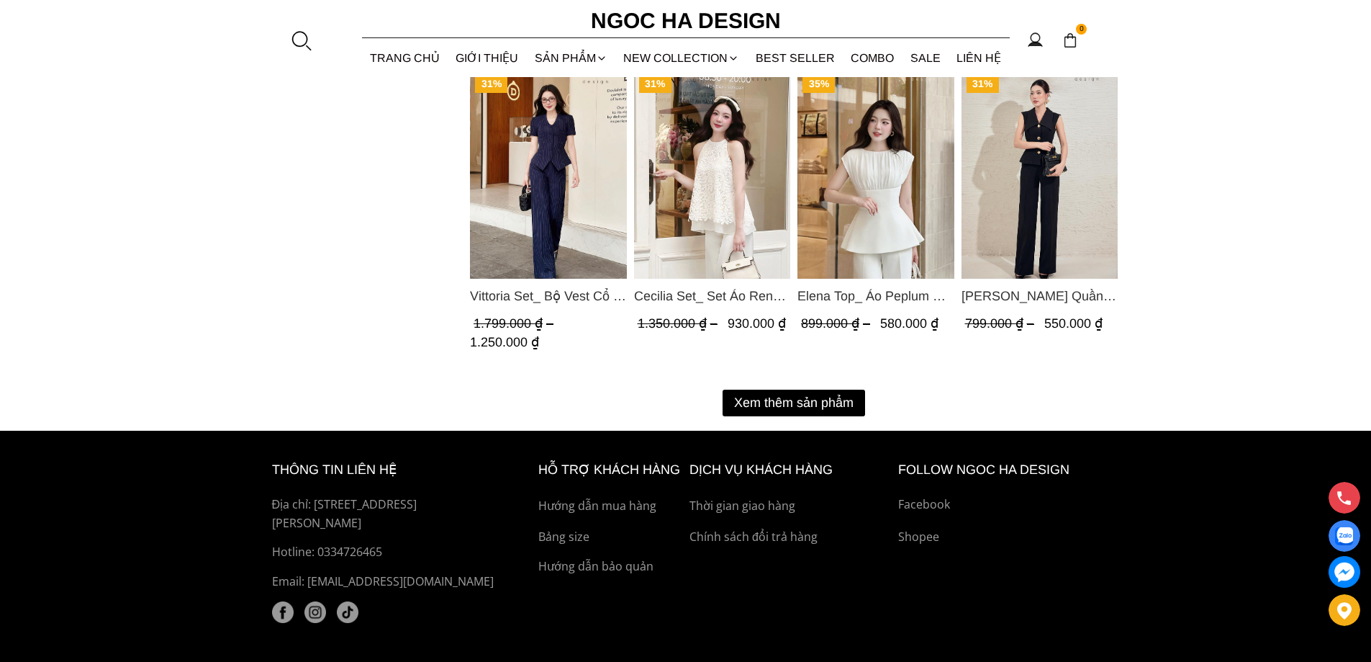
scroll to position [1929, 0]
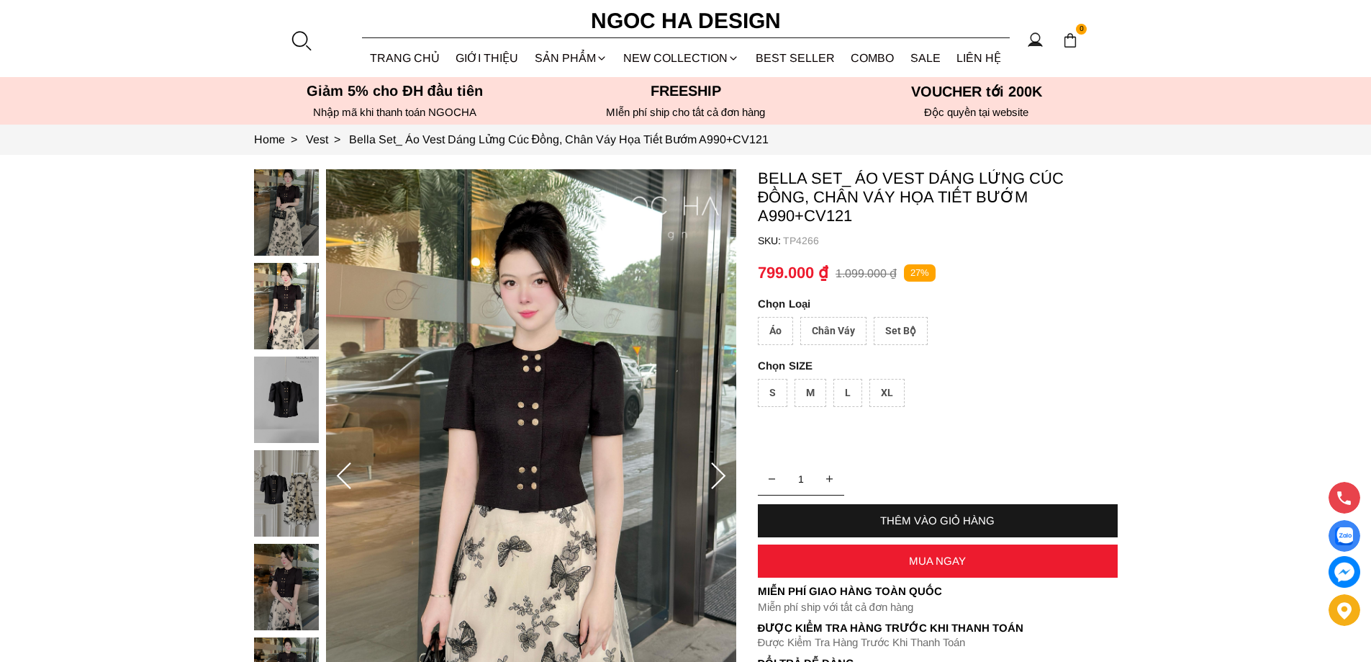
click at [721, 464] on icon at bounding box center [718, 476] width 29 height 29
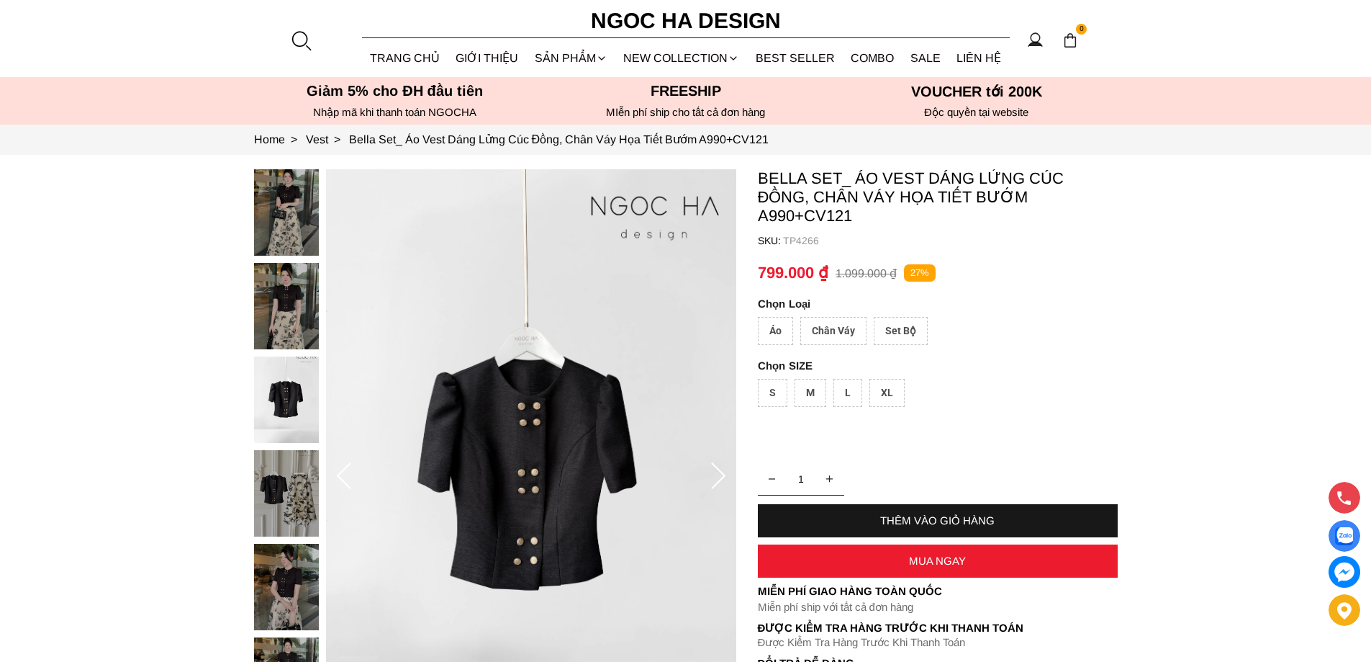
click at [721, 464] on icon at bounding box center [718, 476] width 29 height 29
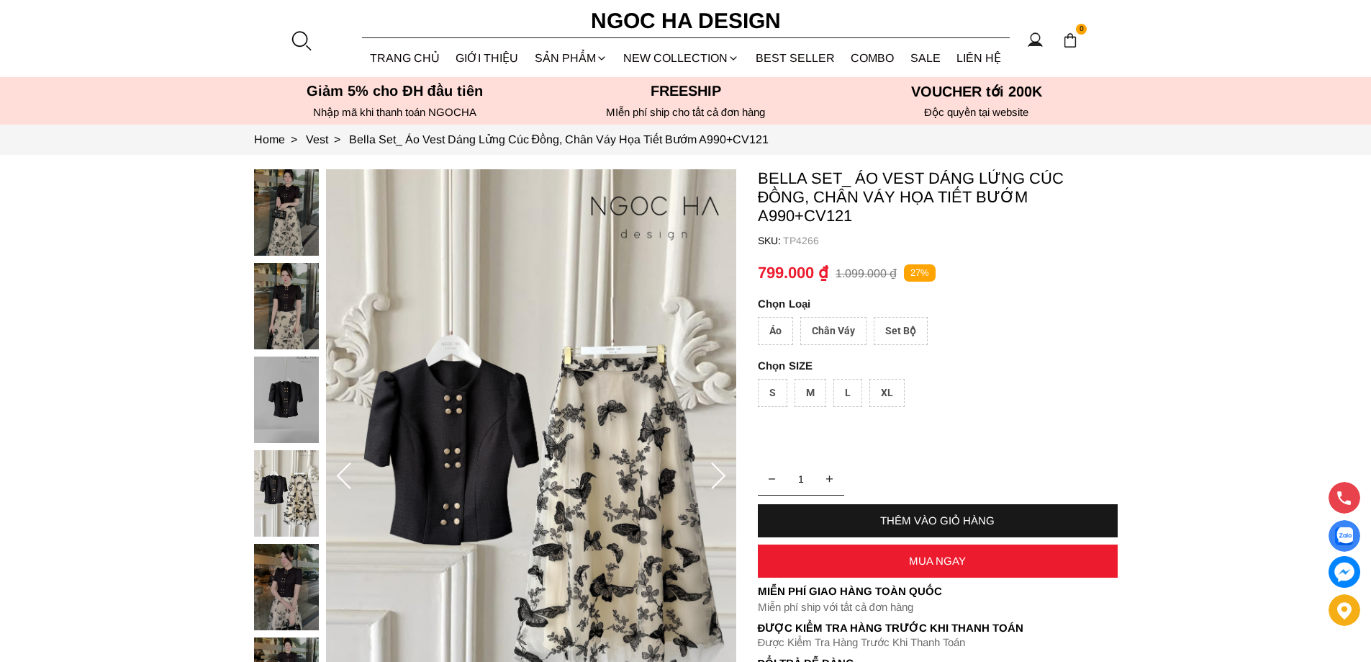
click at [721, 464] on icon at bounding box center [718, 476] width 29 height 29
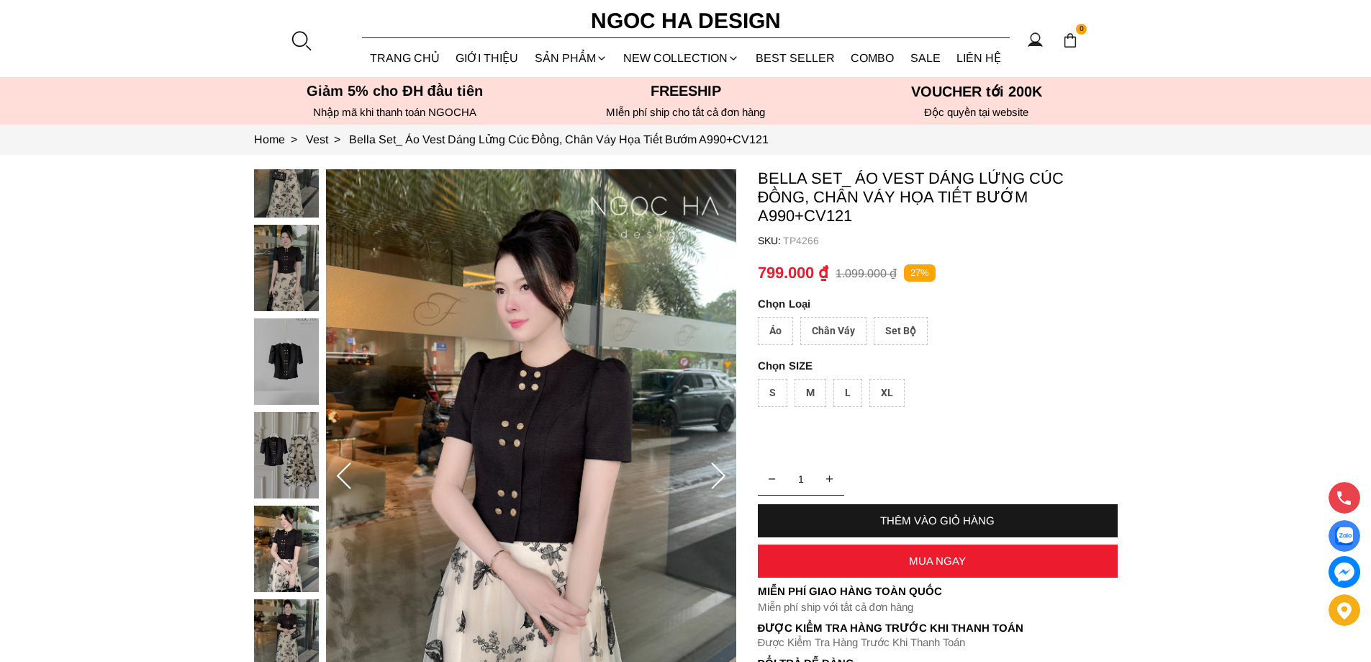
click at [721, 464] on icon at bounding box center [718, 476] width 29 height 29
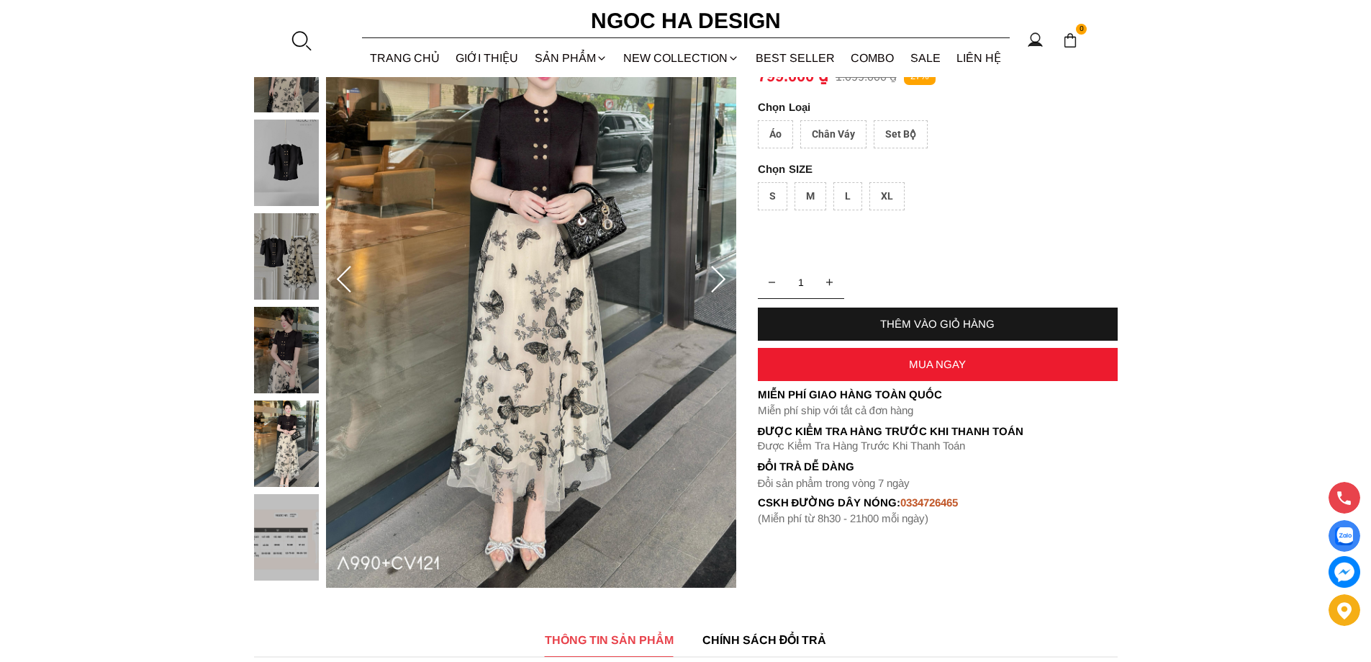
scroll to position [216, 0]
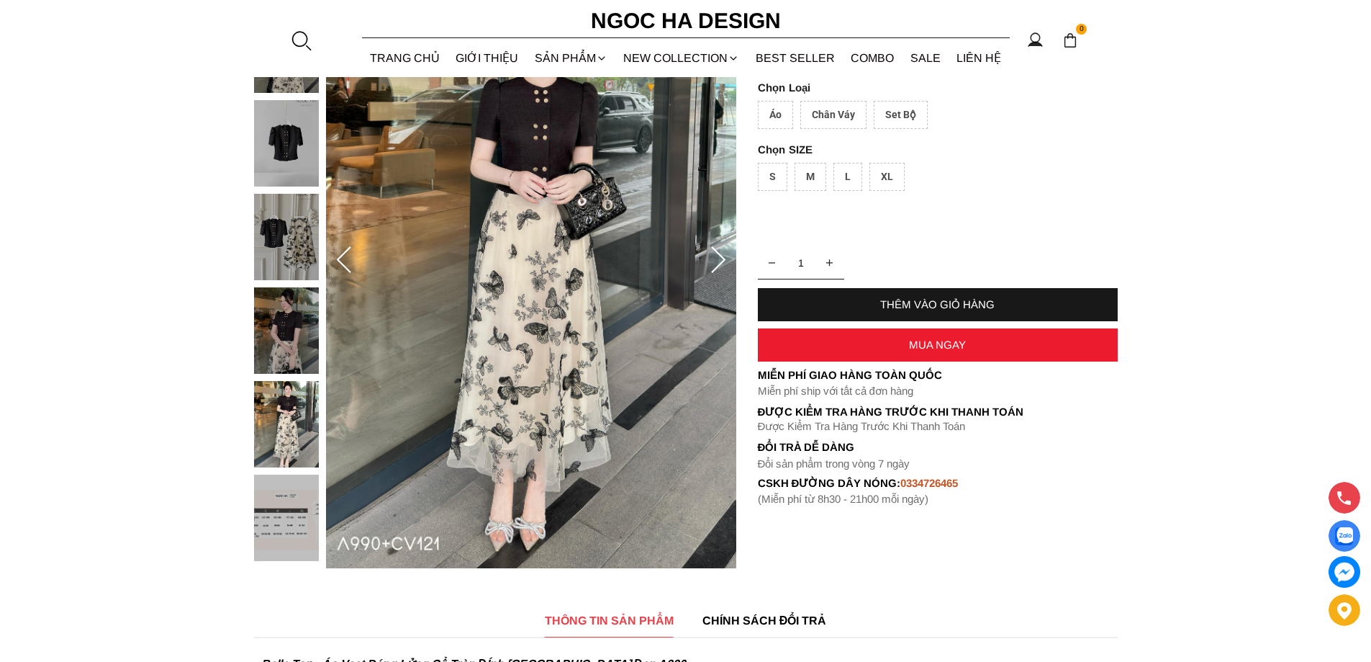
click at [721, 254] on icon at bounding box center [718, 260] width 29 height 29
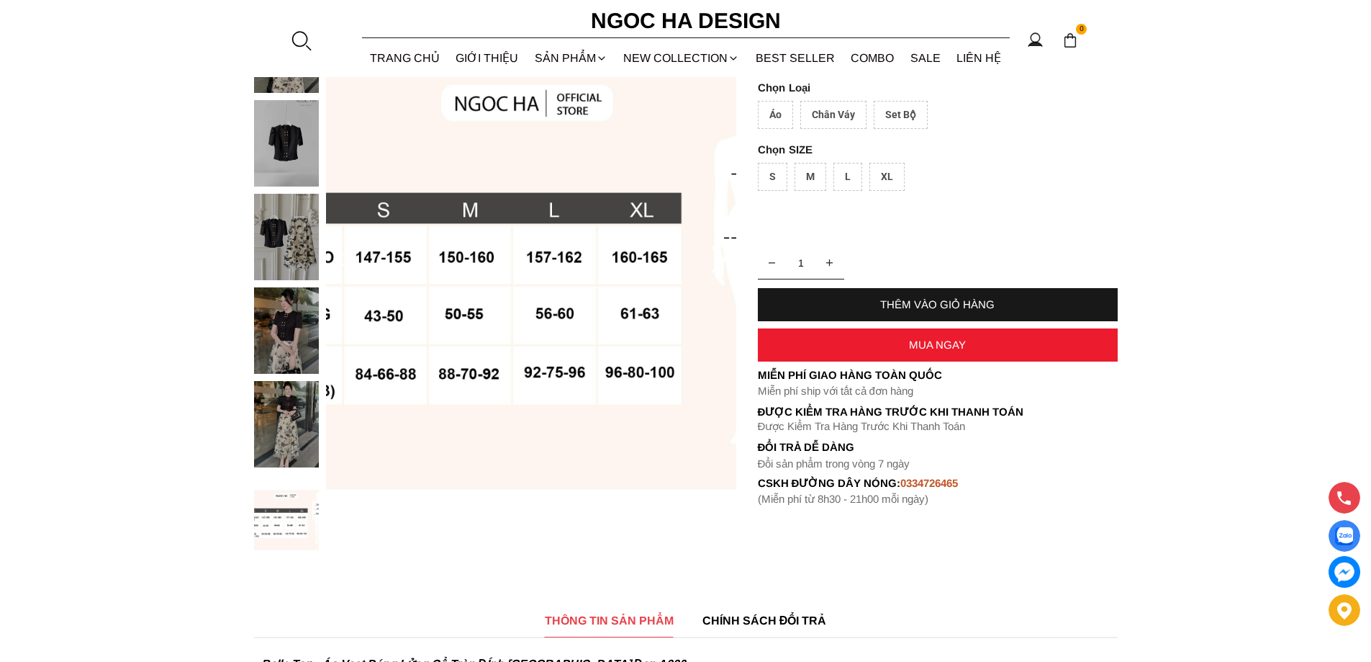
click at [721, 254] on icon at bounding box center [718, 260] width 29 height 29
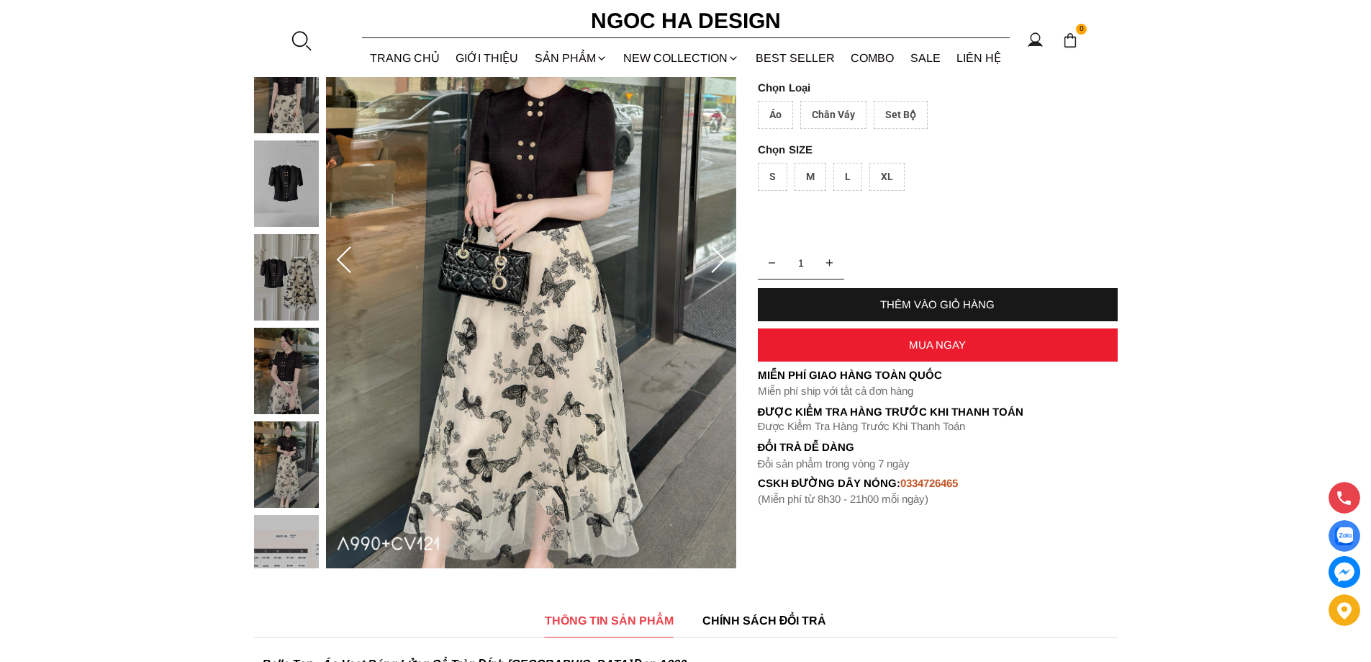
click at [721, 254] on icon at bounding box center [718, 260] width 29 height 29
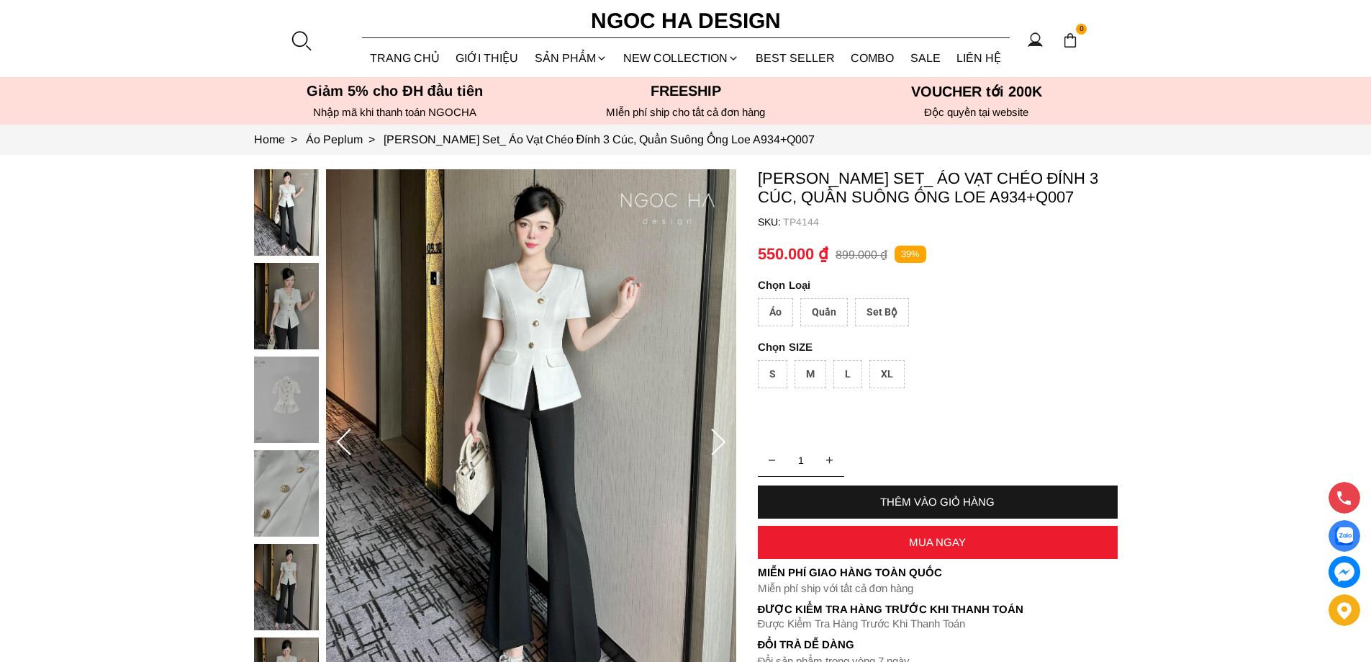
click at [285, 579] on img at bounding box center [286, 587] width 65 height 86
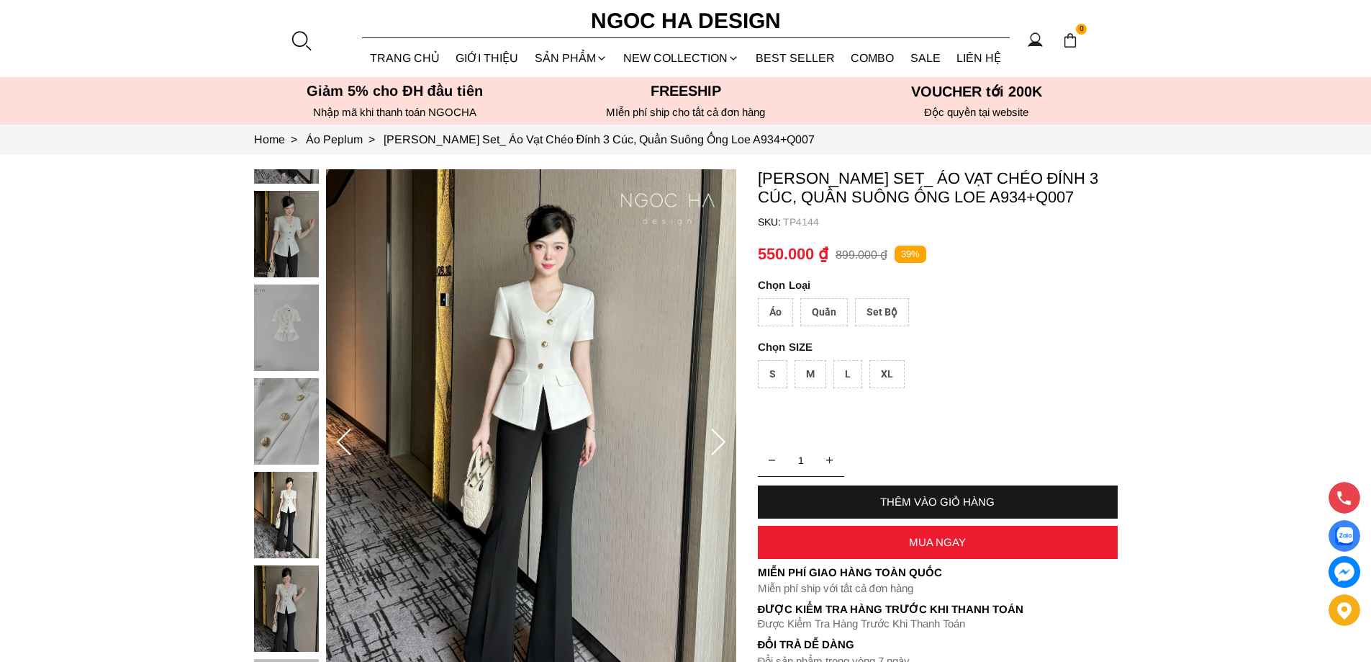
click at [726, 431] on icon at bounding box center [718, 442] width 29 height 29
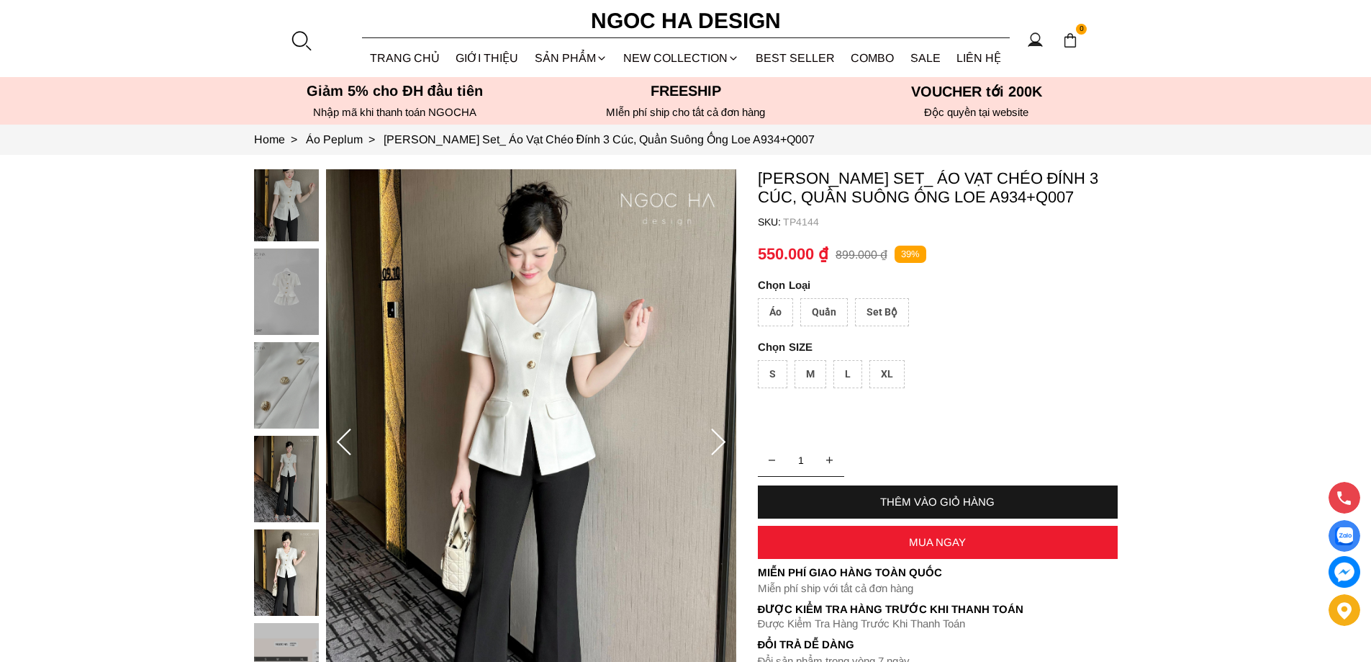
click at [725, 431] on icon at bounding box center [718, 442] width 29 height 29
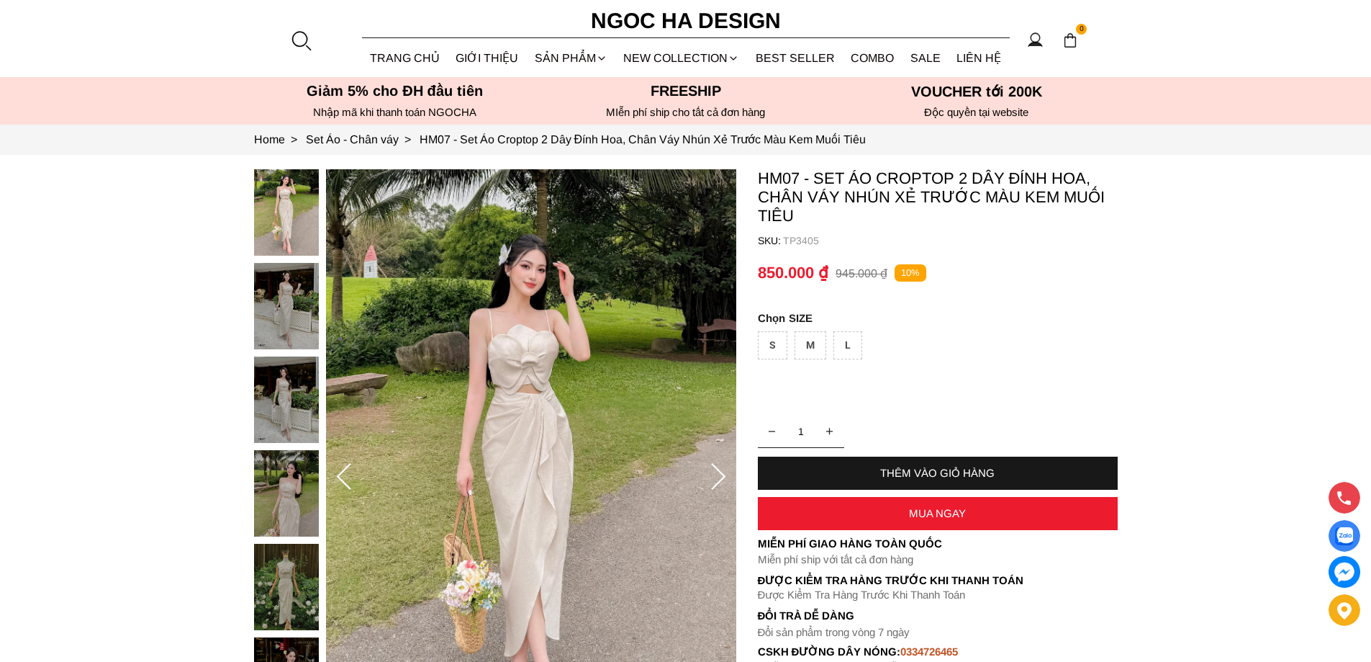
click at [292, 511] on img at bounding box center [286, 493] width 65 height 86
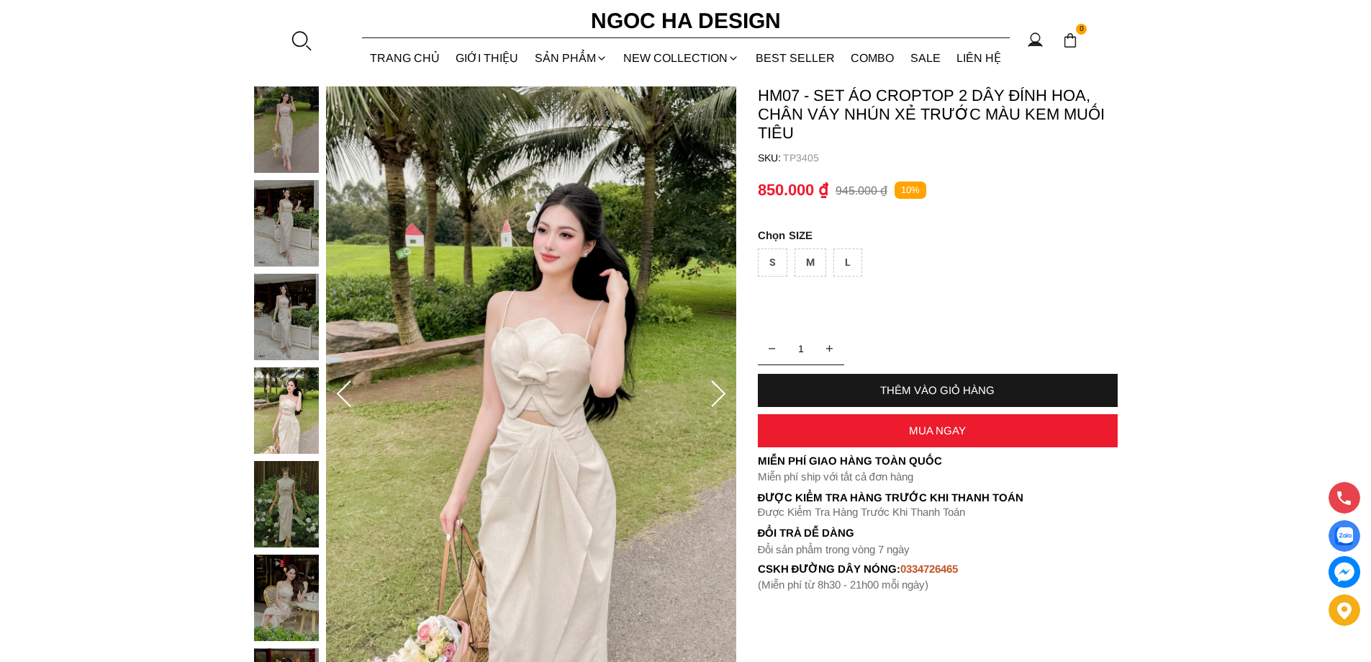
scroll to position [216, 0]
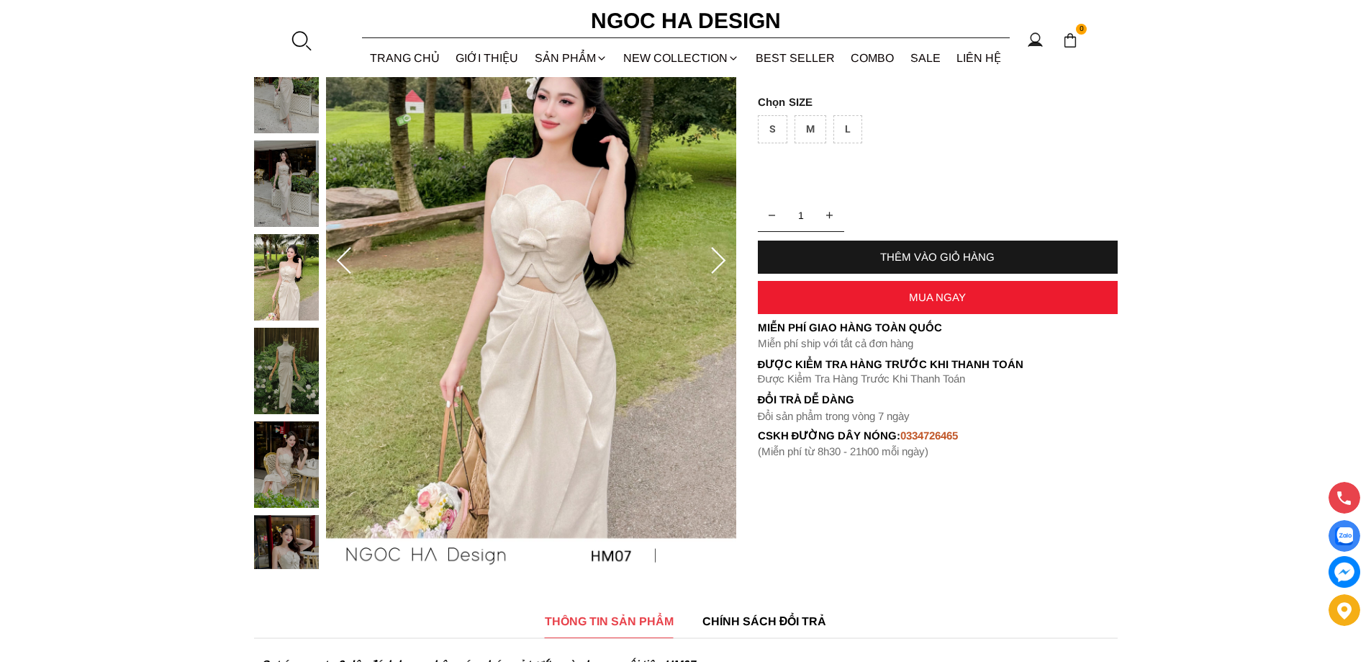
click at [281, 258] on img at bounding box center [286, 277] width 65 height 86
click at [298, 156] on img at bounding box center [286, 183] width 65 height 86
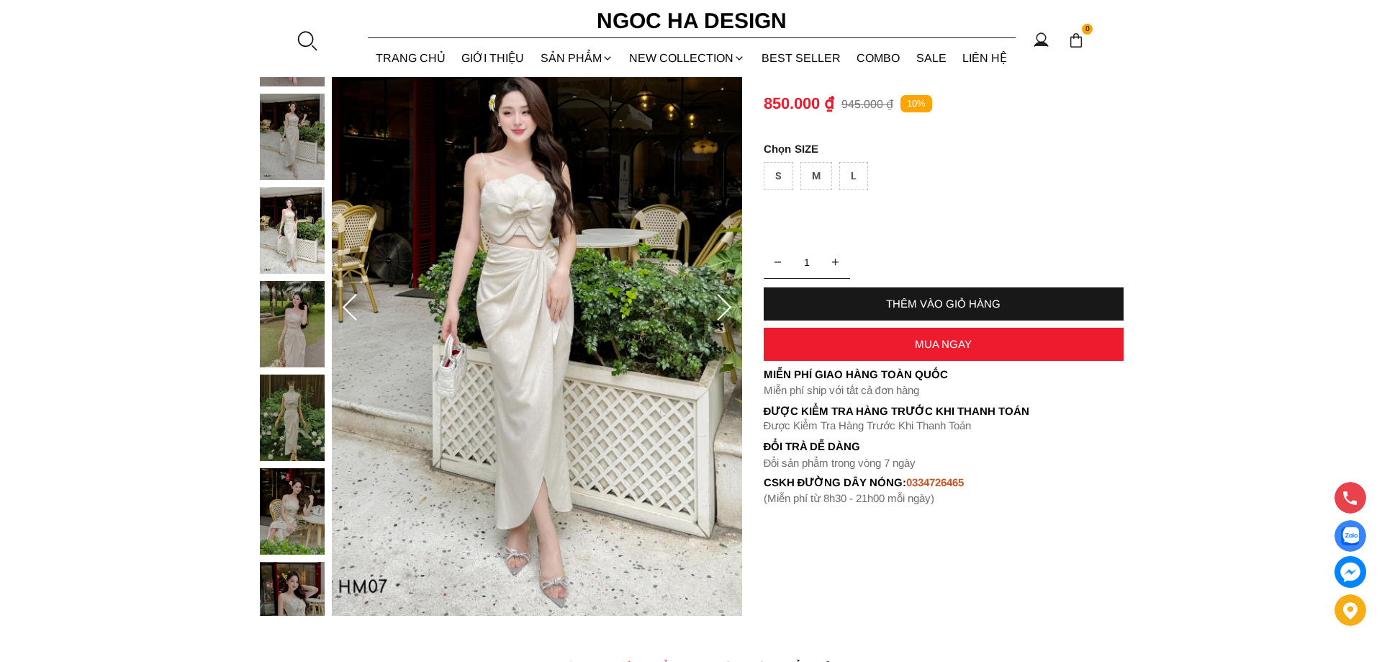
scroll to position [144, 0]
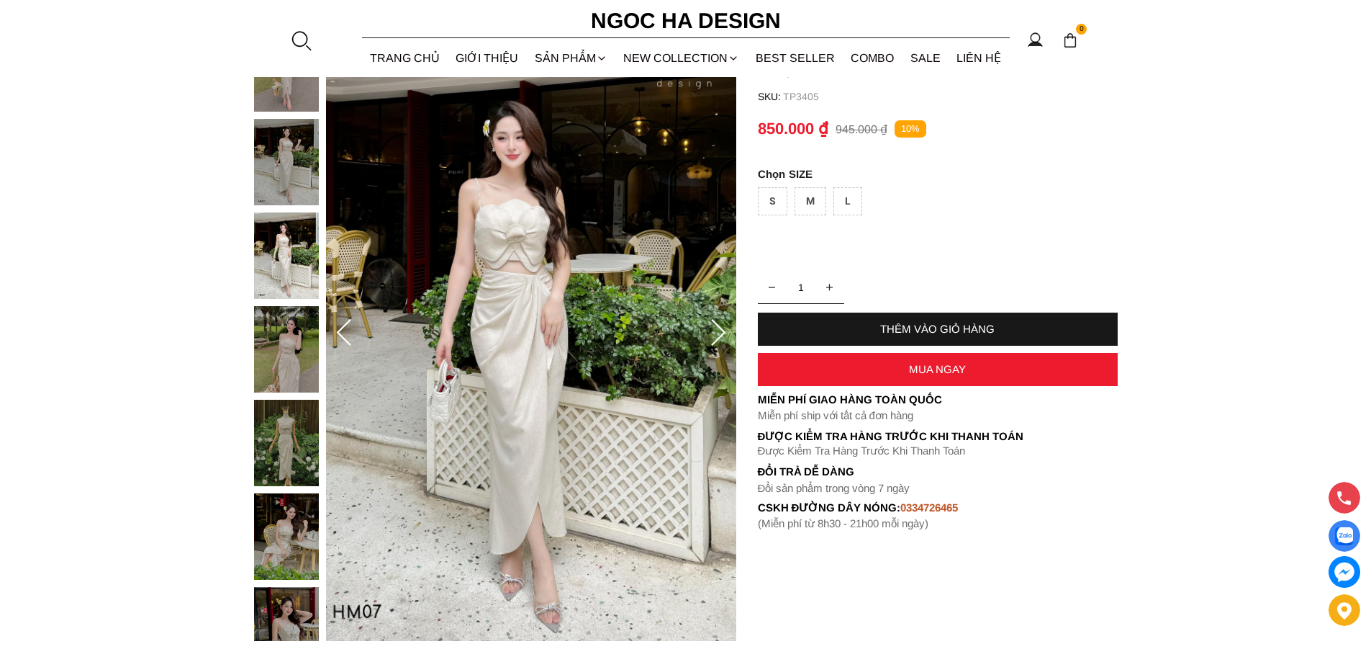
click at [515, 251] on img at bounding box center [531, 333] width 410 height 616
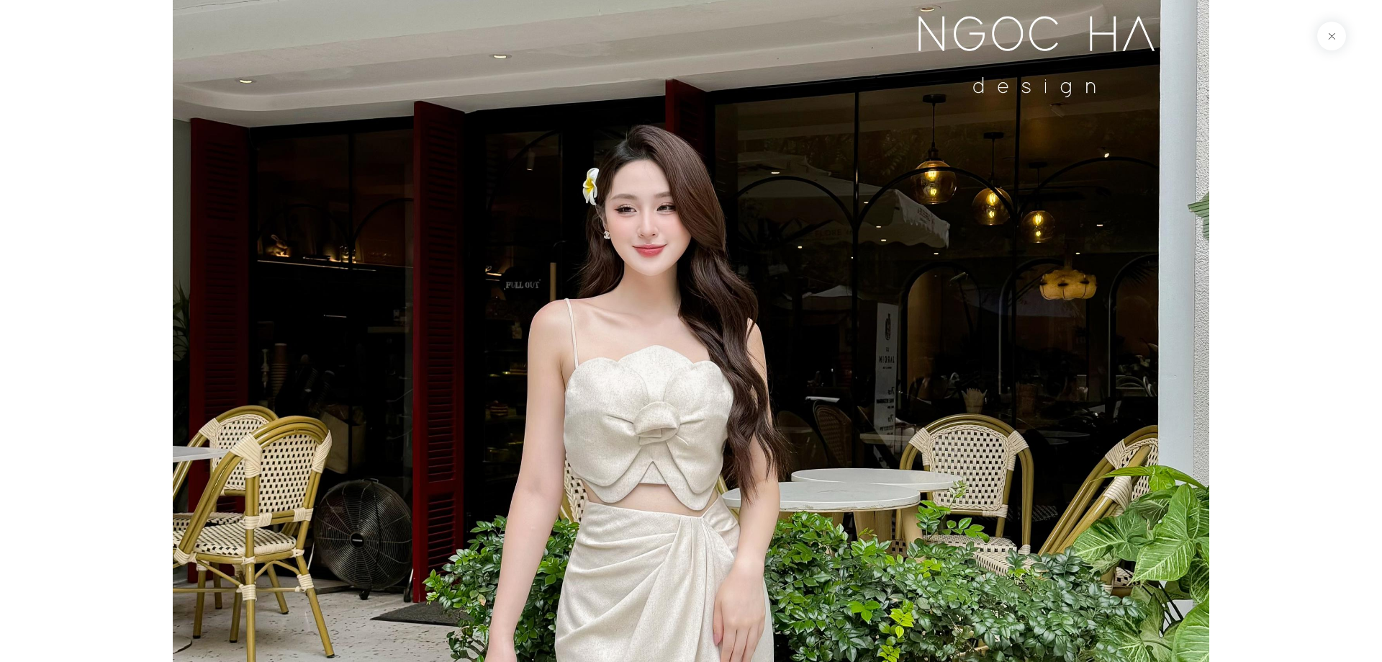
scroll to position [3153, 0]
